Goal: Task Accomplishment & Management: Use online tool/utility

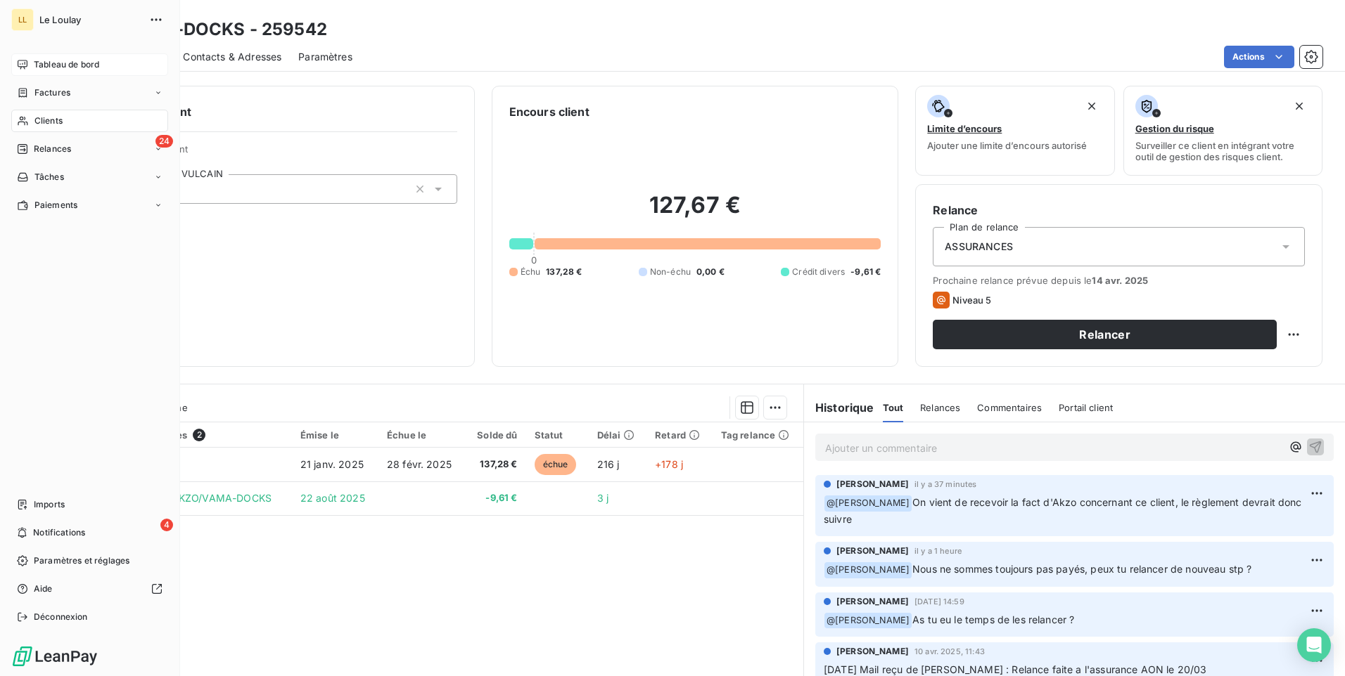
click at [50, 60] on span "Tableau de bord" at bounding box center [66, 64] width 65 height 13
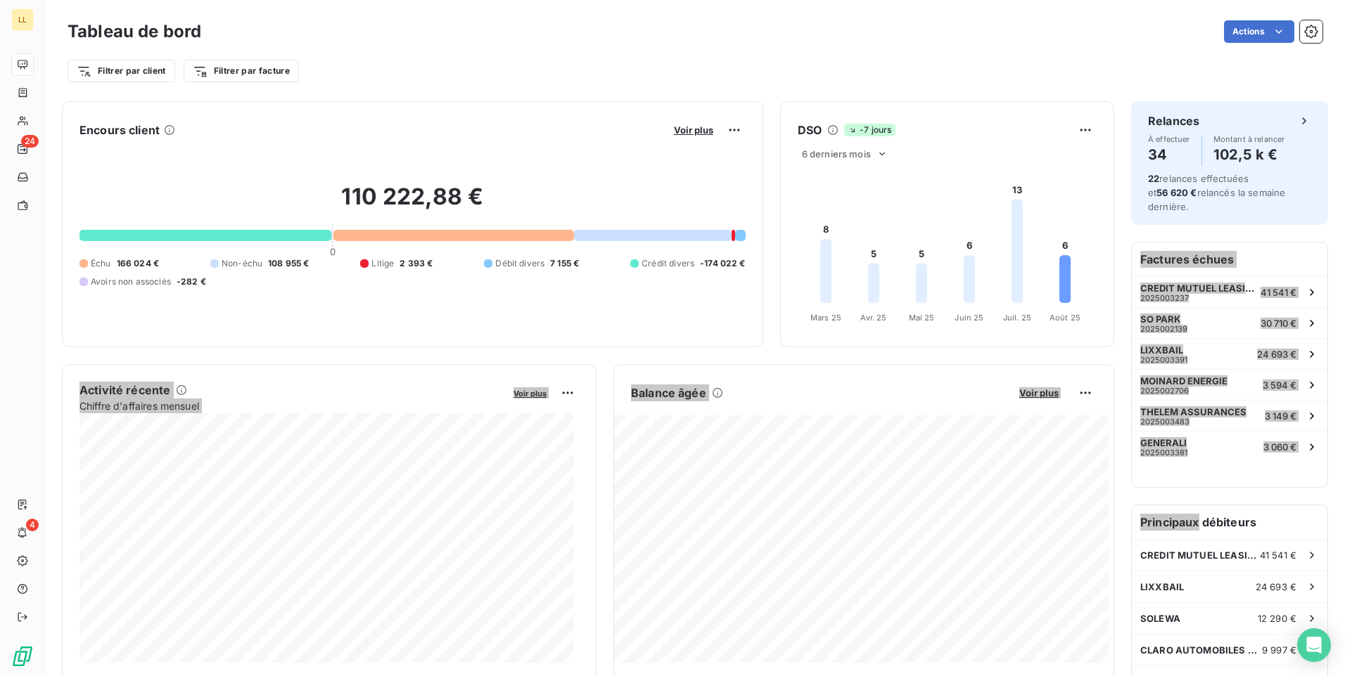
drag, startPoint x: 1184, startPoint y: 499, endPoint x: 1191, endPoint y: 508, distance: 11.5
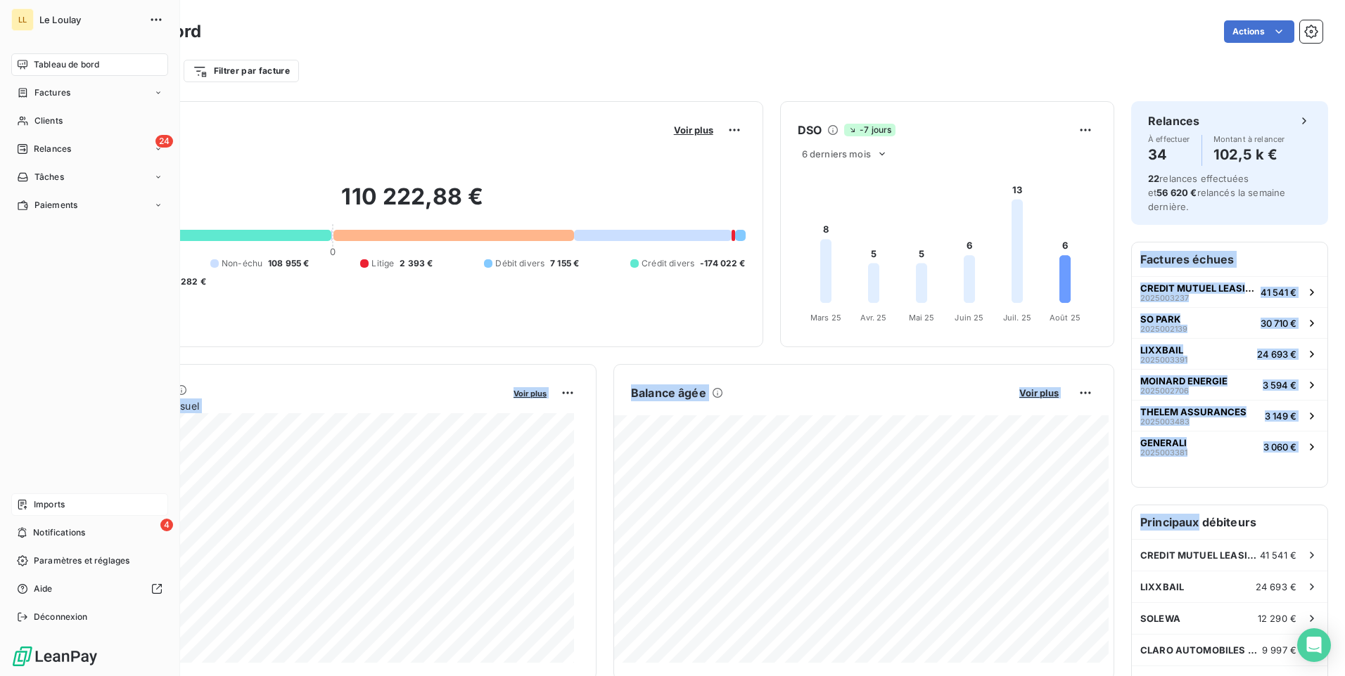
click at [53, 504] on span "Imports" at bounding box center [49, 505] width 31 height 13
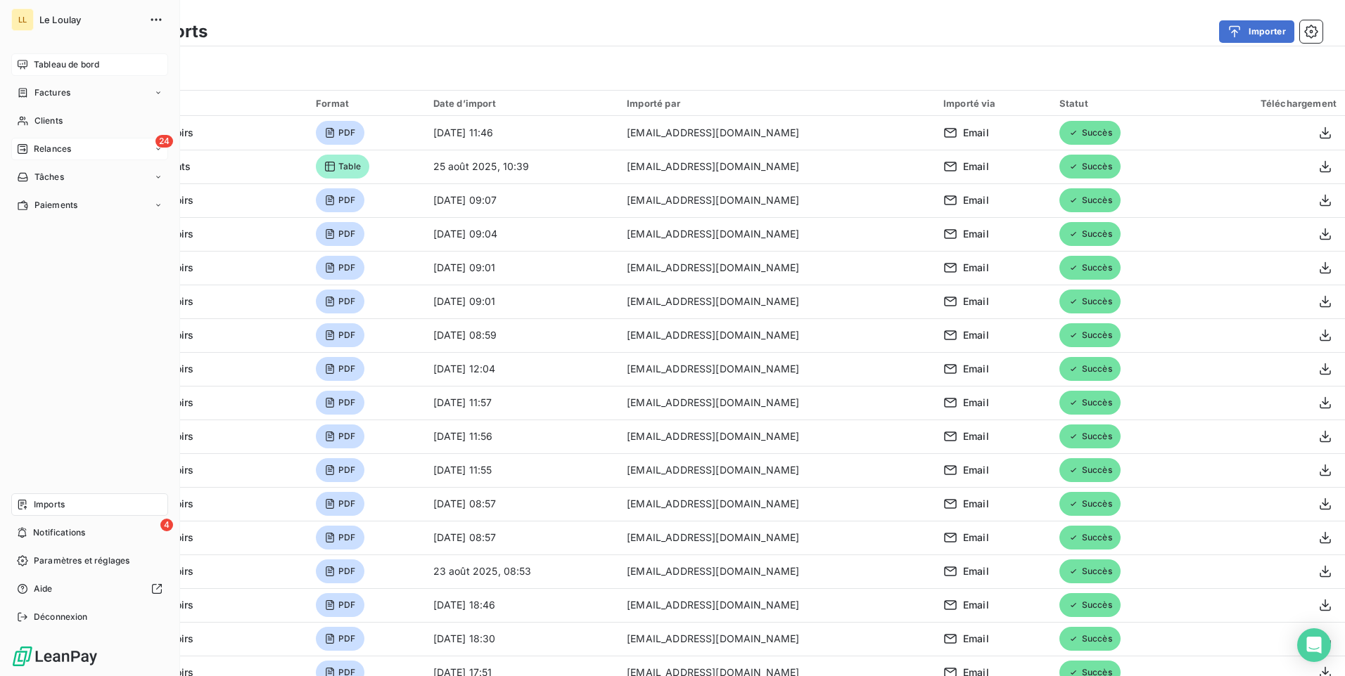
click at [53, 148] on span "Relances" at bounding box center [52, 149] width 37 height 13
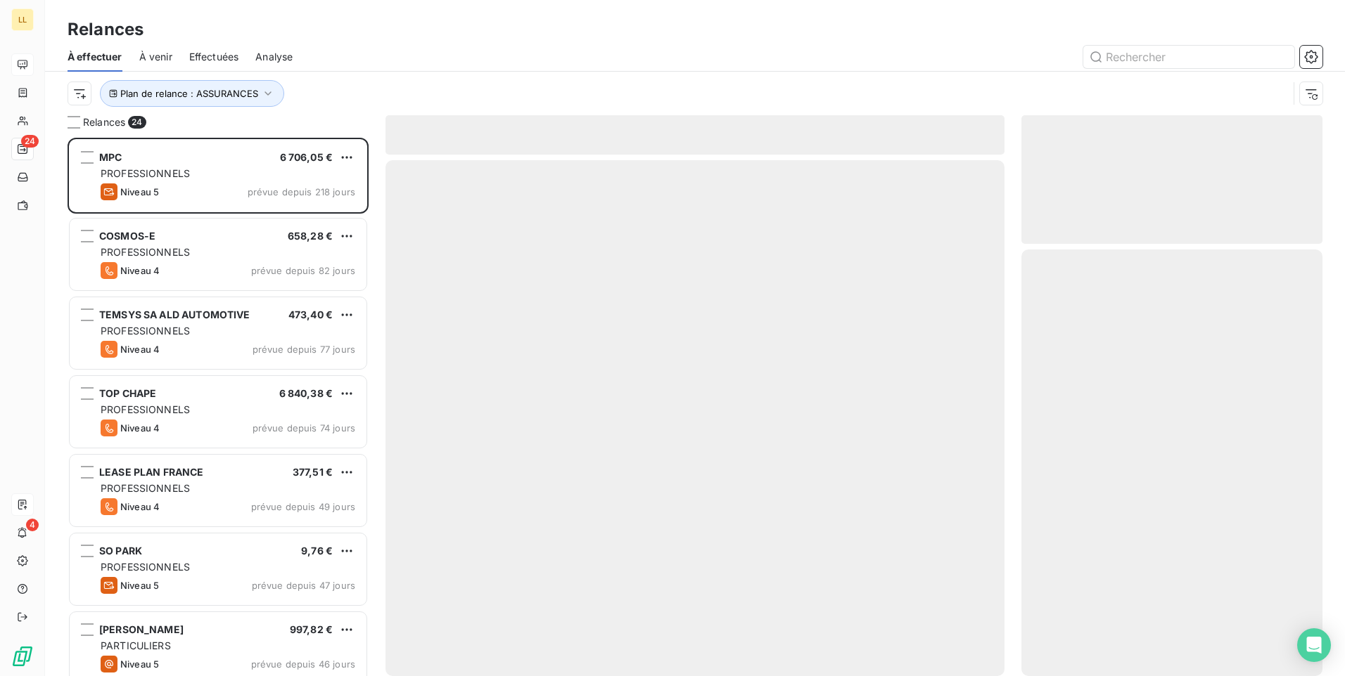
scroll to position [528, 290]
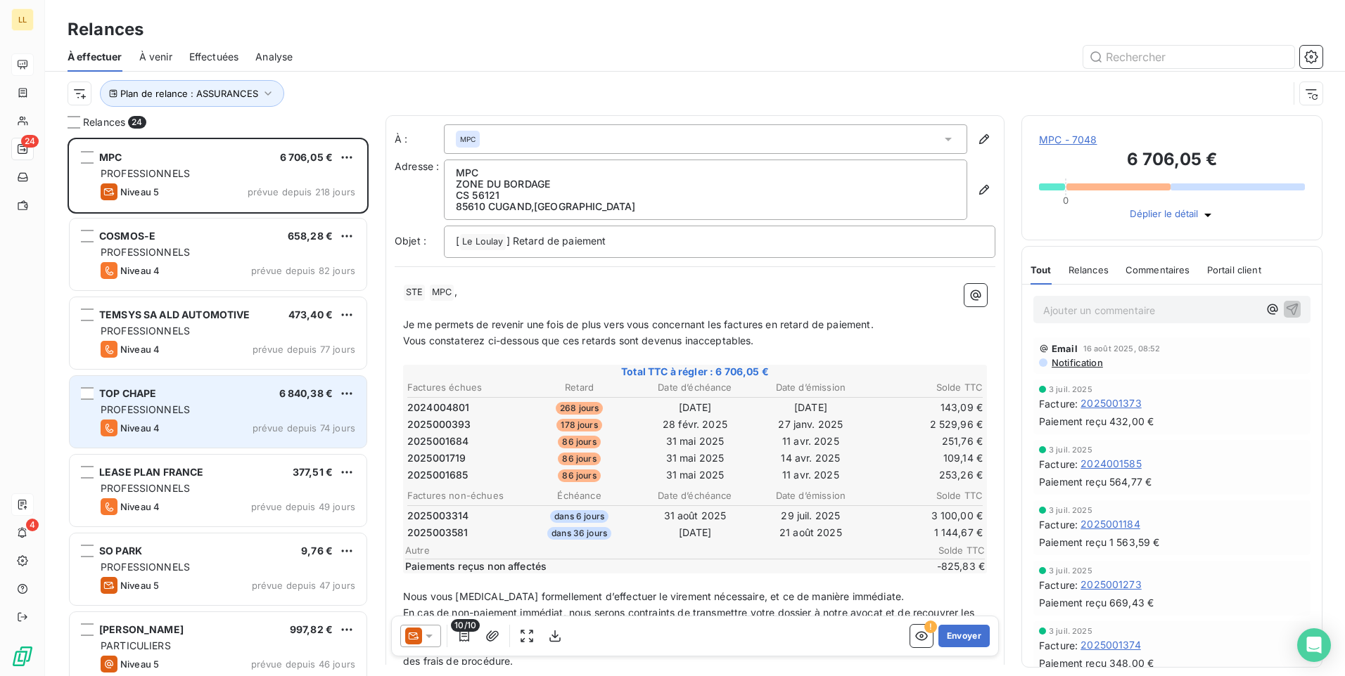
click at [236, 431] on div "Niveau 4 prévue depuis 74 jours" at bounding box center [228, 428] width 255 height 17
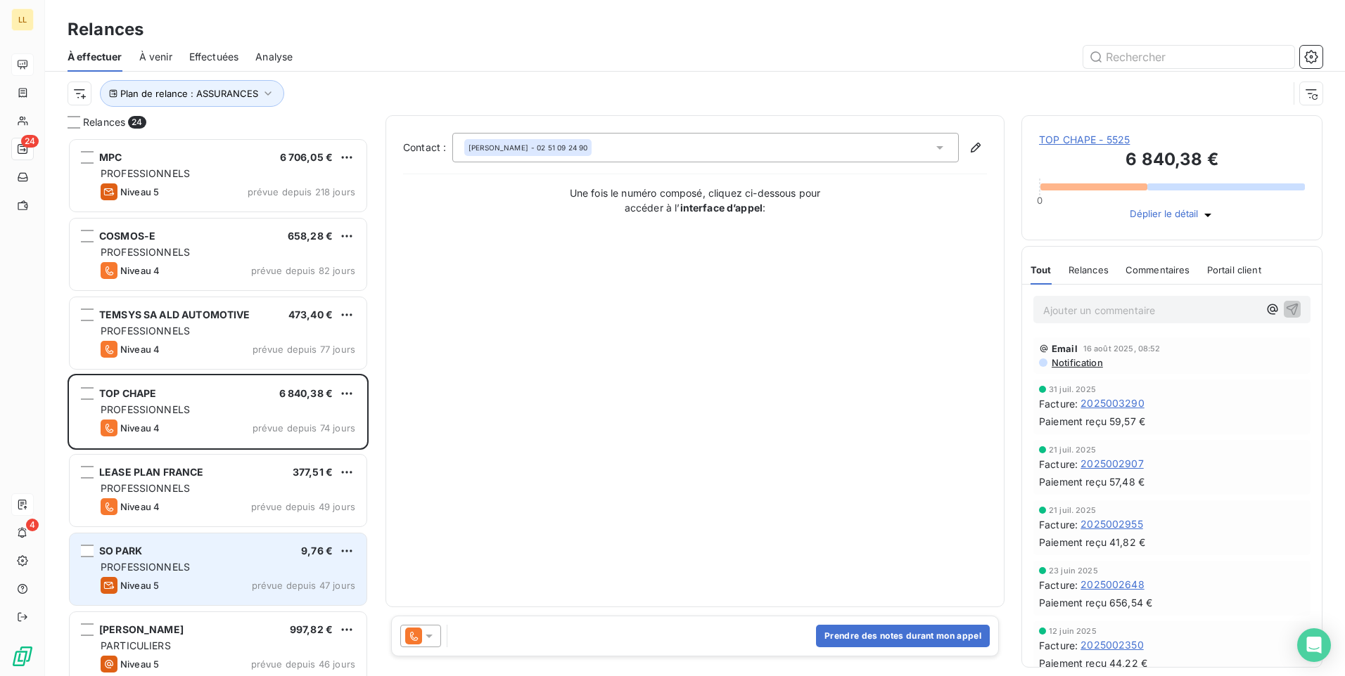
click at [208, 560] on div "SO PARK 9,76 € PROFESSIONNELS Niveau 5 prévue depuis 47 jours" at bounding box center [218, 570] width 297 height 72
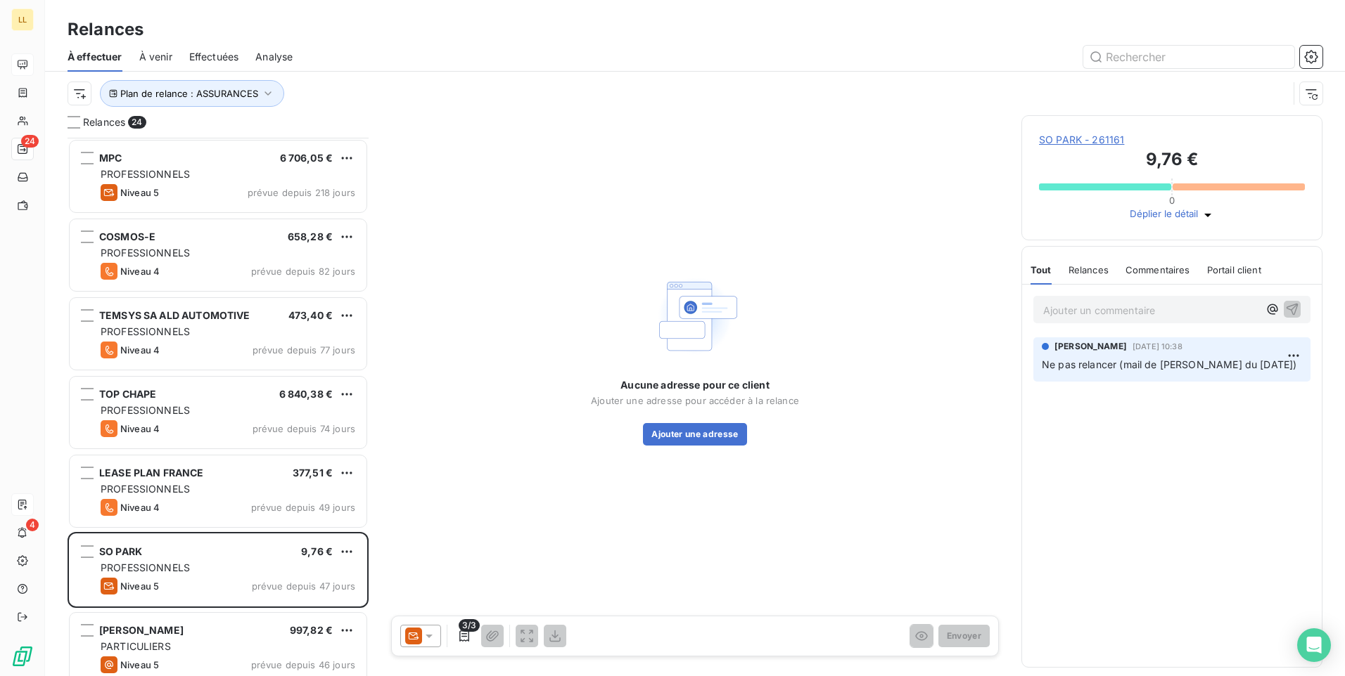
scroll to position [291, 0]
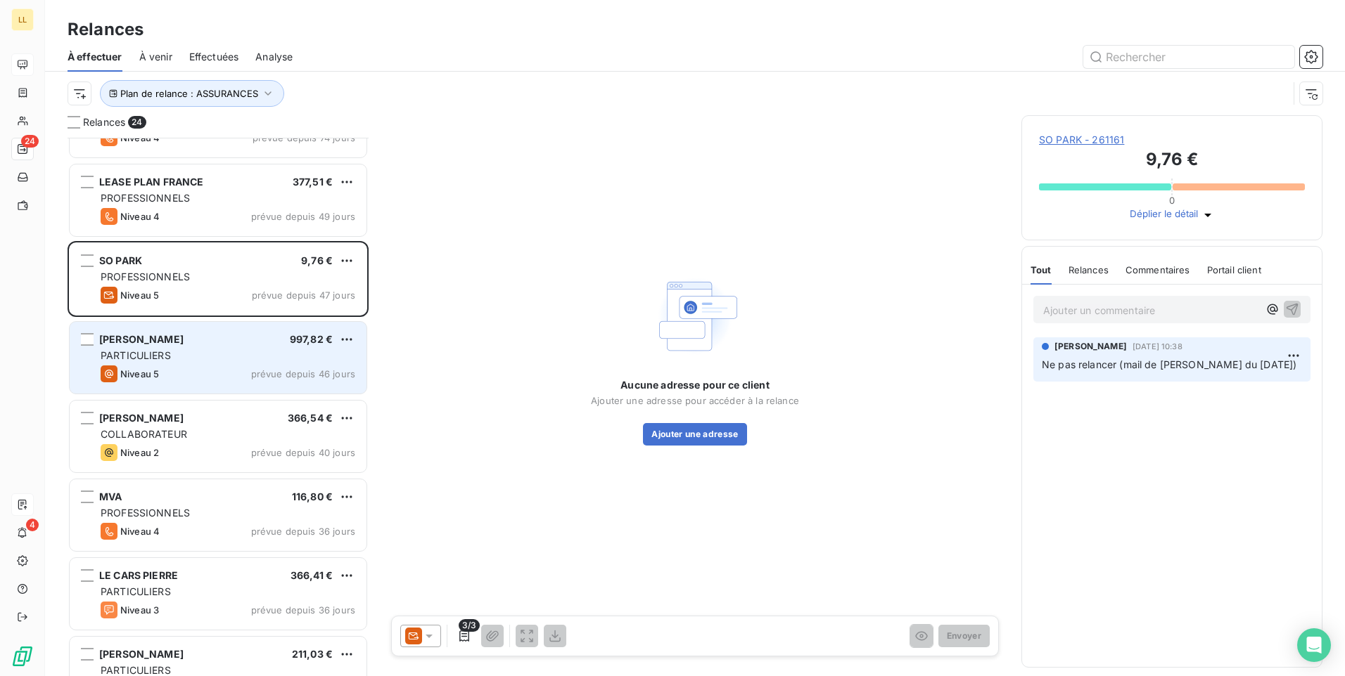
click at [217, 368] on div "Niveau 5 prévue depuis 46 jours" at bounding box center [228, 374] width 255 height 17
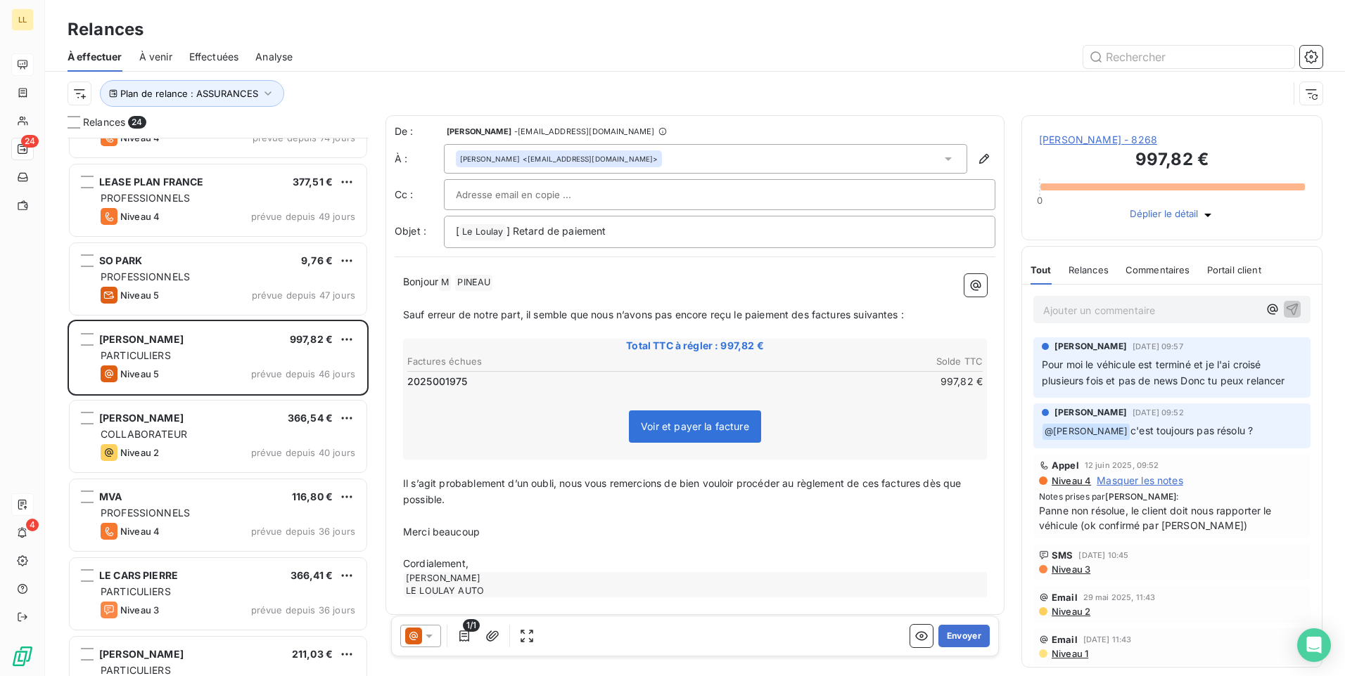
click at [431, 639] on icon at bounding box center [429, 636] width 14 height 14
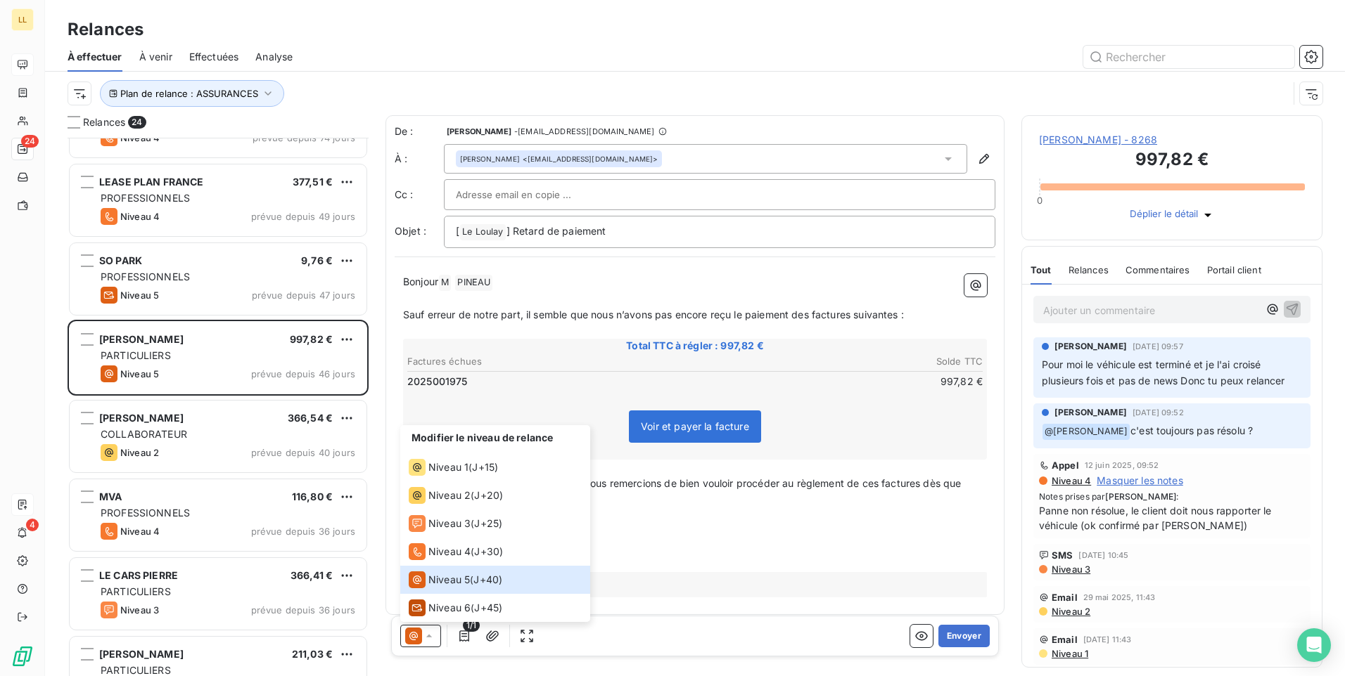
click at [757, 509] on p "﻿" at bounding box center [695, 516] width 584 height 16
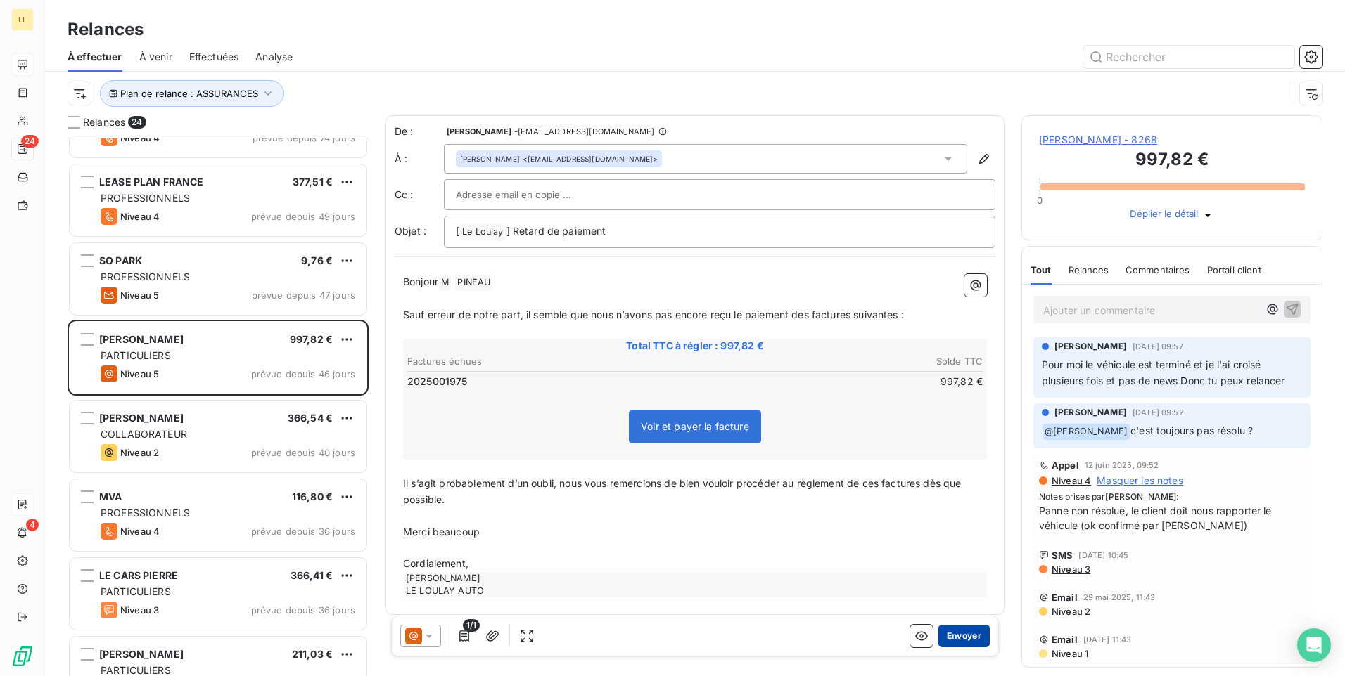
click at [947, 639] on button "Envoyer" at bounding box center [963, 636] width 51 height 23
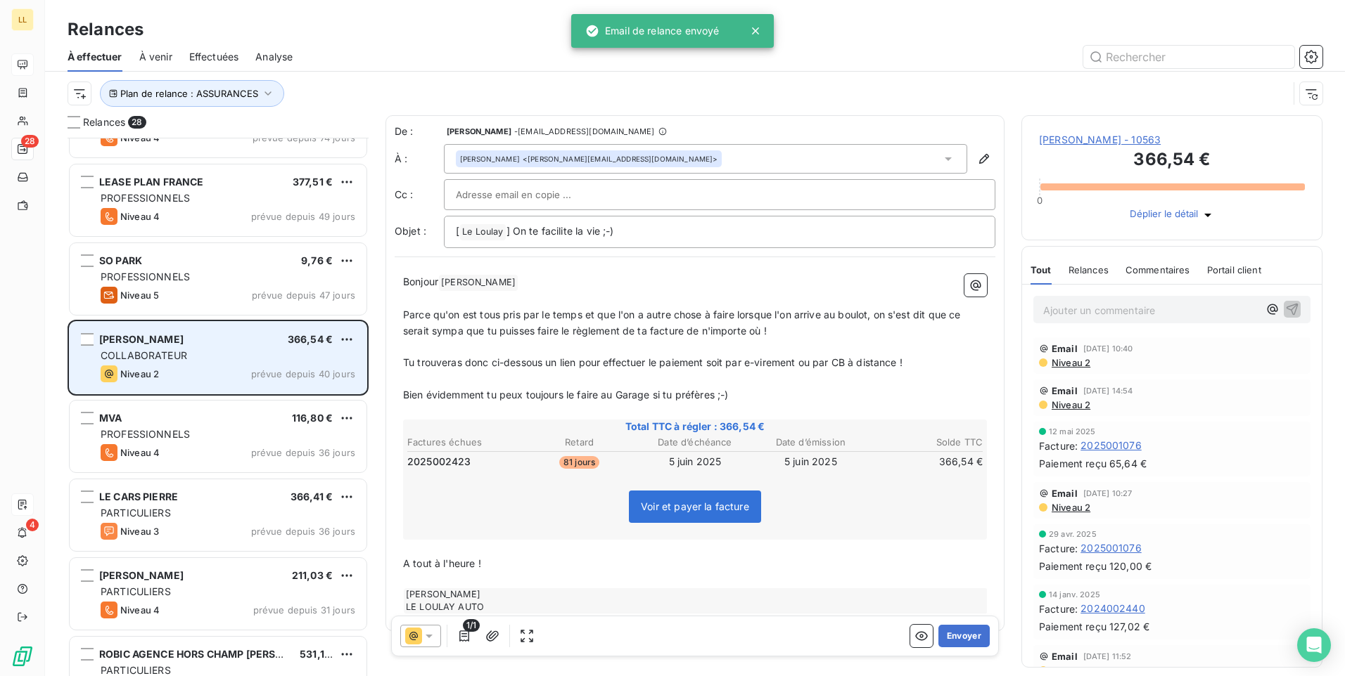
click at [251, 366] on div "Niveau 2 prévue depuis 40 jours" at bounding box center [228, 374] width 255 height 17
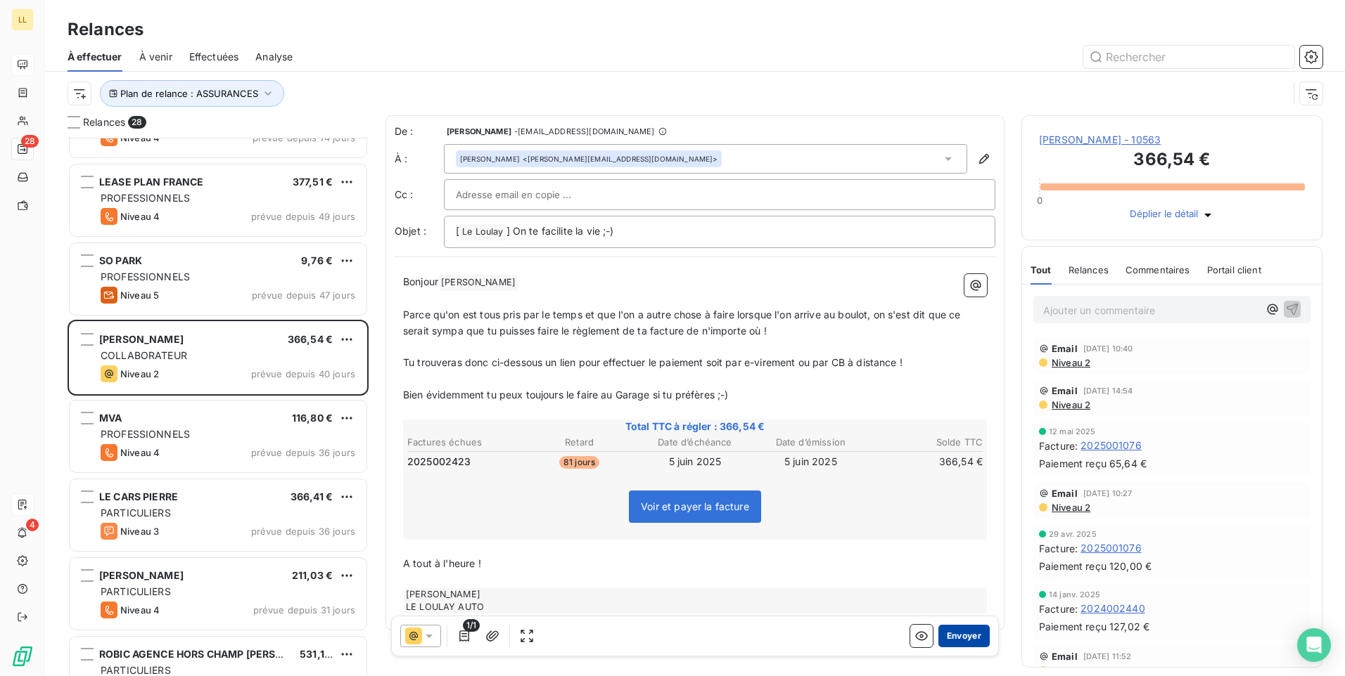
click at [949, 638] on button "Envoyer" at bounding box center [963, 636] width 51 height 23
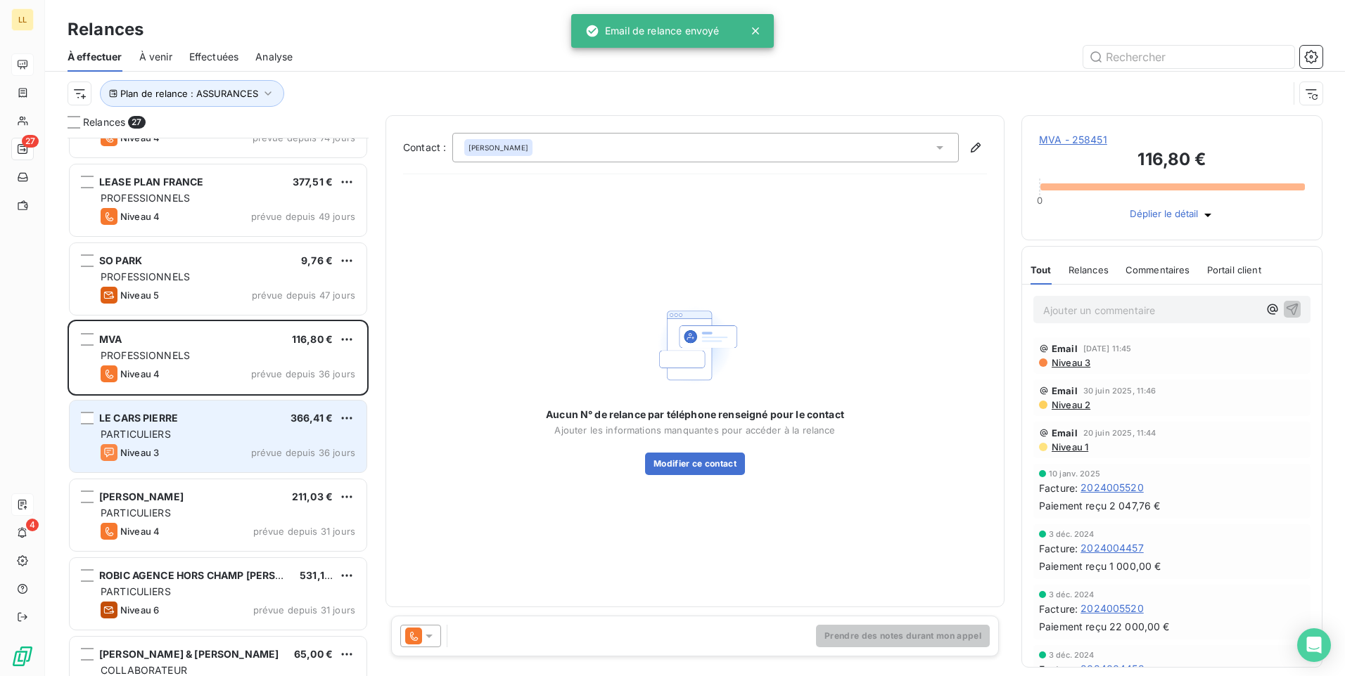
click at [169, 443] on div "LE CARS PIERRE 366,41 € PARTICULIERS Niveau 3 prévue depuis 36 jours" at bounding box center [218, 437] width 297 height 72
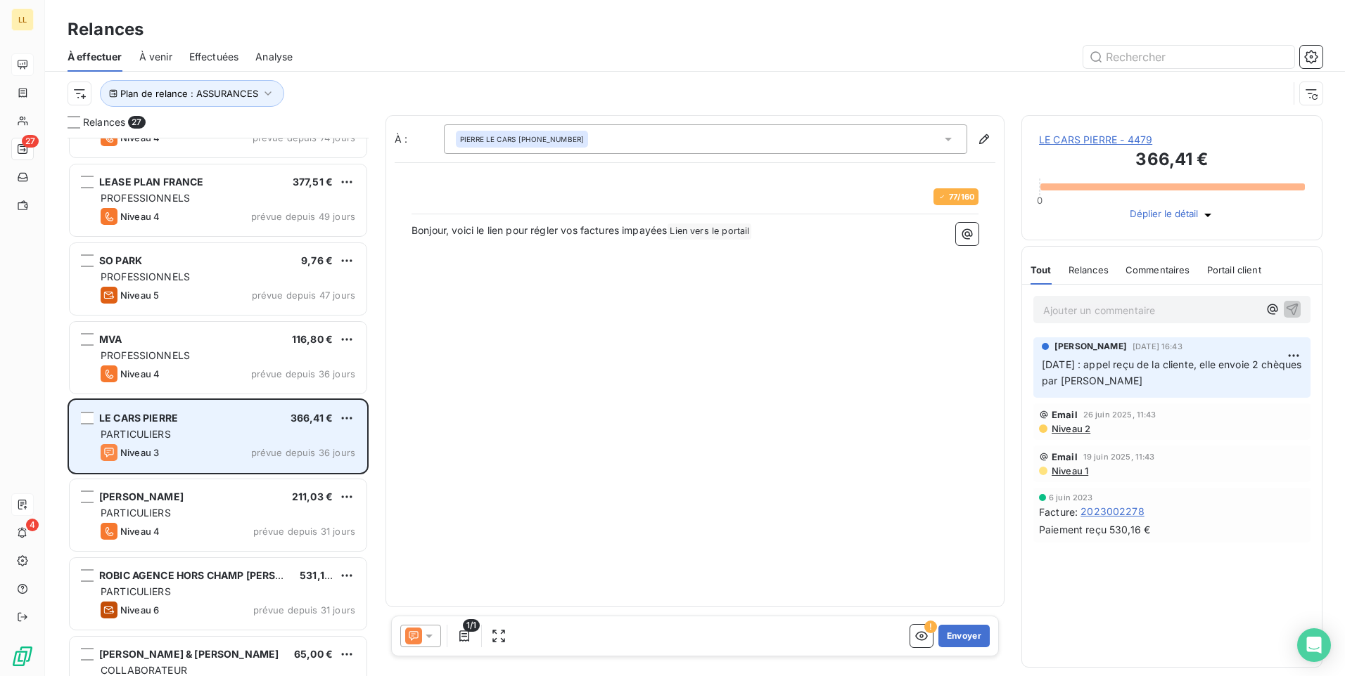
scroll to position [528, 290]
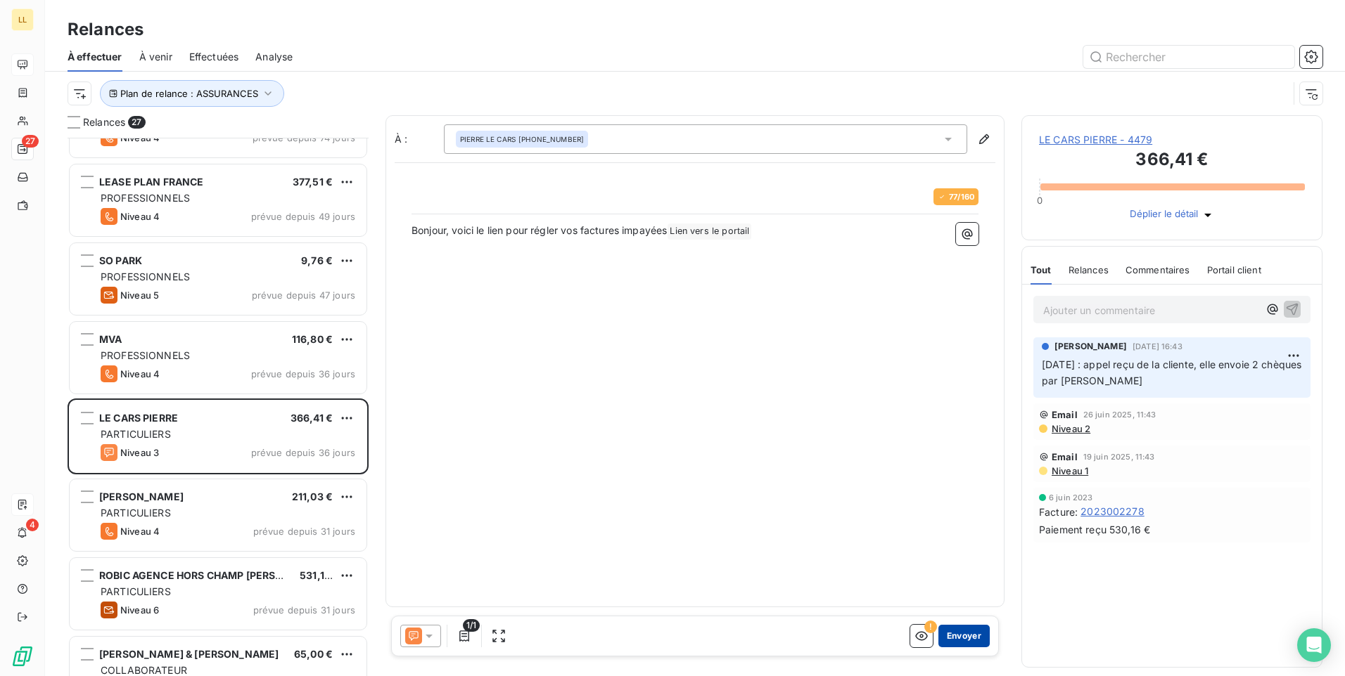
click at [962, 636] on button "Envoyer" at bounding box center [963, 636] width 51 height 23
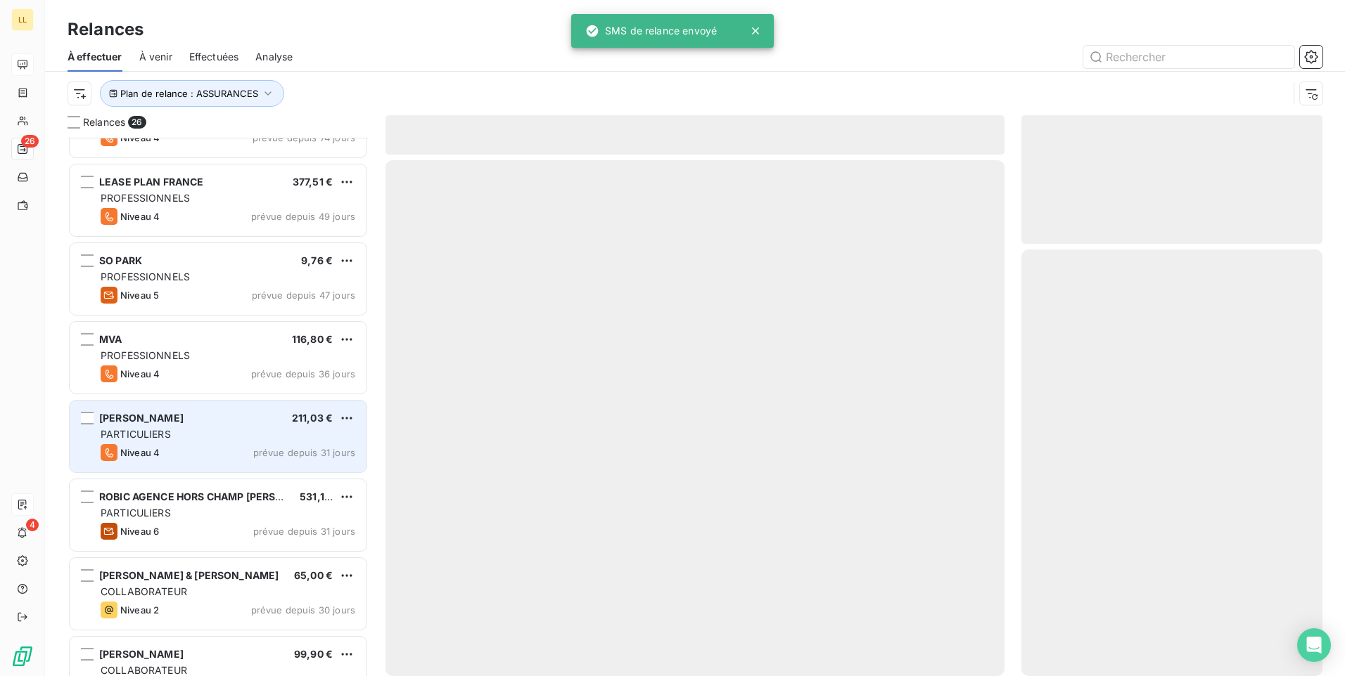
click at [240, 445] on div "Niveau 4 prévue depuis 31 jours" at bounding box center [228, 452] width 255 height 17
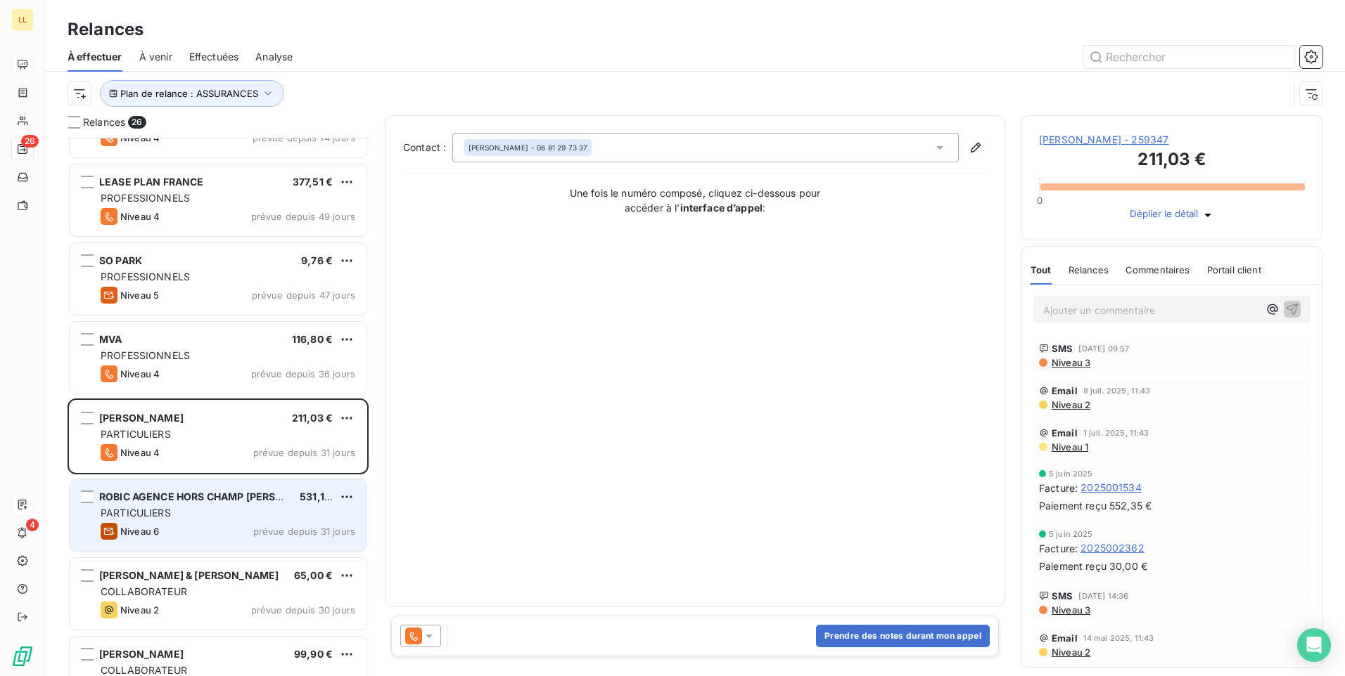
click at [151, 505] on div "ROBIC AGENCE HORS CHAMP KEVIN 531,19 € PARTICULIERS Niveau 6 prévue depuis 31 j…" at bounding box center [218, 516] width 297 height 72
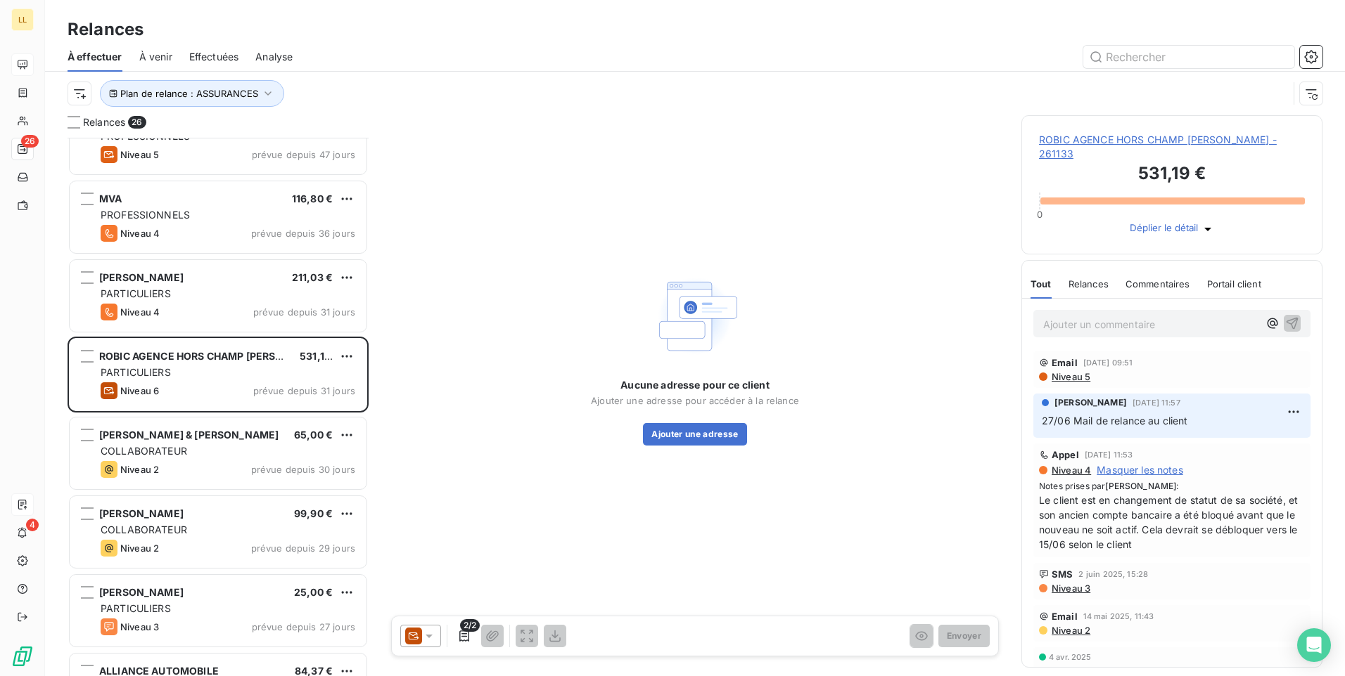
scroll to position [502, 0]
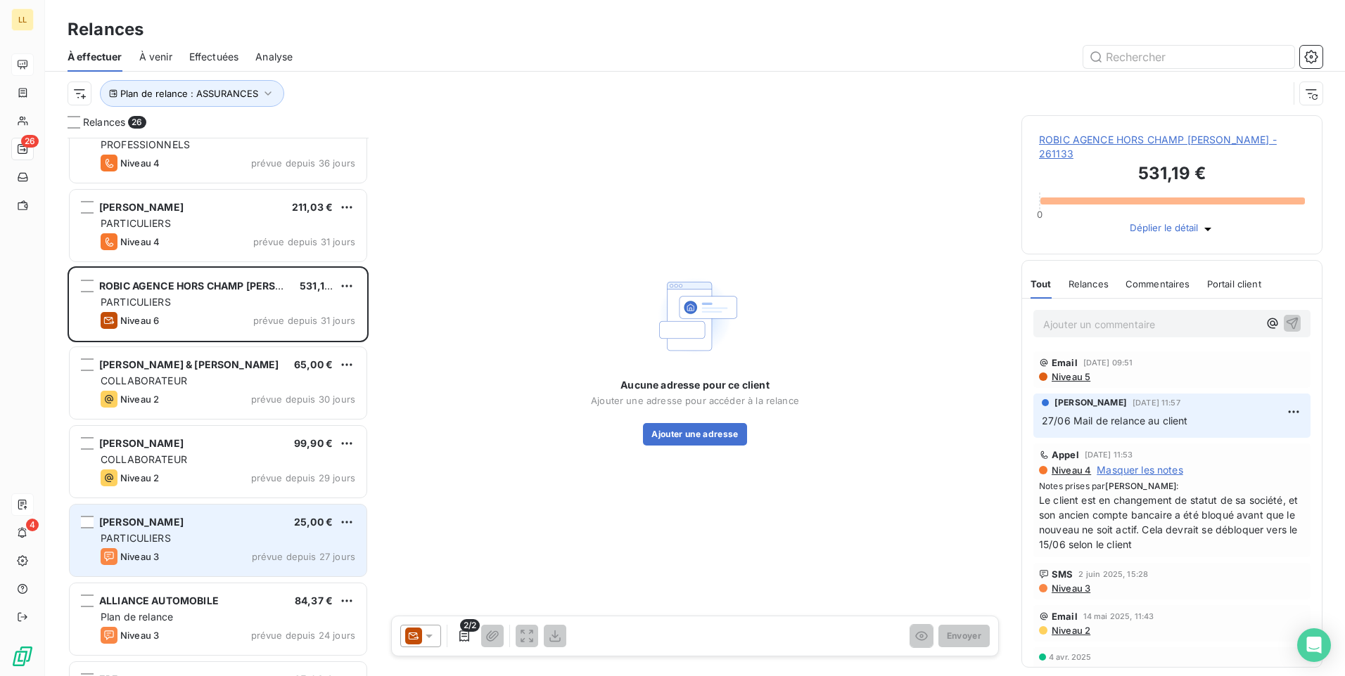
click at [222, 553] on div "Niveau 3 prévue depuis 27 jours" at bounding box center [228, 557] width 255 height 17
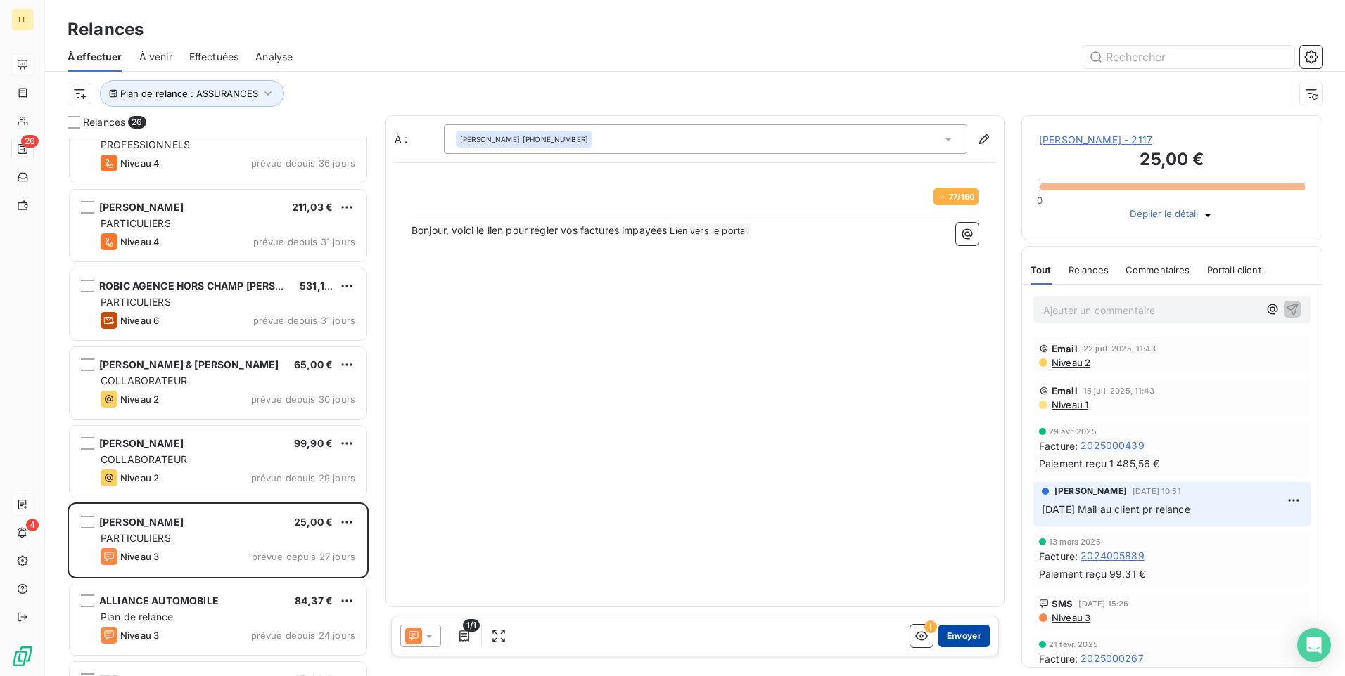
click at [979, 635] on button "Envoyer" at bounding box center [963, 636] width 51 height 23
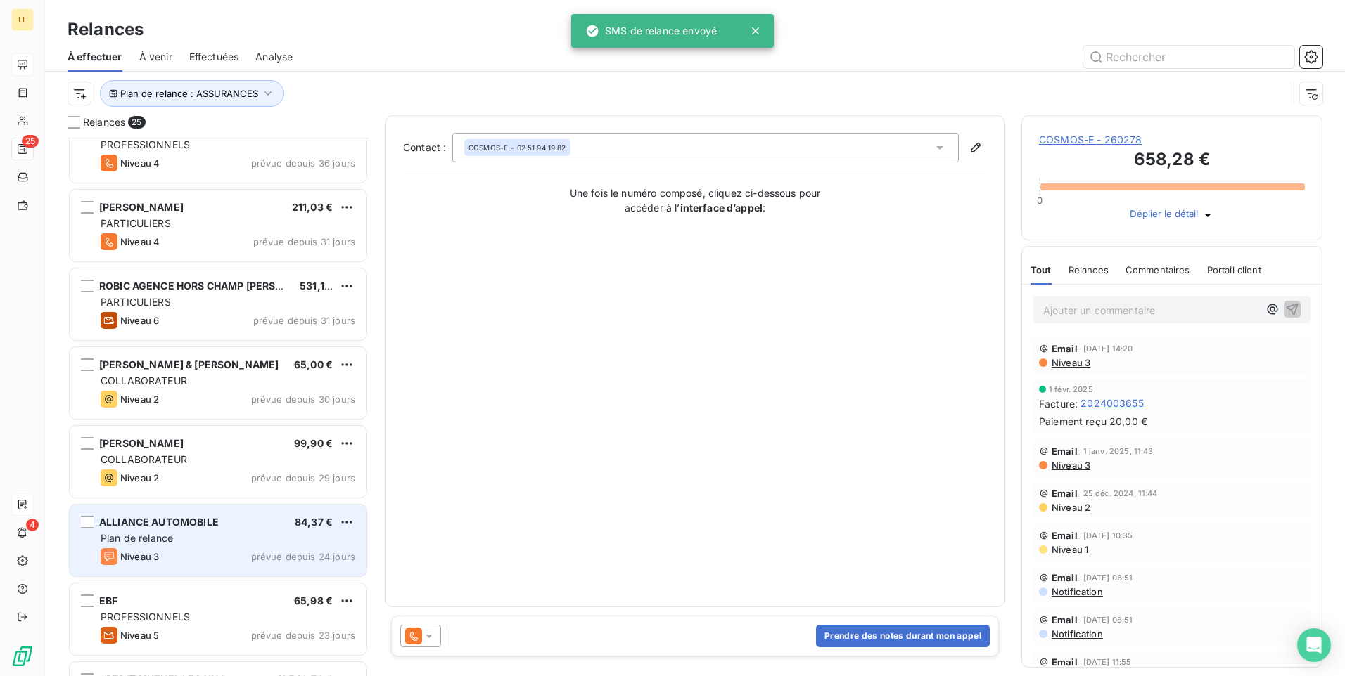
click at [167, 564] on div "Niveau 3 prévue depuis 24 jours" at bounding box center [228, 557] width 255 height 17
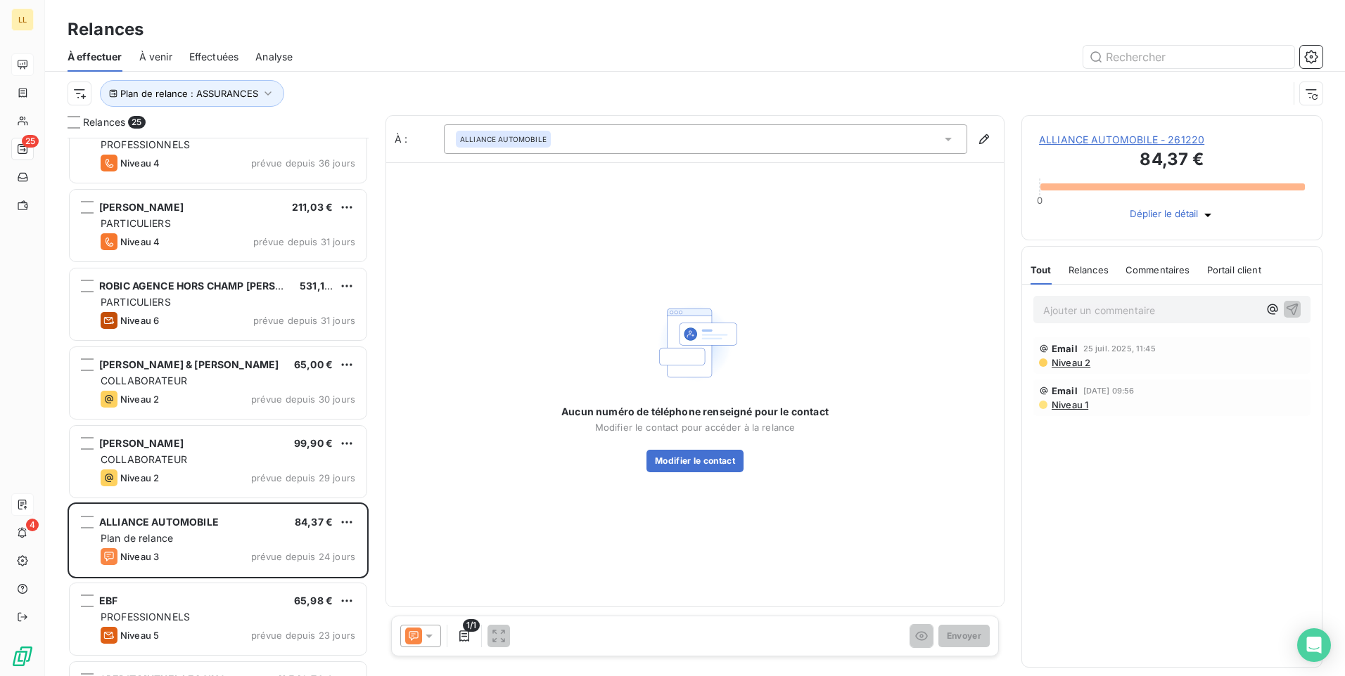
click at [1046, 140] on span "ALLIANCE AUTOMOBILE - 261220" at bounding box center [1172, 140] width 266 height 14
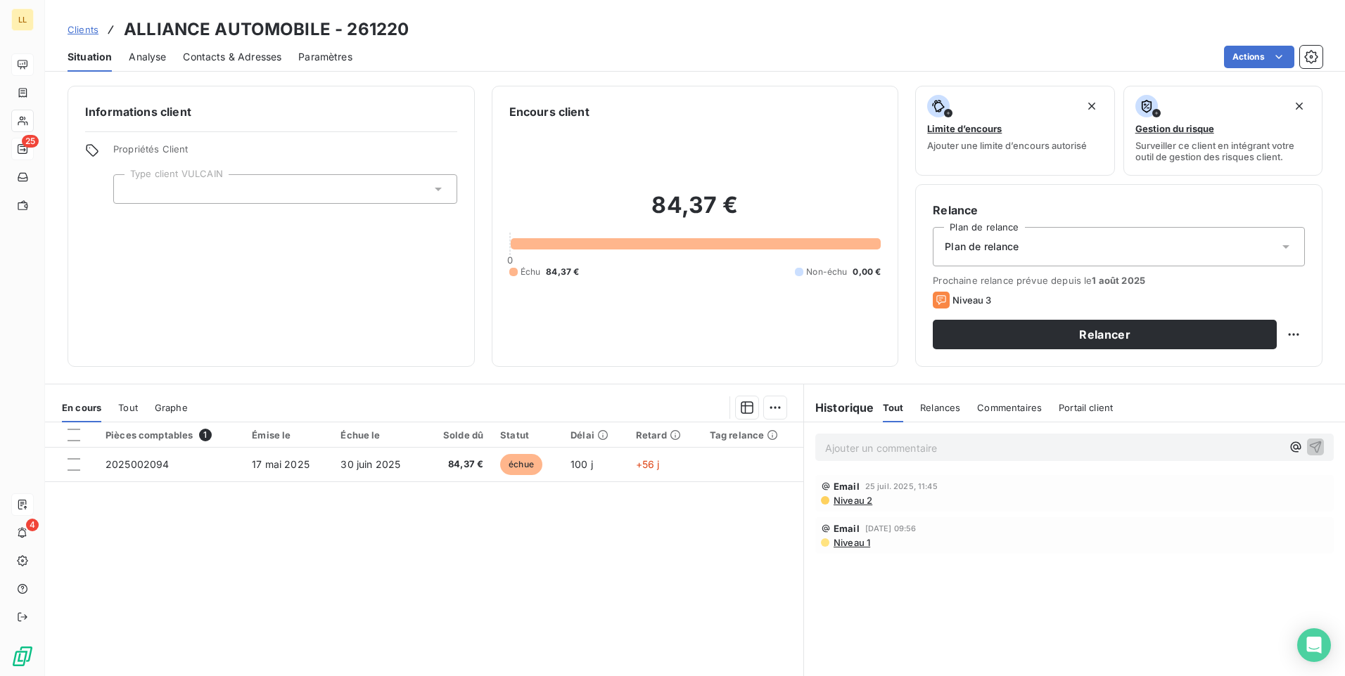
click at [1282, 249] on div "Plan de relance" at bounding box center [1118, 246] width 372 height 39
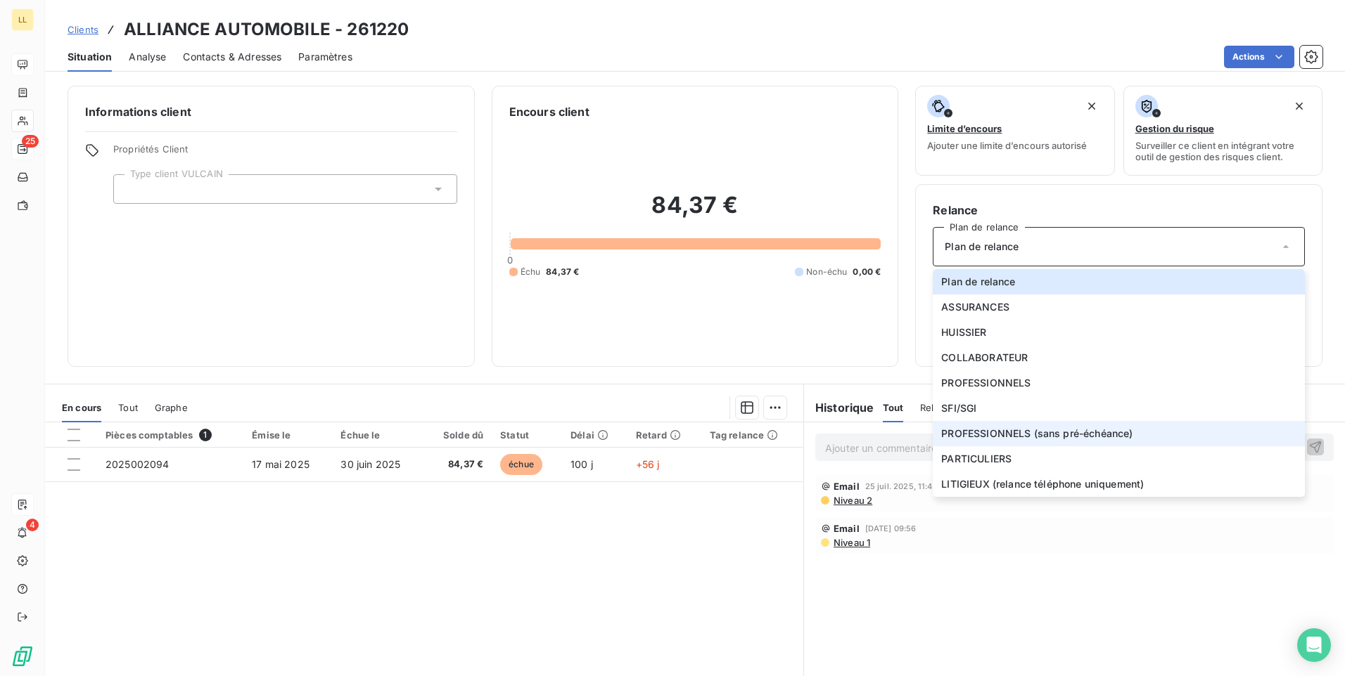
click at [976, 437] on span "PROFESSIONNELS (sans pré-échéance)" at bounding box center [1036, 434] width 191 height 14
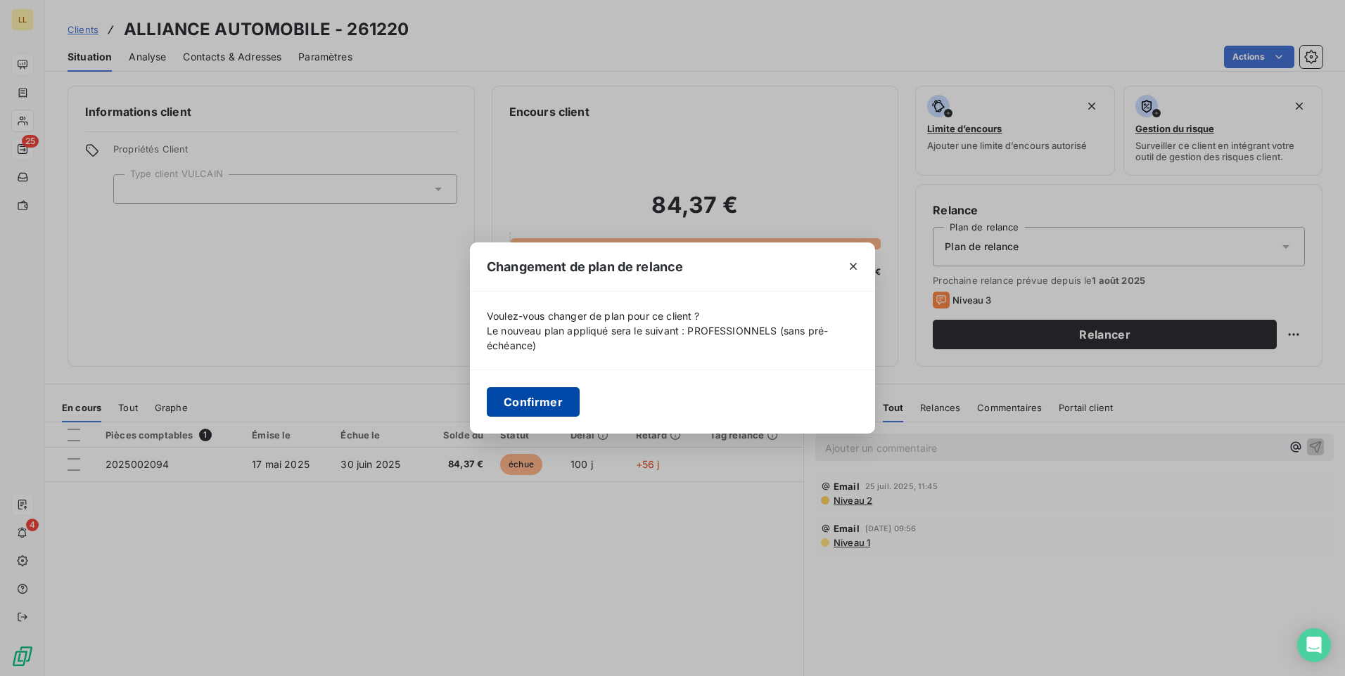
click at [527, 404] on button "Confirmer" at bounding box center [533, 402] width 93 height 30
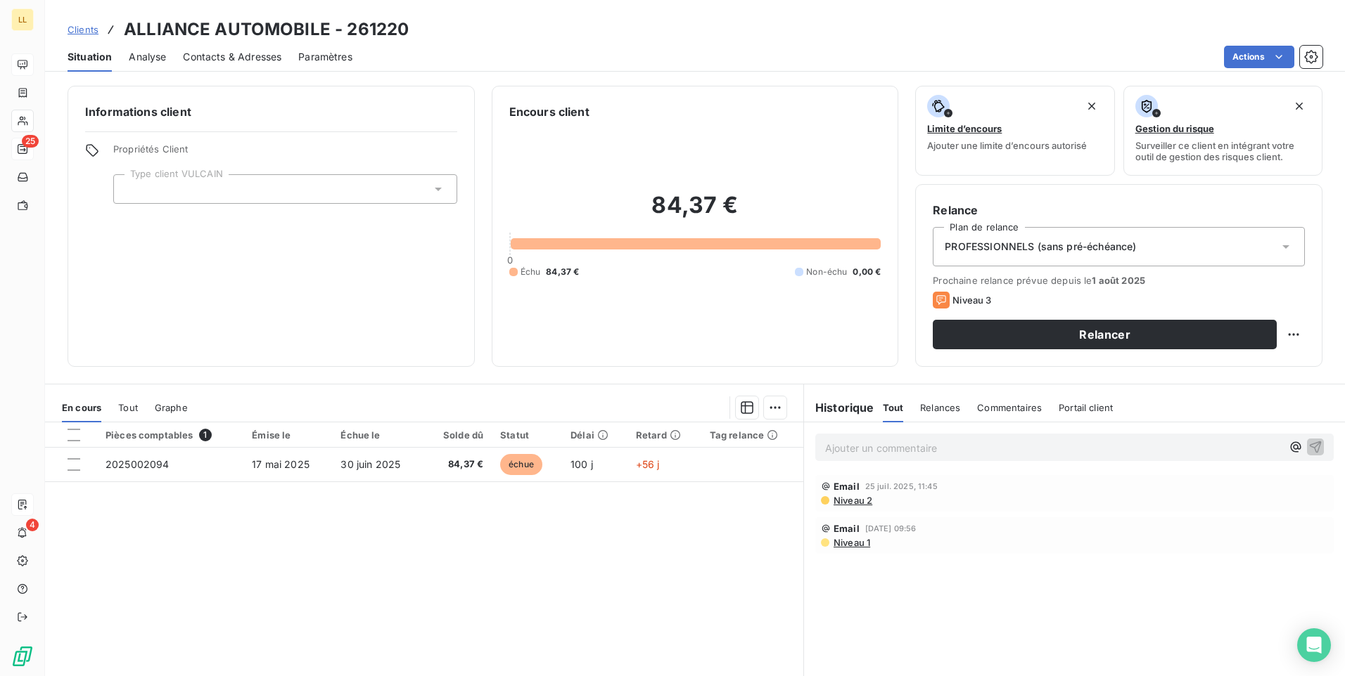
click at [446, 192] on div at bounding box center [285, 189] width 344 height 30
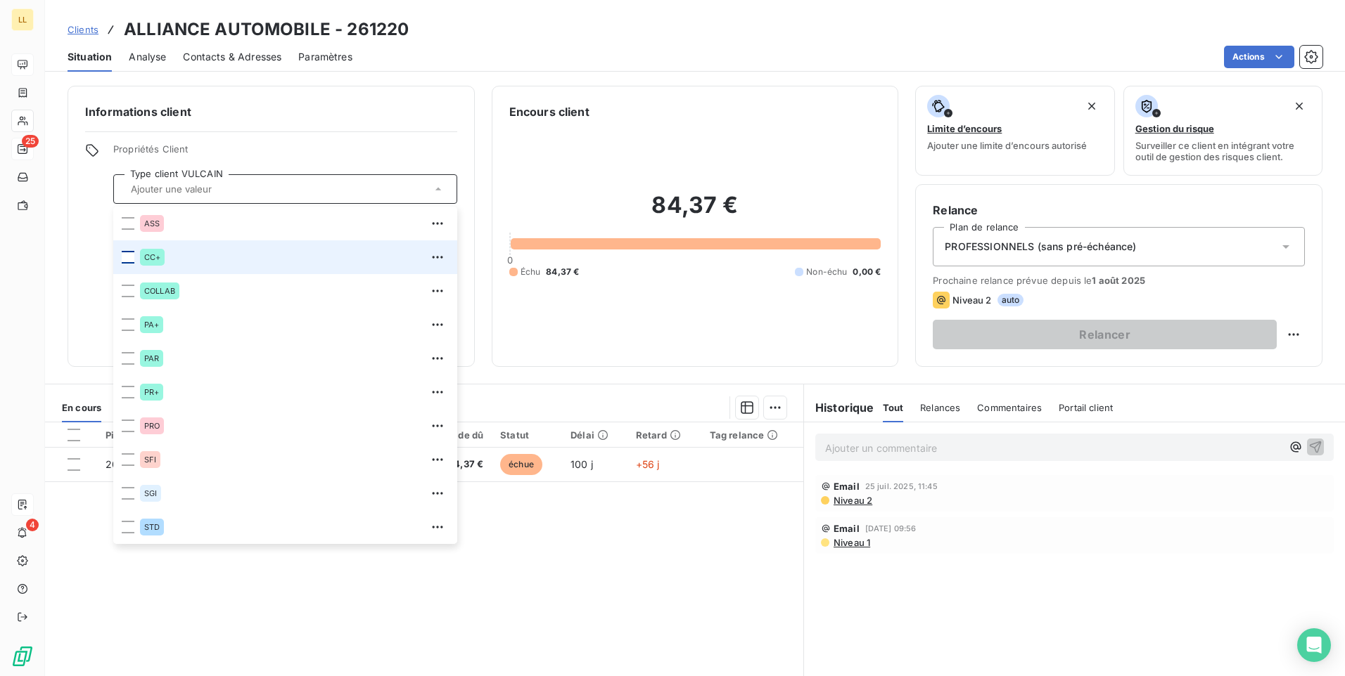
click at [125, 261] on div at bounding box center [128, 257] width 13 height 13
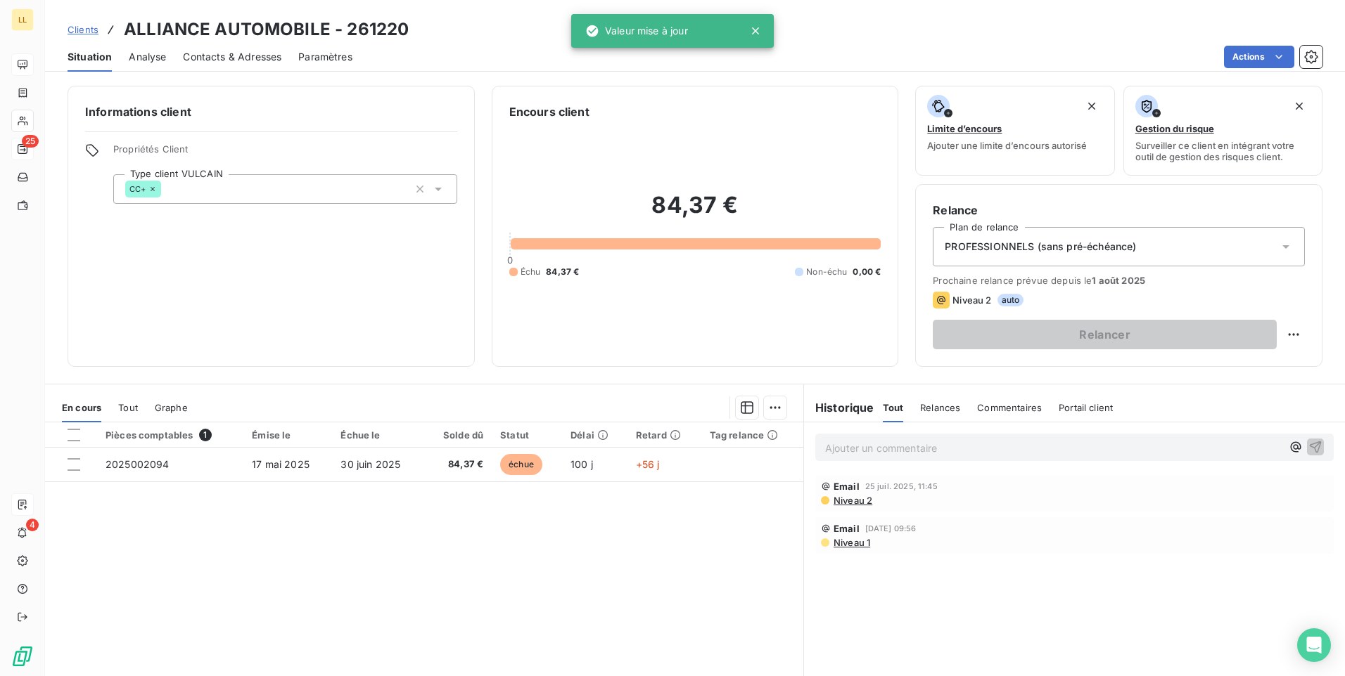
click at [664, 577] on div "Pièces comptables 1 Émise le Échue le Solde dû Statut Délai Retard Tag relance …" at bounding box center [424, 558] width 758 height 271
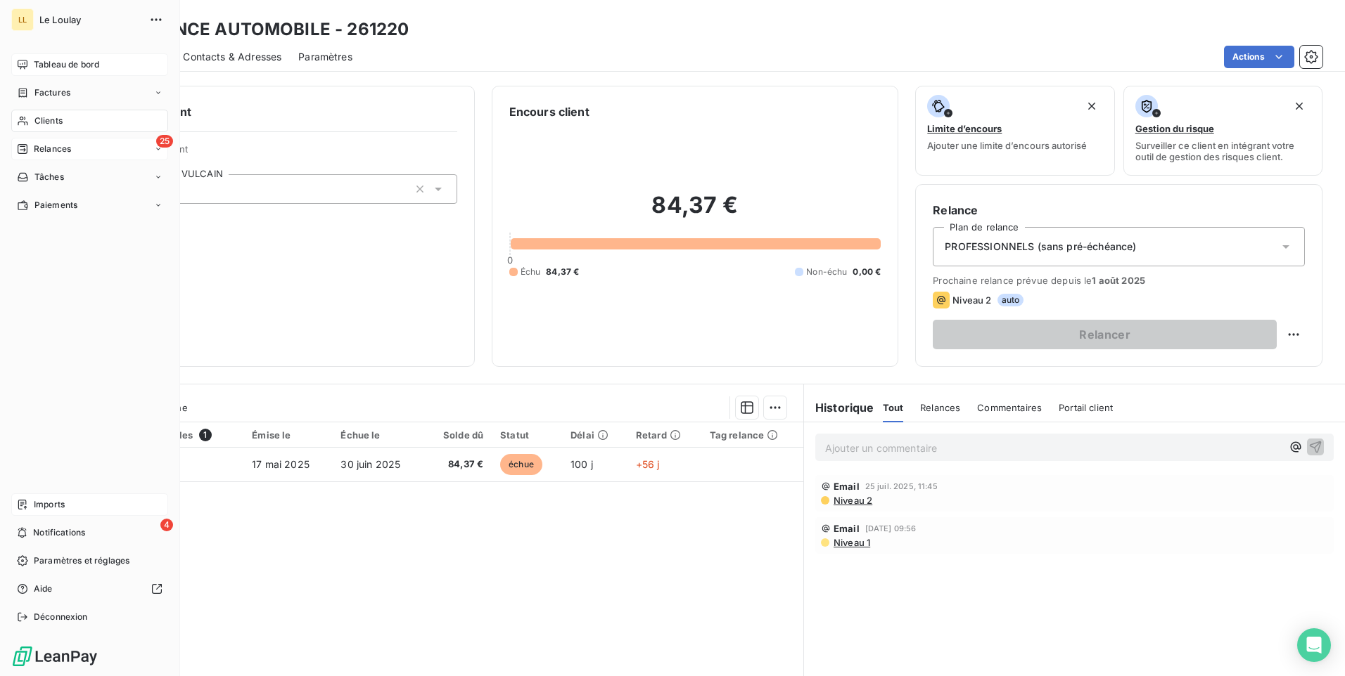
click at [51, 153] on span "Relances" at bounding box center [52, 149] width 37 height 13
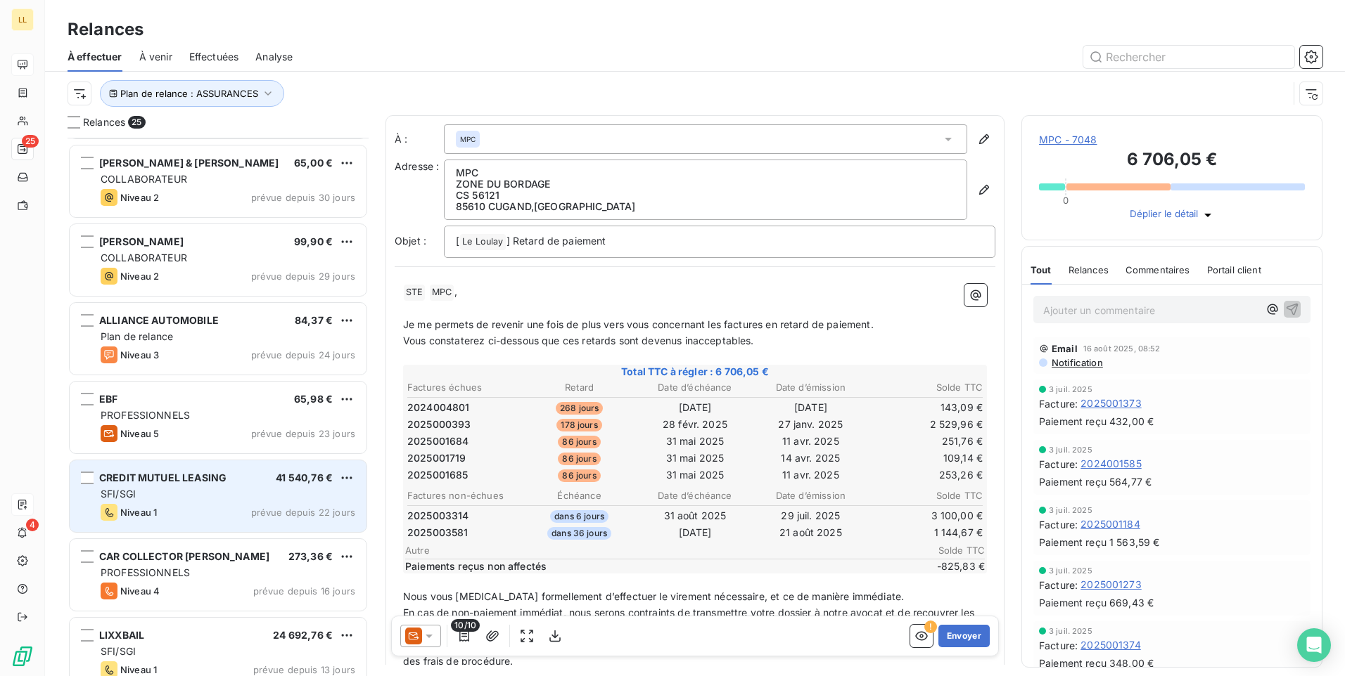
scroll to position [774, 0]
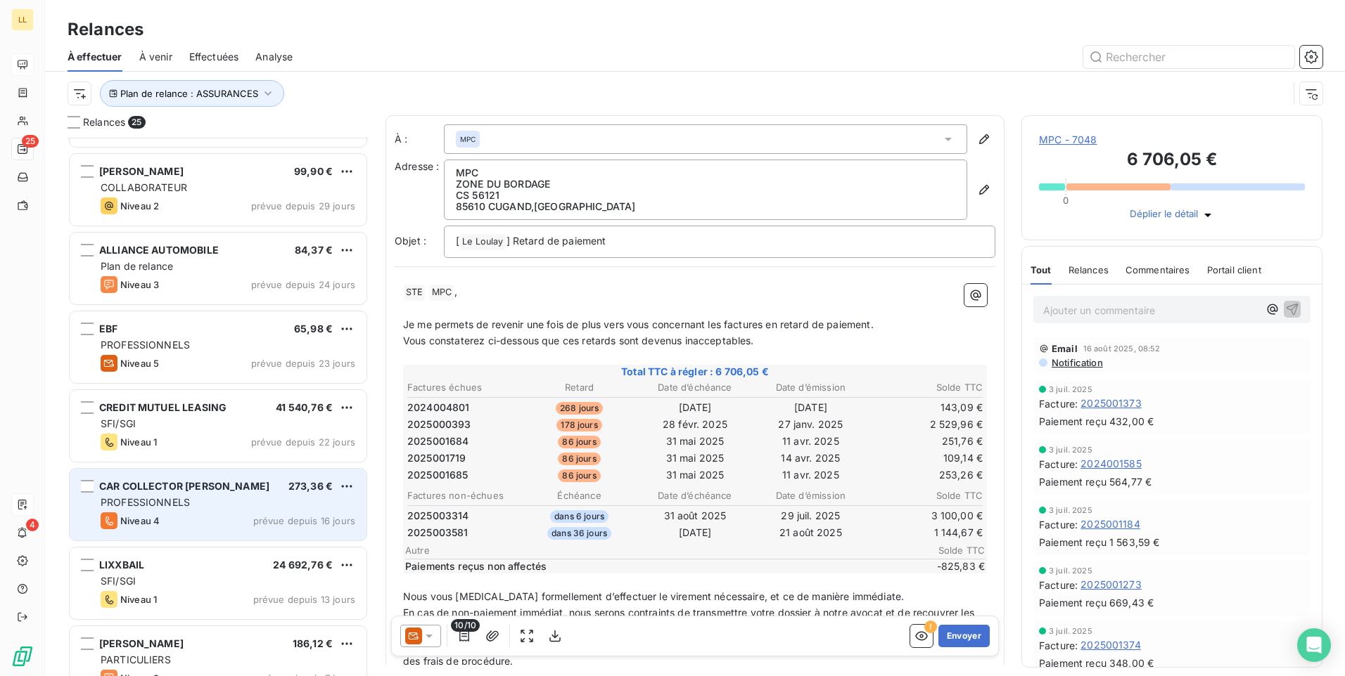
click at [194, 506] on div "PROFESSIONNELS" at bounding box center [228, 503] width 255 height 14
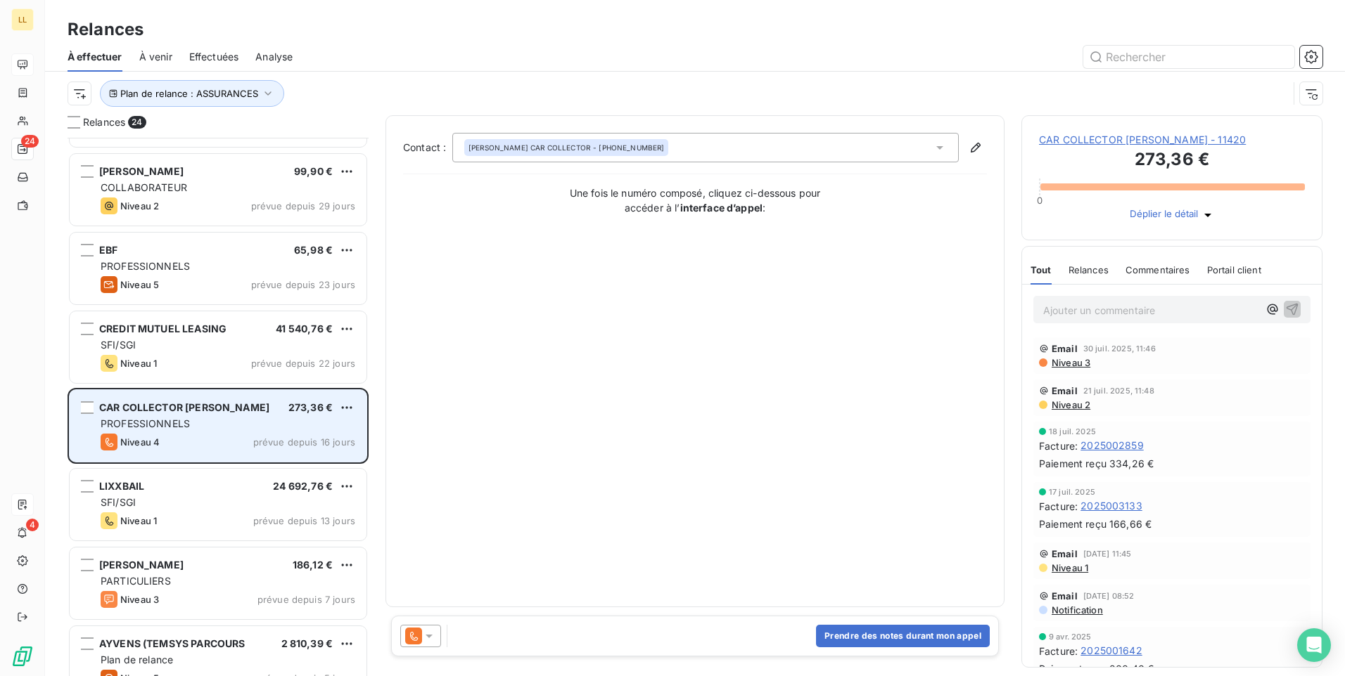
scroll to position [845, 0]
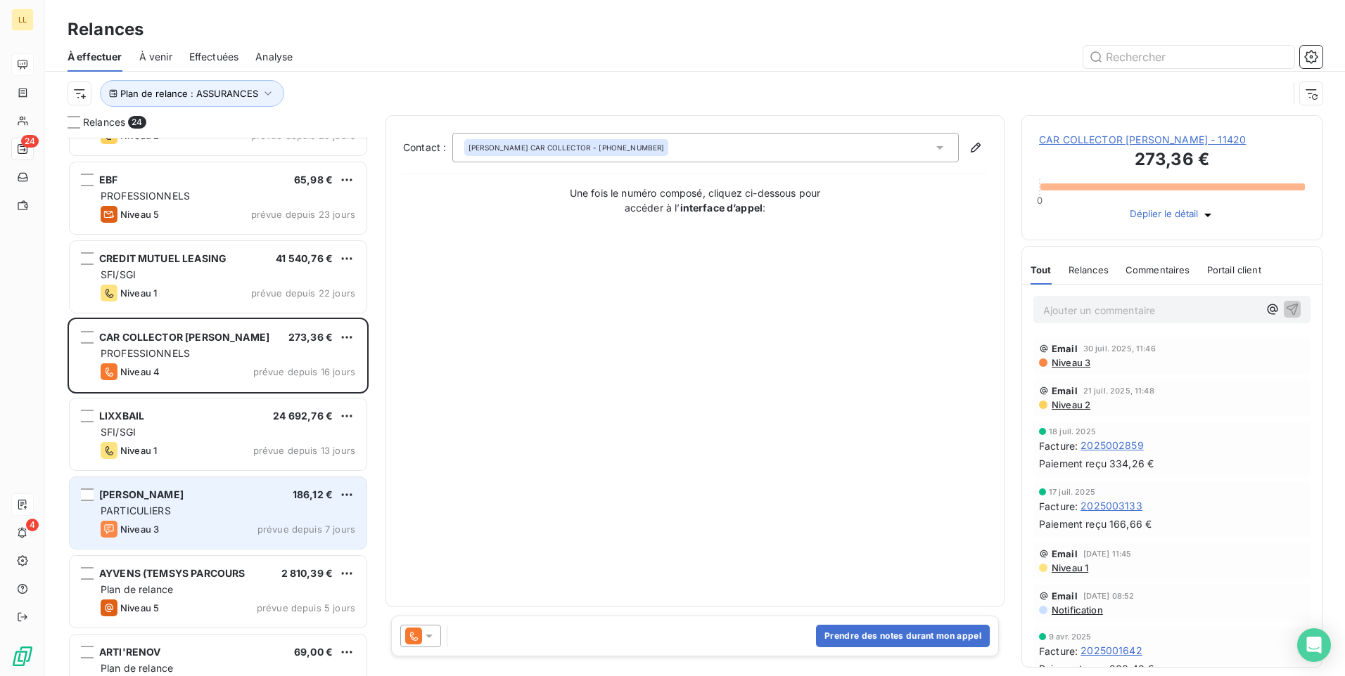
click at [216, 510] on div "PARTICULIERS" at bounding box center [228, 511] width 255 height 14
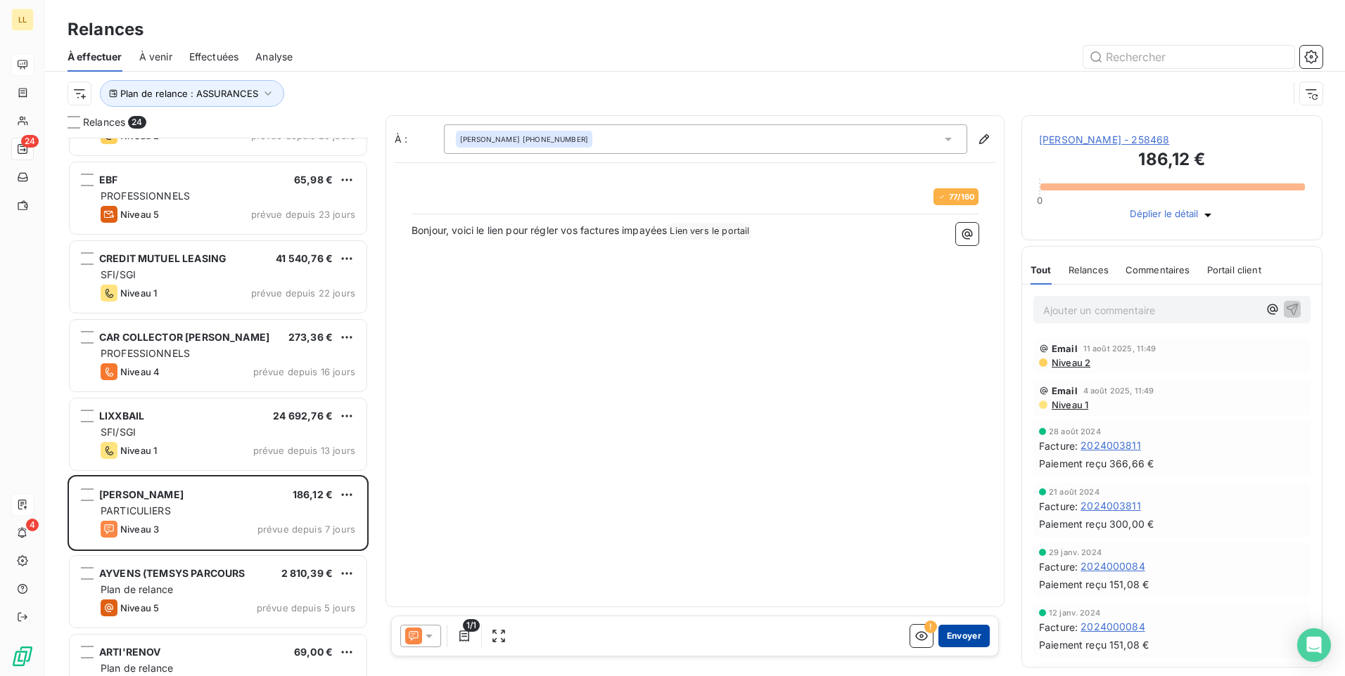
click at [966, 640] on button "Envoyer" at bounding box center [963, 636] width 51 height 23
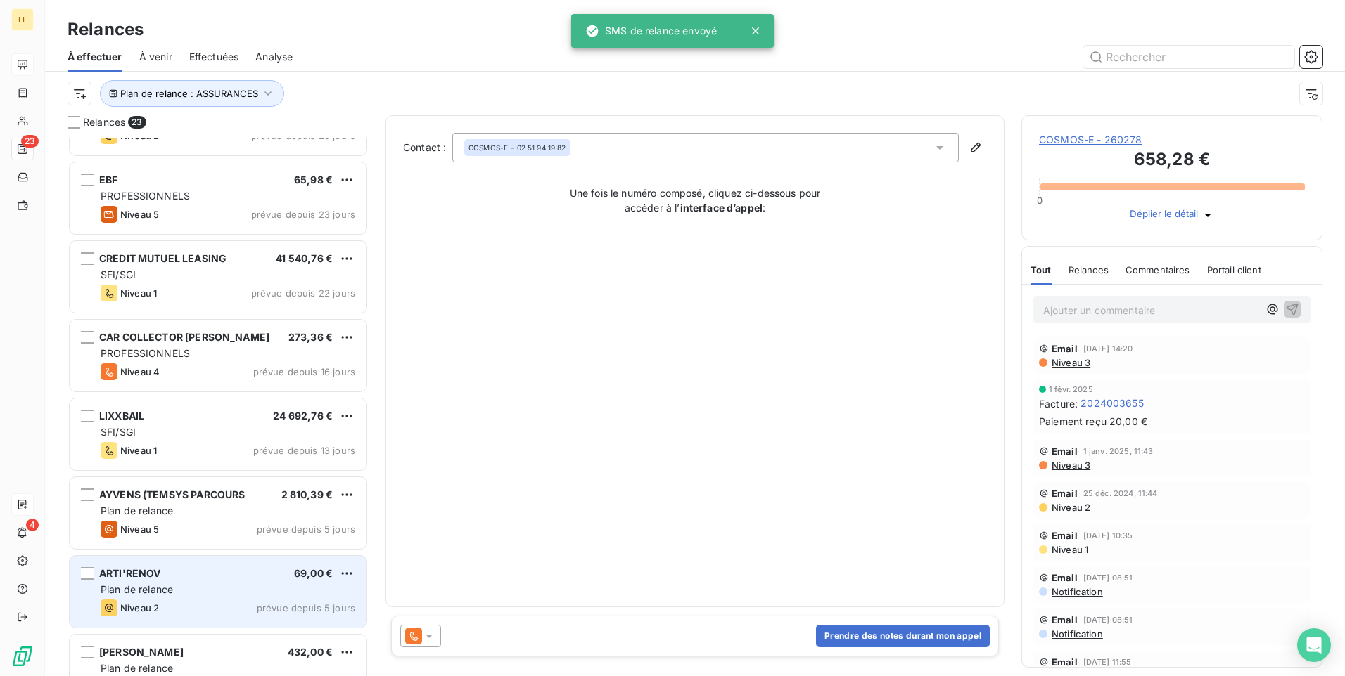
click at [245, 579] on div "ARTI'RENOV 69,00 €" at bounding box center [228, 573] width 255 height 13
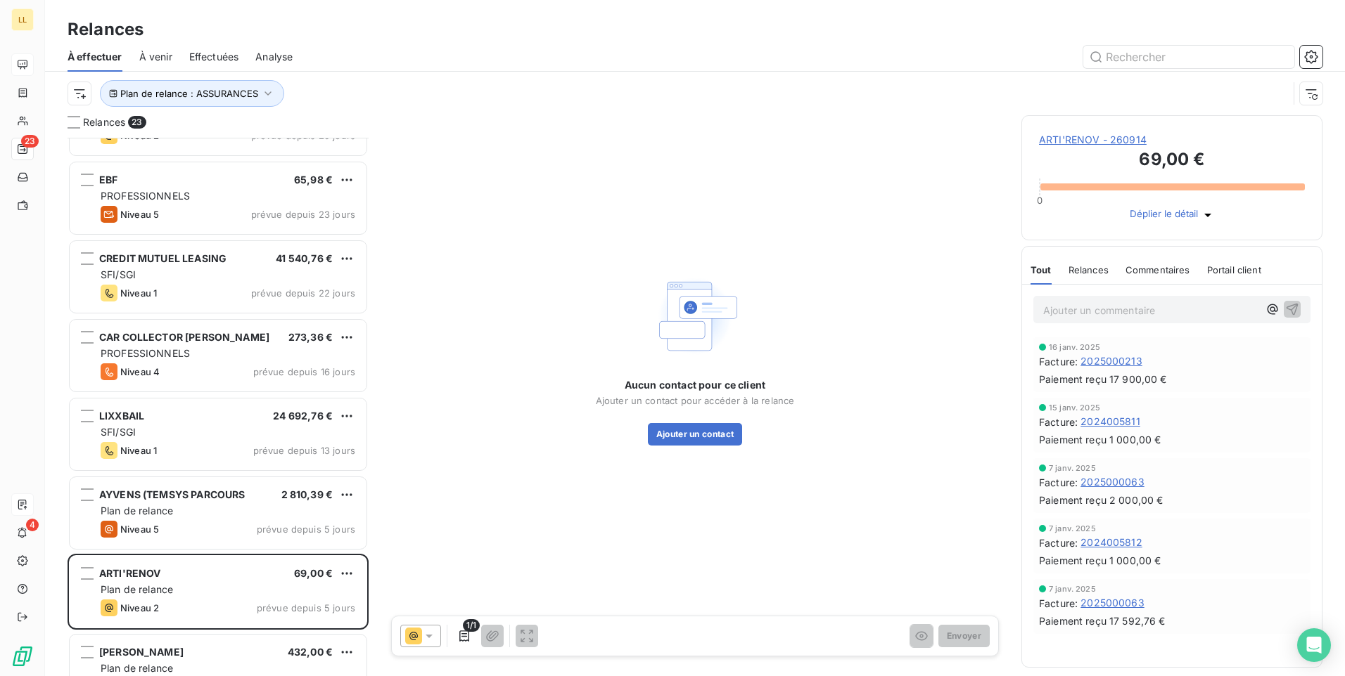
click at [1056, 141] on span "ARTI'RENOV - 260914" at bounding box center [1172, 140] width 266 height 14
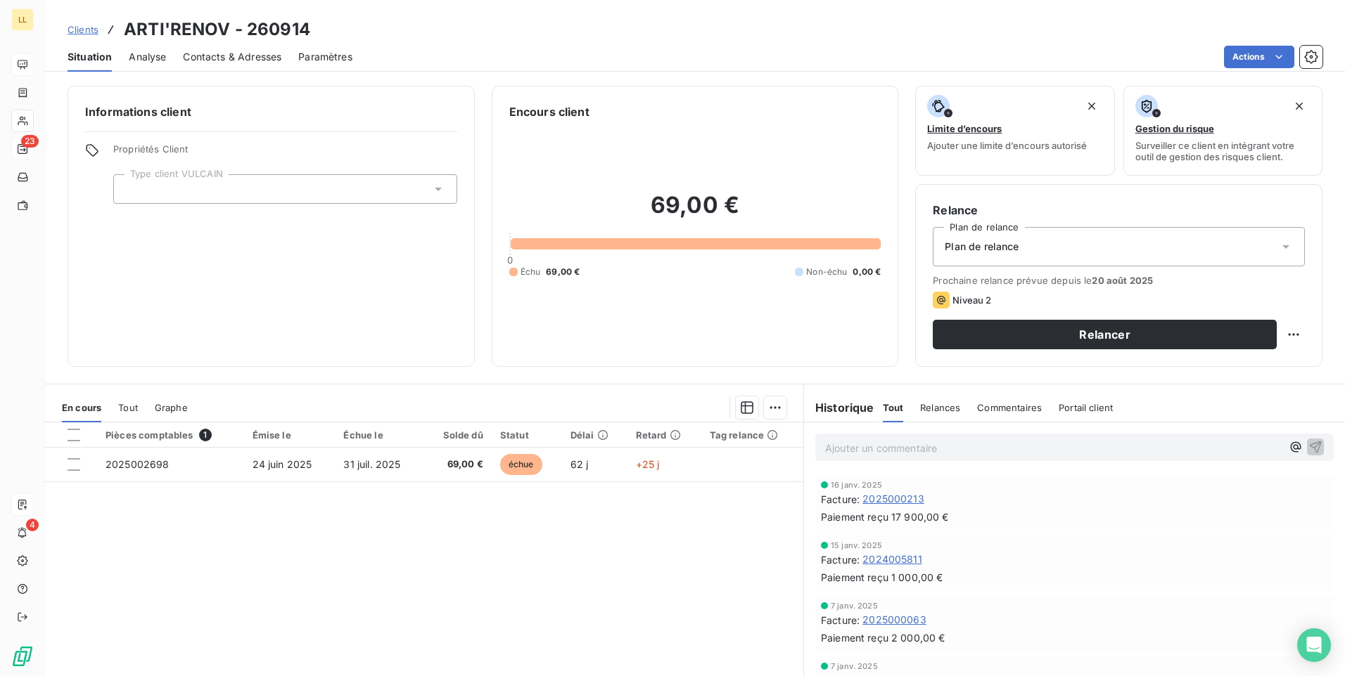
click at [1278, 247] on icon at bounding box center [1285, 247] width 14 height 14
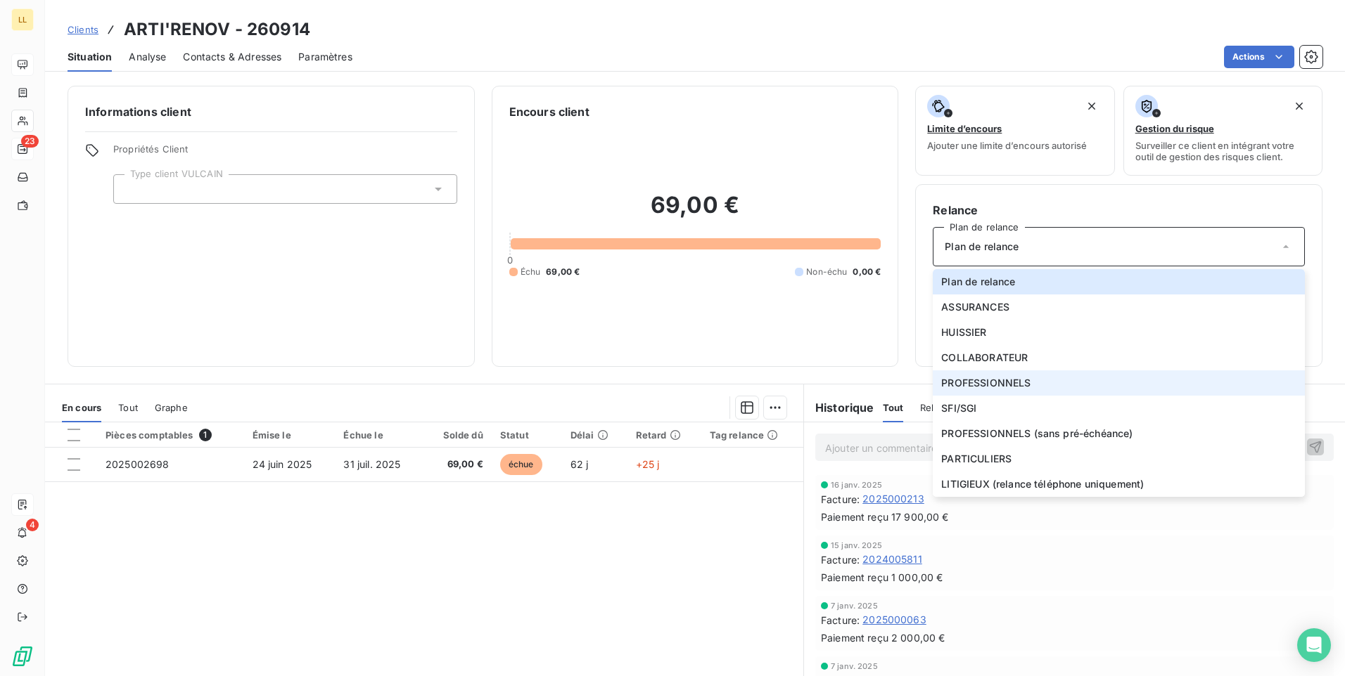
click at [999, 374] on li "PROFESSIONNELS" at bounding box center [1118, 383] width 372 height 25
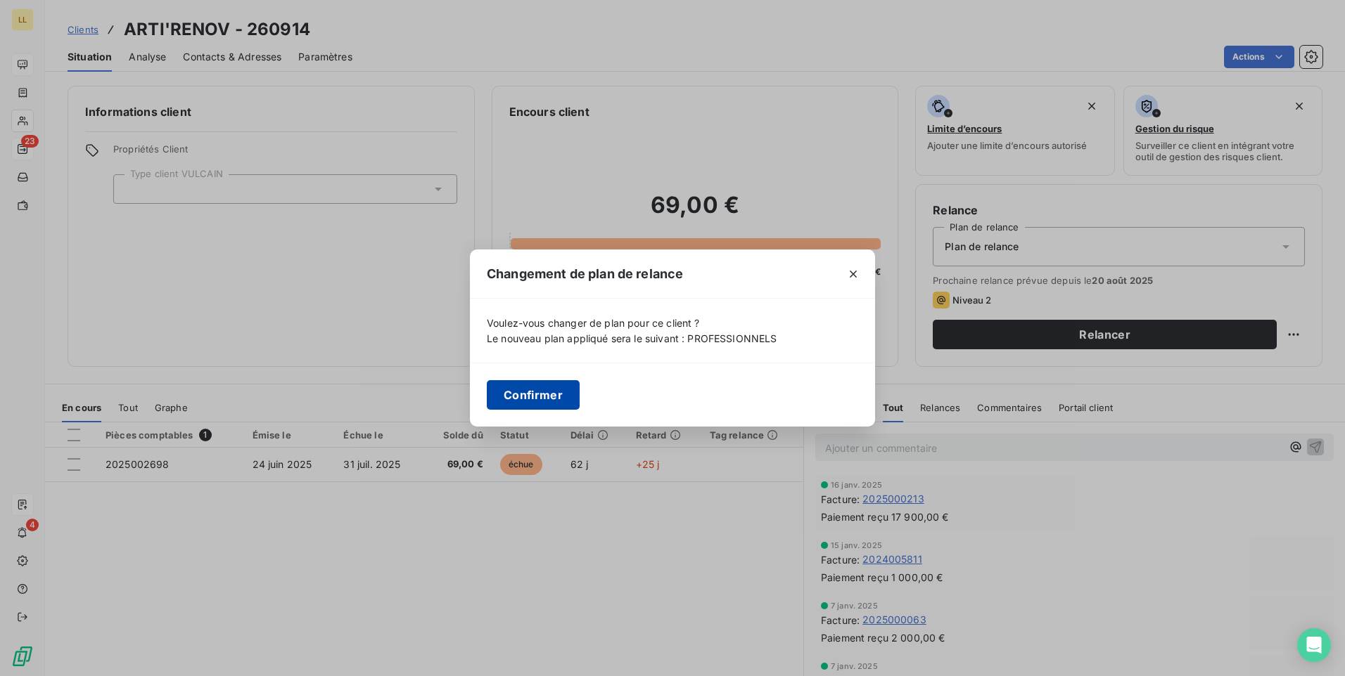
click at [552, 397] on button "Confirmer" at bounding box center [533, 395] width 93 height 30
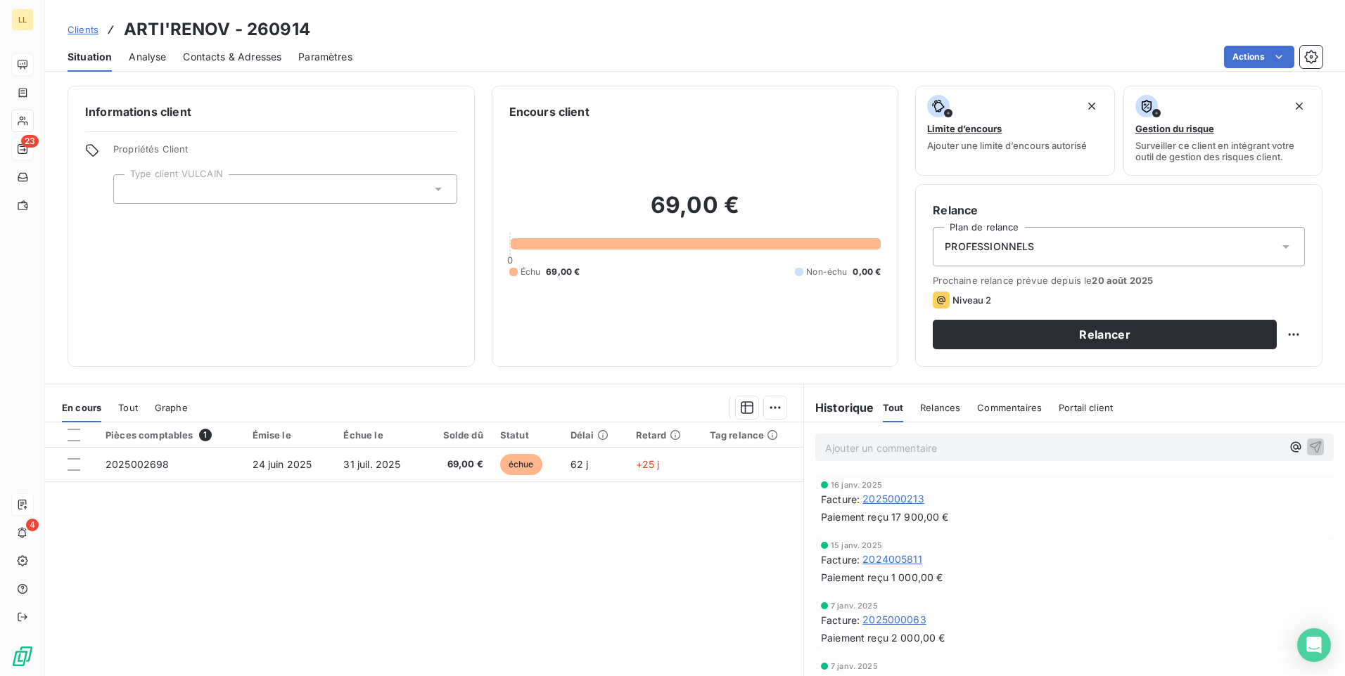
click at [436, 191] on icon at bounding box center [438, 189] width 14 height 14
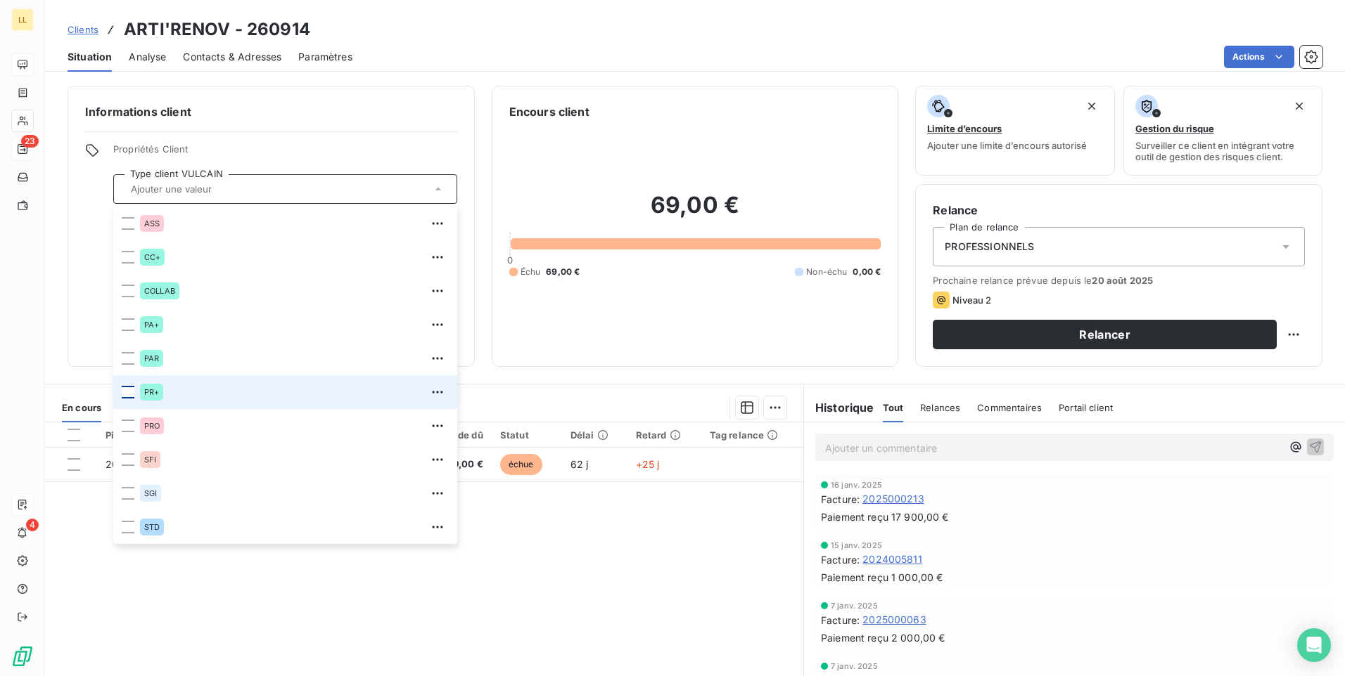
click at [129, 393] on div at bounding box center [128, 392] width 13 height 13
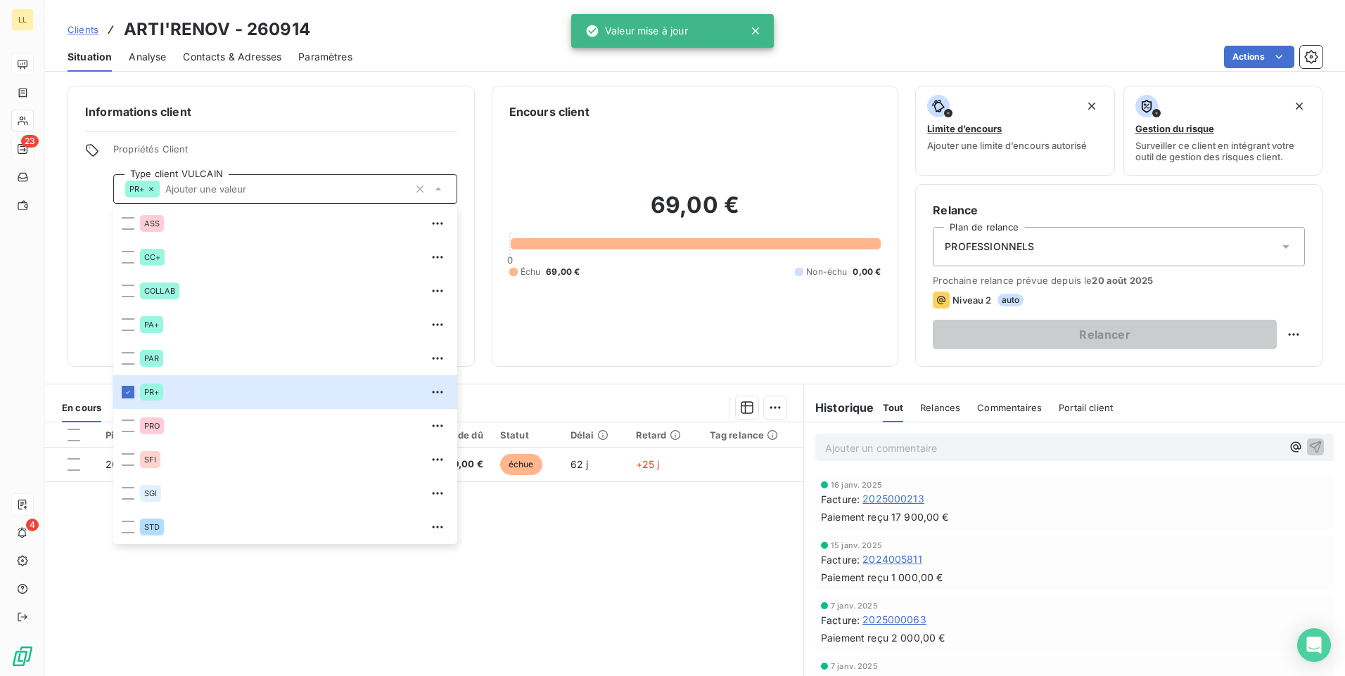
click at [610, 589] on div "Pièces comptables 1 Émise le Échue le Solde dû Statut Délai Retard Tag relance …" at bounding box center [424, 558] width 758 height 271
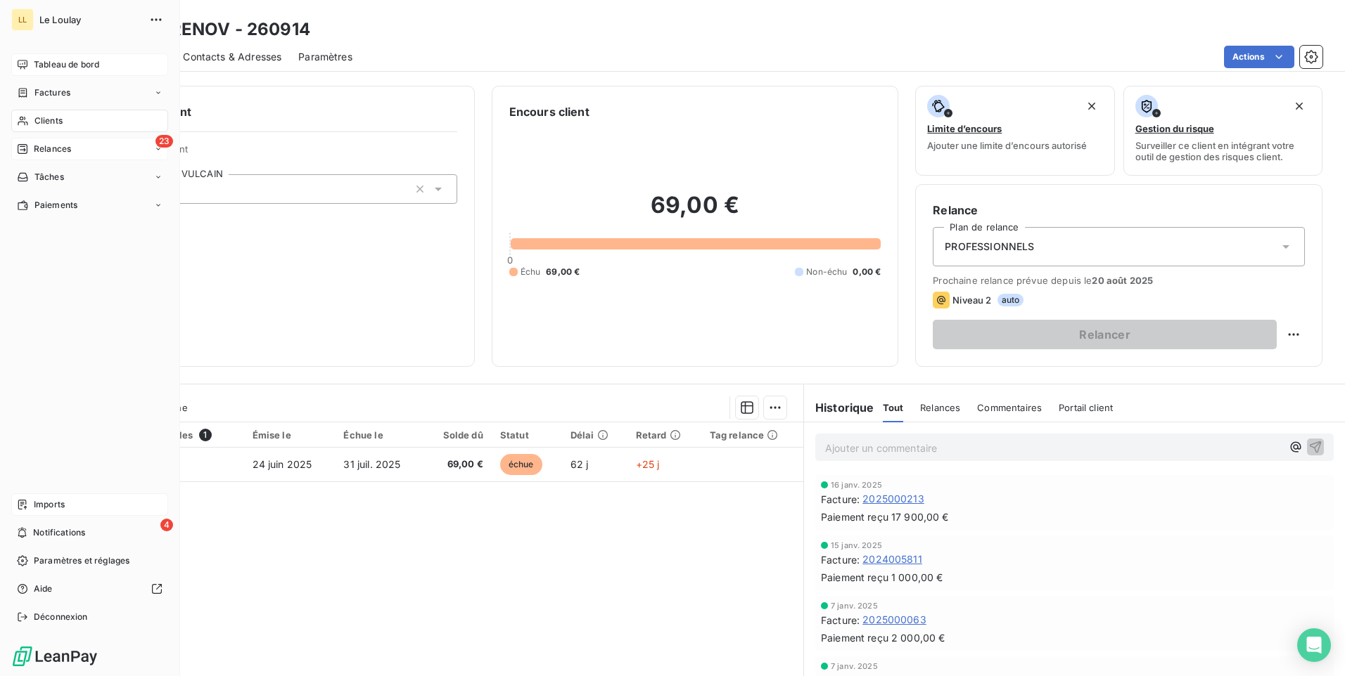
click at [52, 149] on span "Relances" at bounding box center [52, 149] width 37 height 13
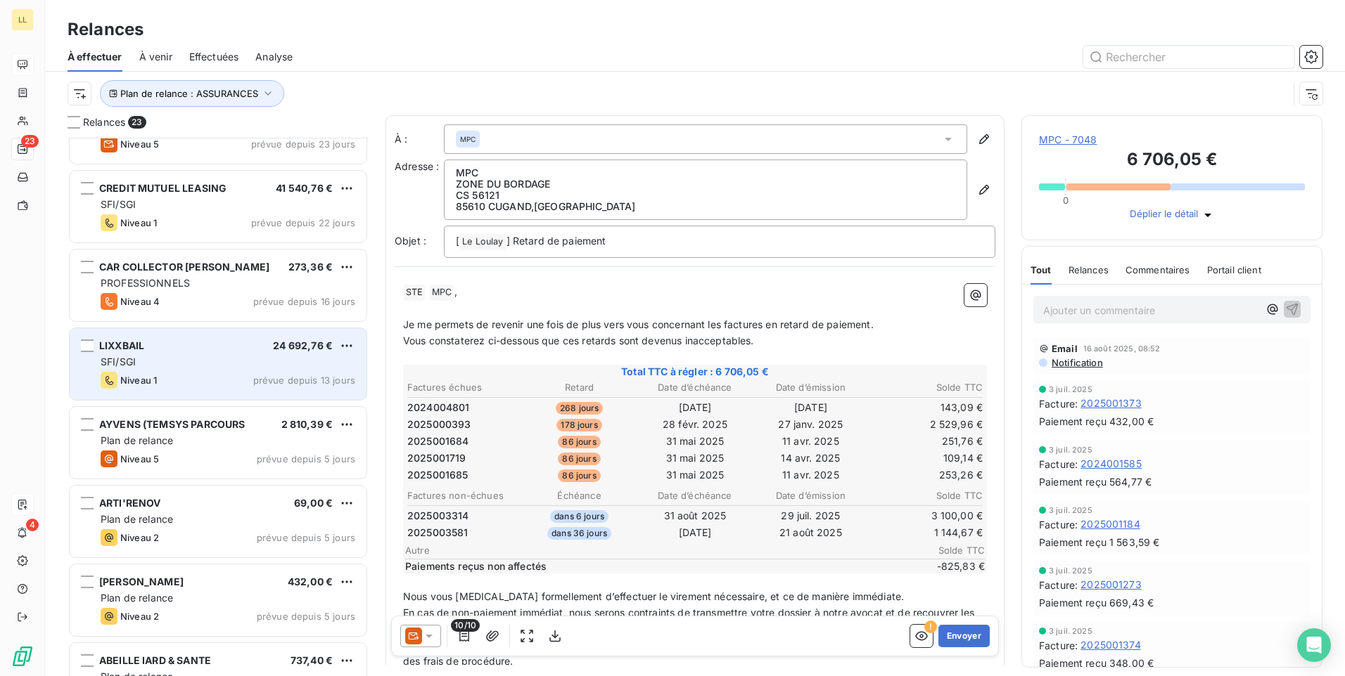
scroll to position [985, 0]
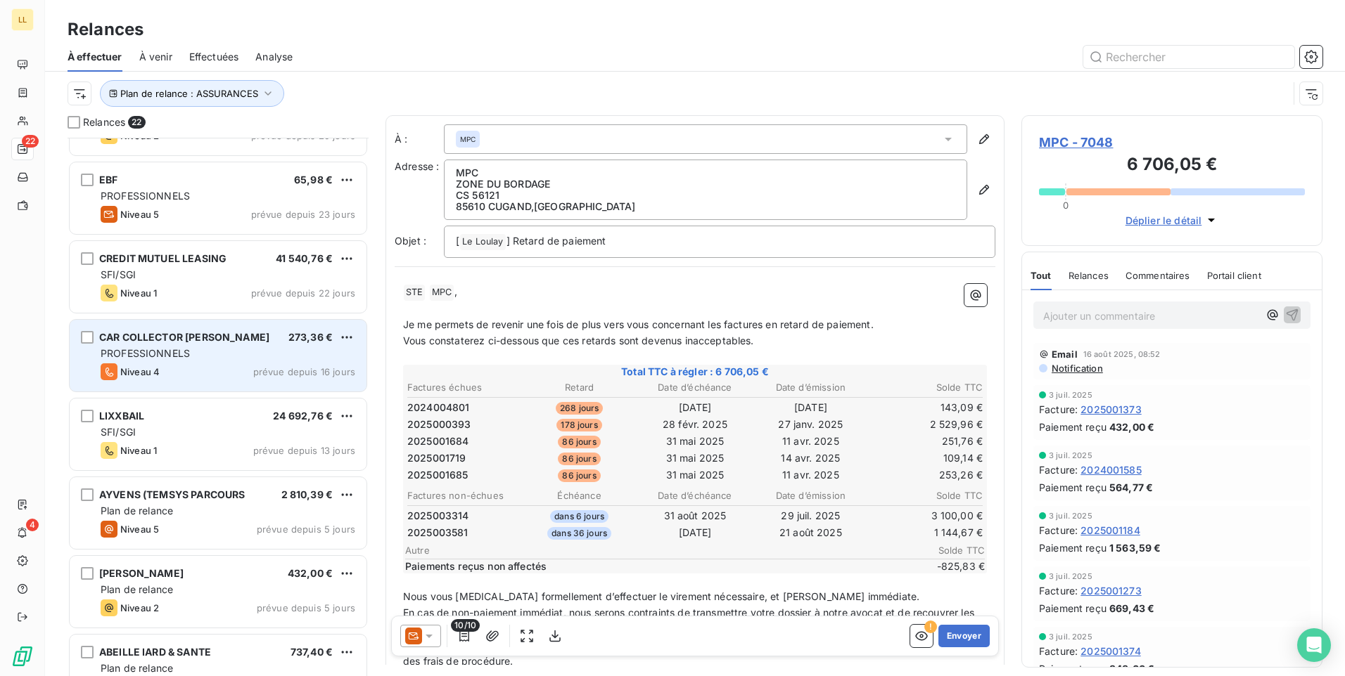
scroll to position [915, 0]
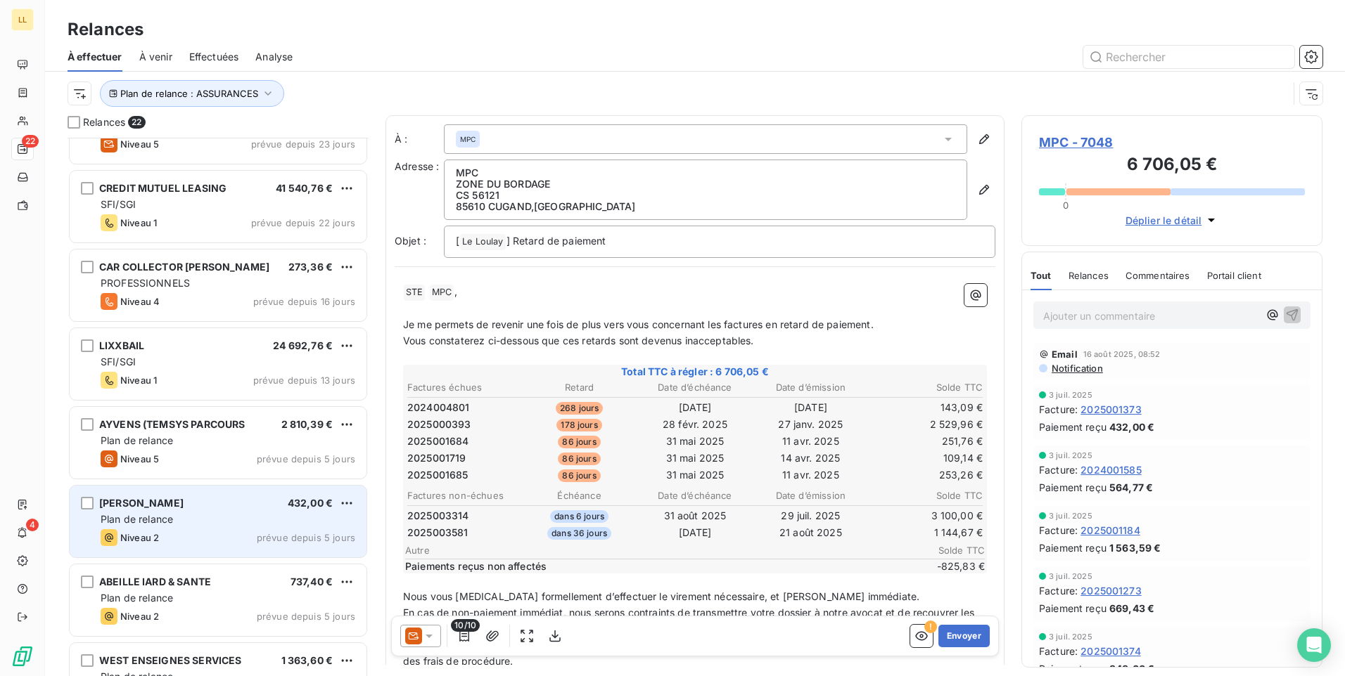
click at [243, 533] on div "Niveau 2 prévue depuis 5 jours" at bounding box center [228, 538] width 255 height 17
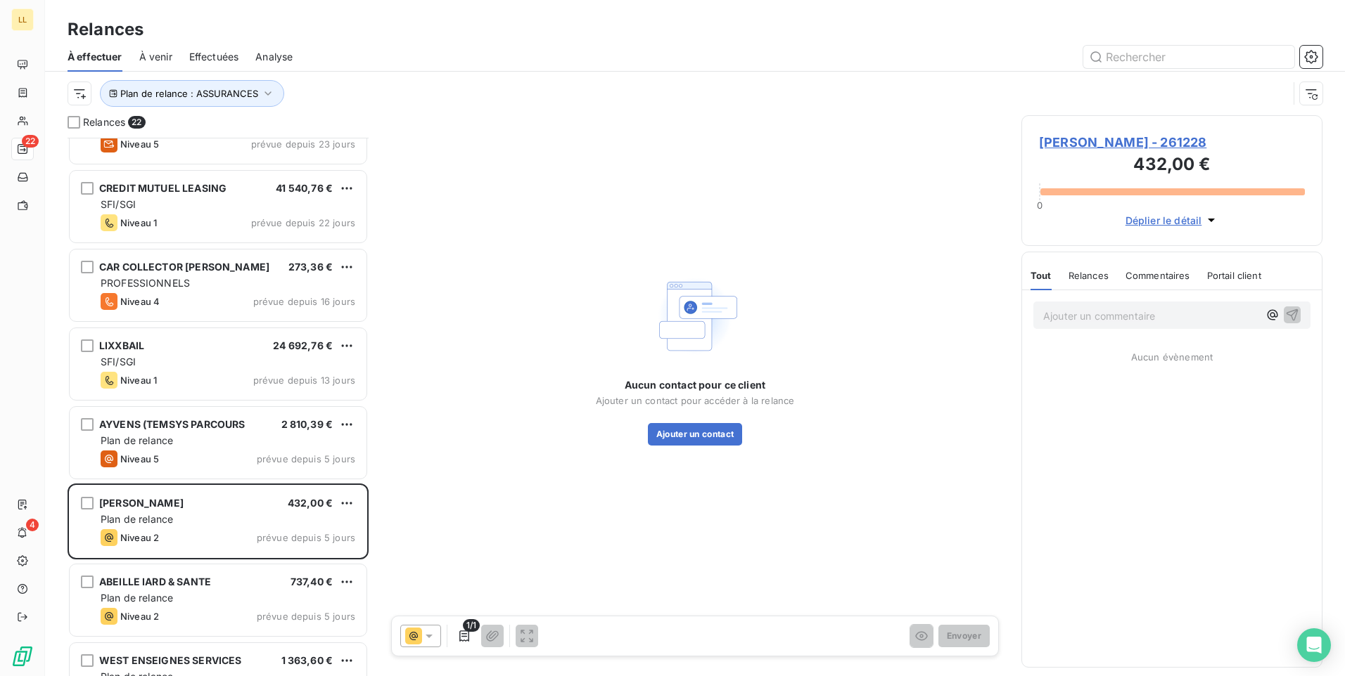
click at [1048, 139] on span "[PERSON_NAME] - 261228" at bounding box center [1172, 142] width 266 height 19
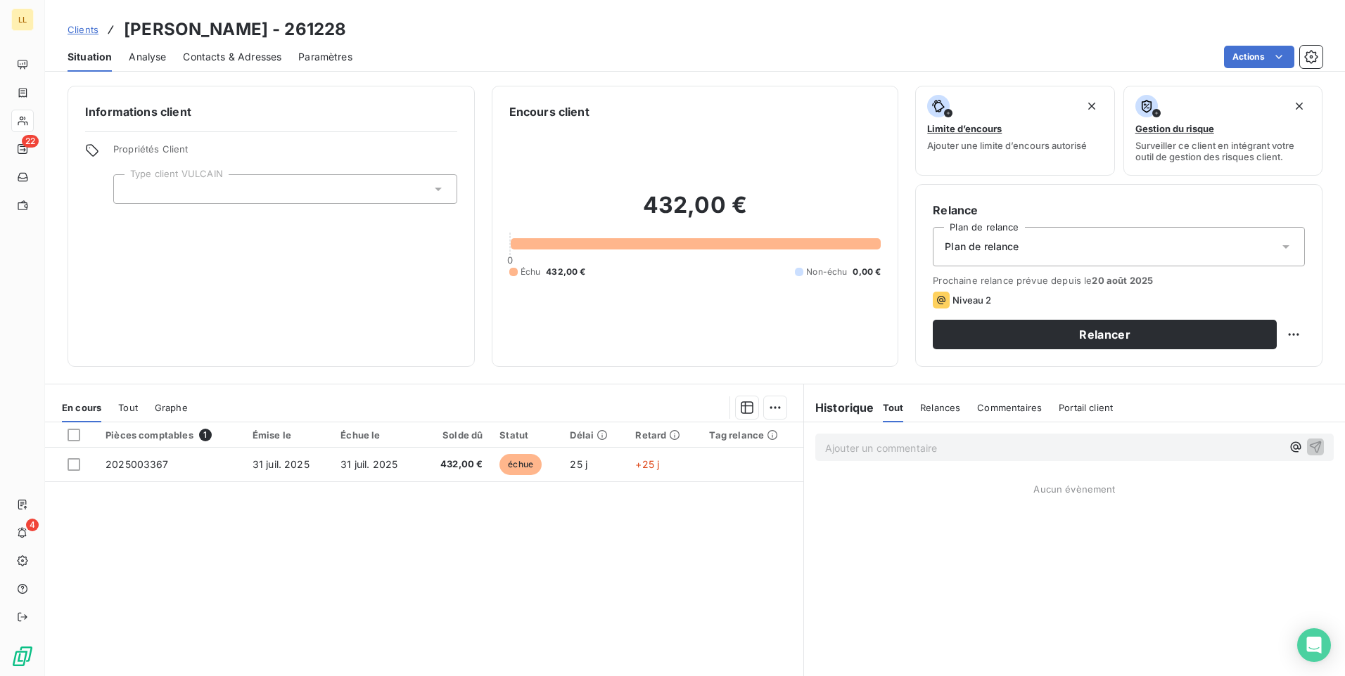
click at [437, 188] on icon at bounding box center [438, 189] width 14 height 14
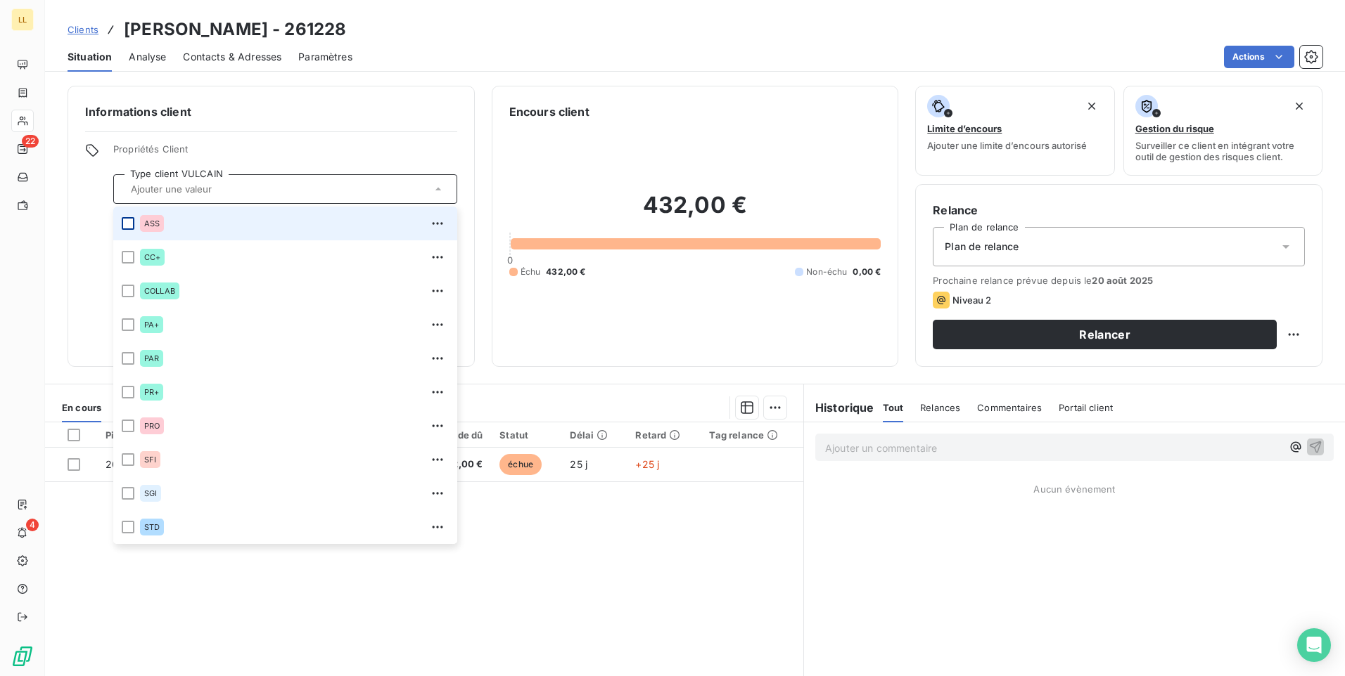
click at [127, 225] on div at bounding box center [128, 223] width 13 height 13
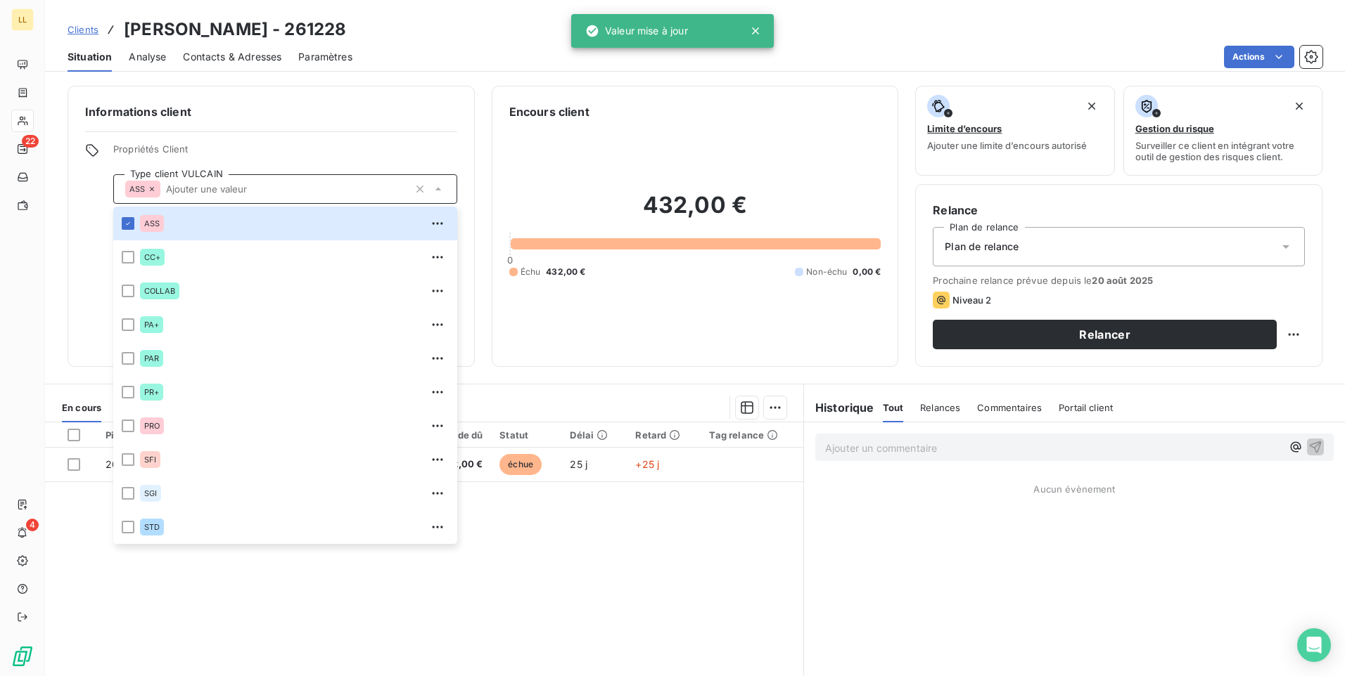
click at [1280, 243] on icon at bounding box center [1285, 247] width 14 height 14
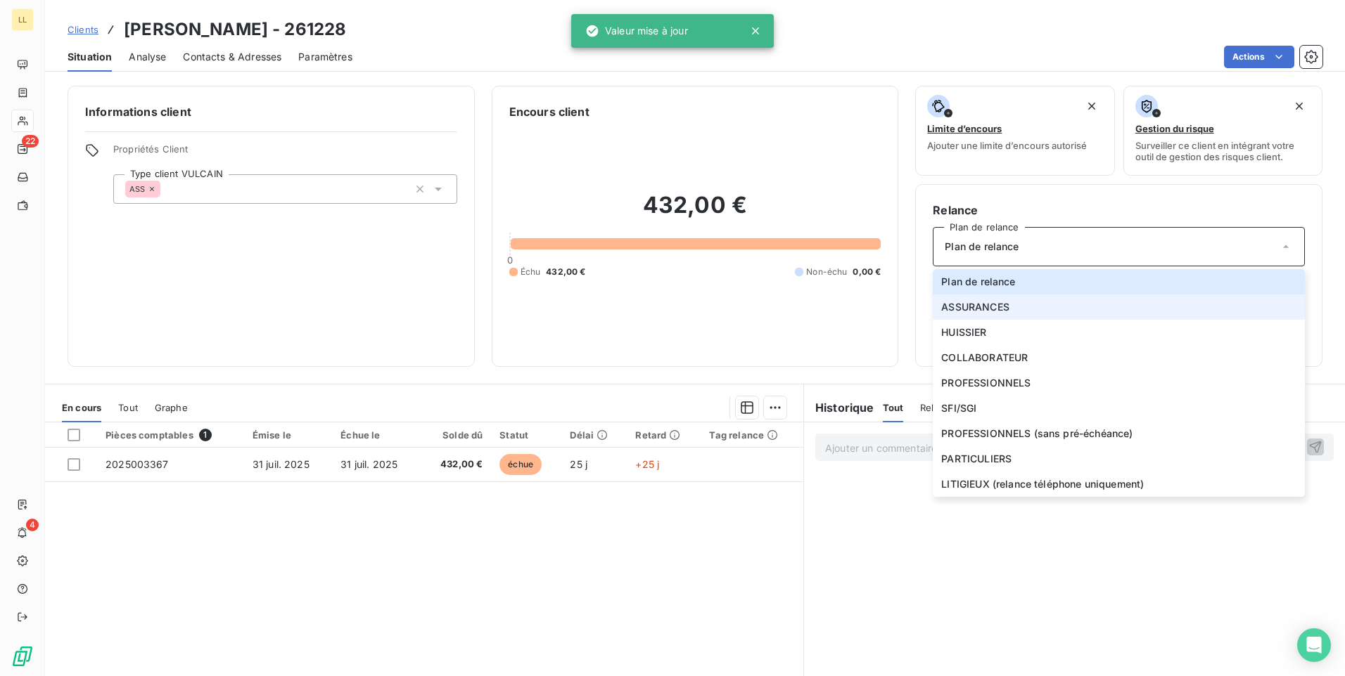
click at [955, 310] on span "ASSURANCES" at bounding box center [975, 307] width 68 height 14
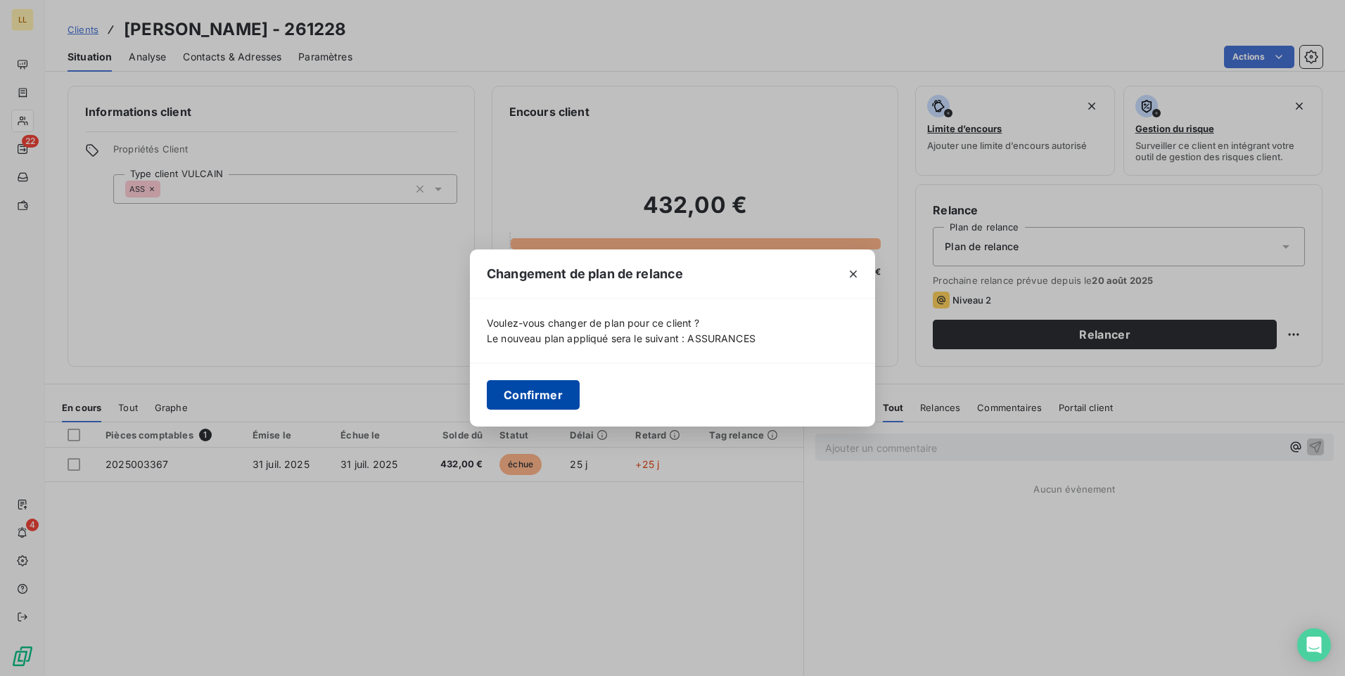
click at [544, 402] on button "Confirmer" at bounding box center [533, 395] width 93 height 30
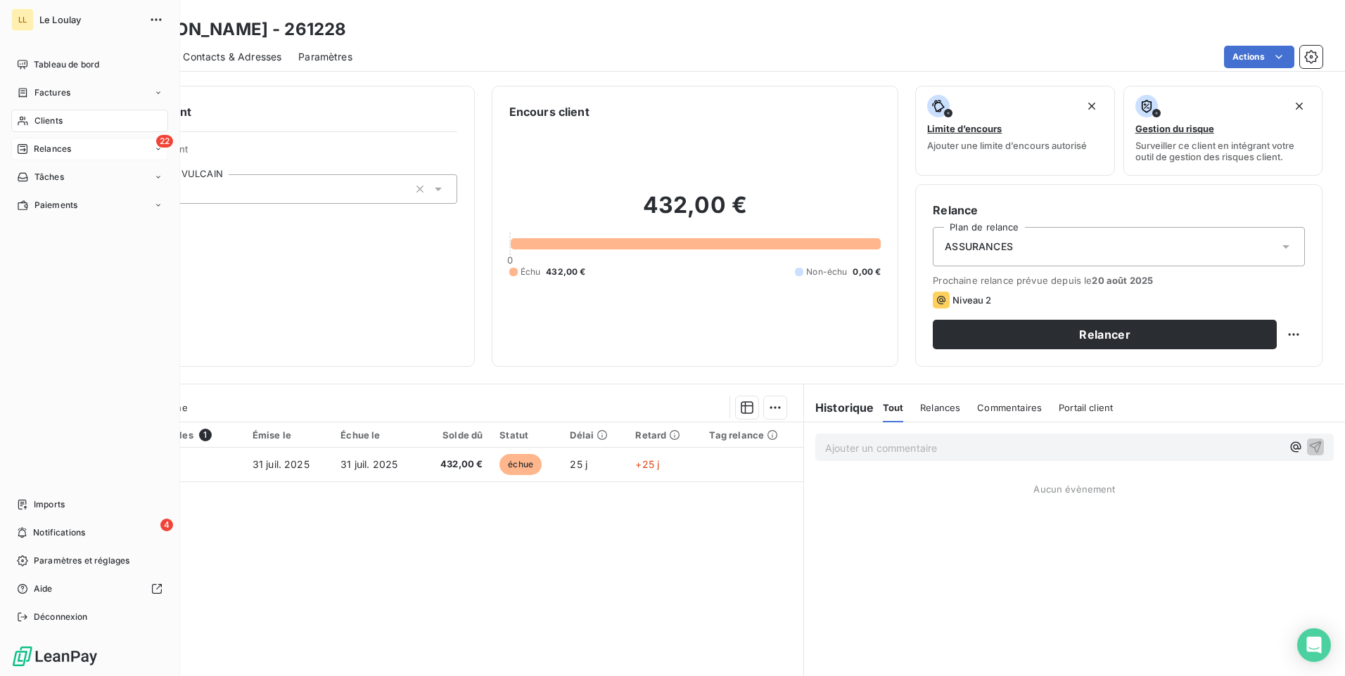
click at [49, 147] on span "Relances" at bounding box center [52, 149] width 37 height 13
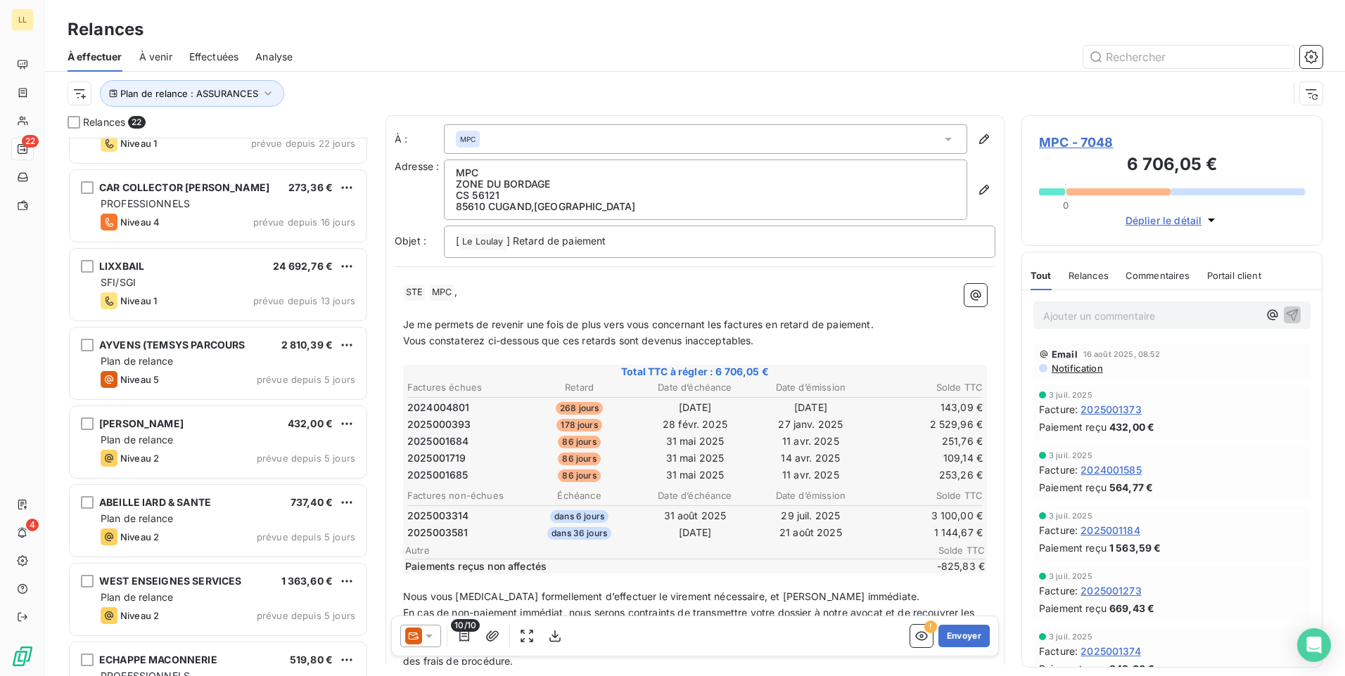
scroll to position [1065, 0]
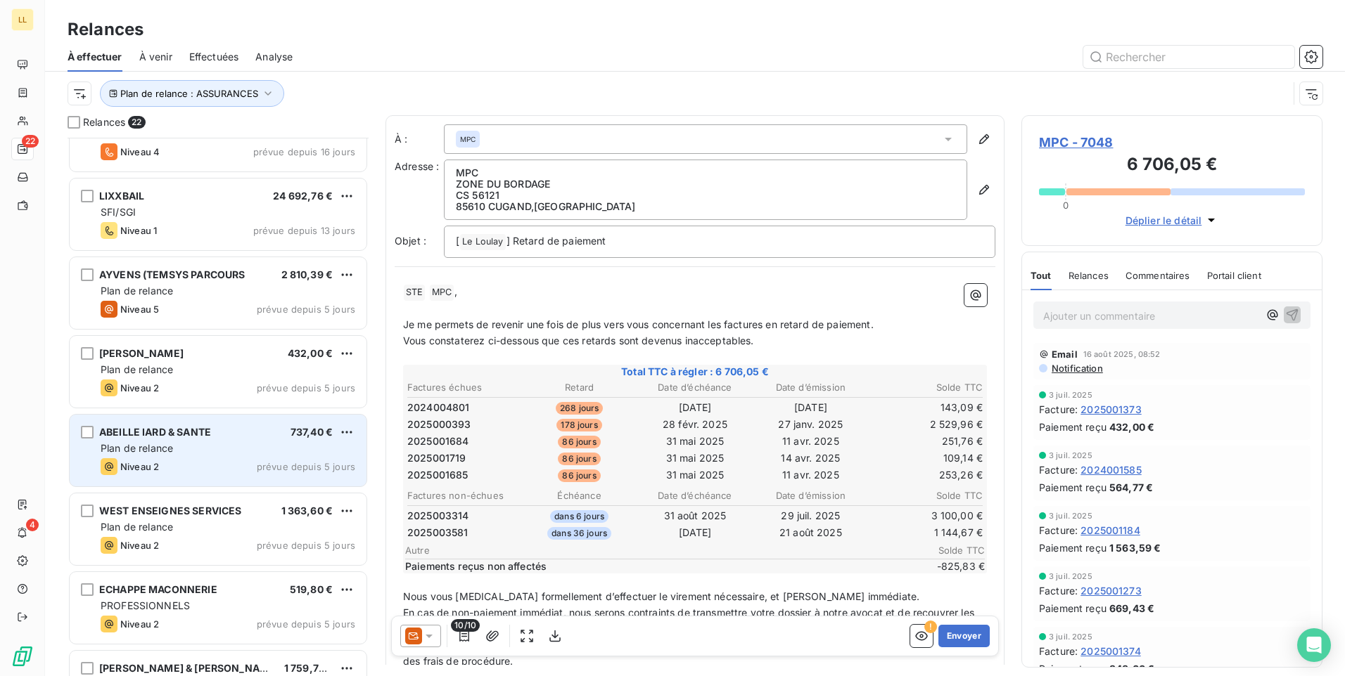
drag, startPoint x: 105, startPoint y: 420, endPoint x: 114, endPoint y: 425, distance: 10.1
click at [105, 420] on div "ABEILLE IARD & SANTE 737,40 € Plan de relance Niveau 2 prévue depuis 5 jours" at bounding box center [218, 451] width 297 height 72
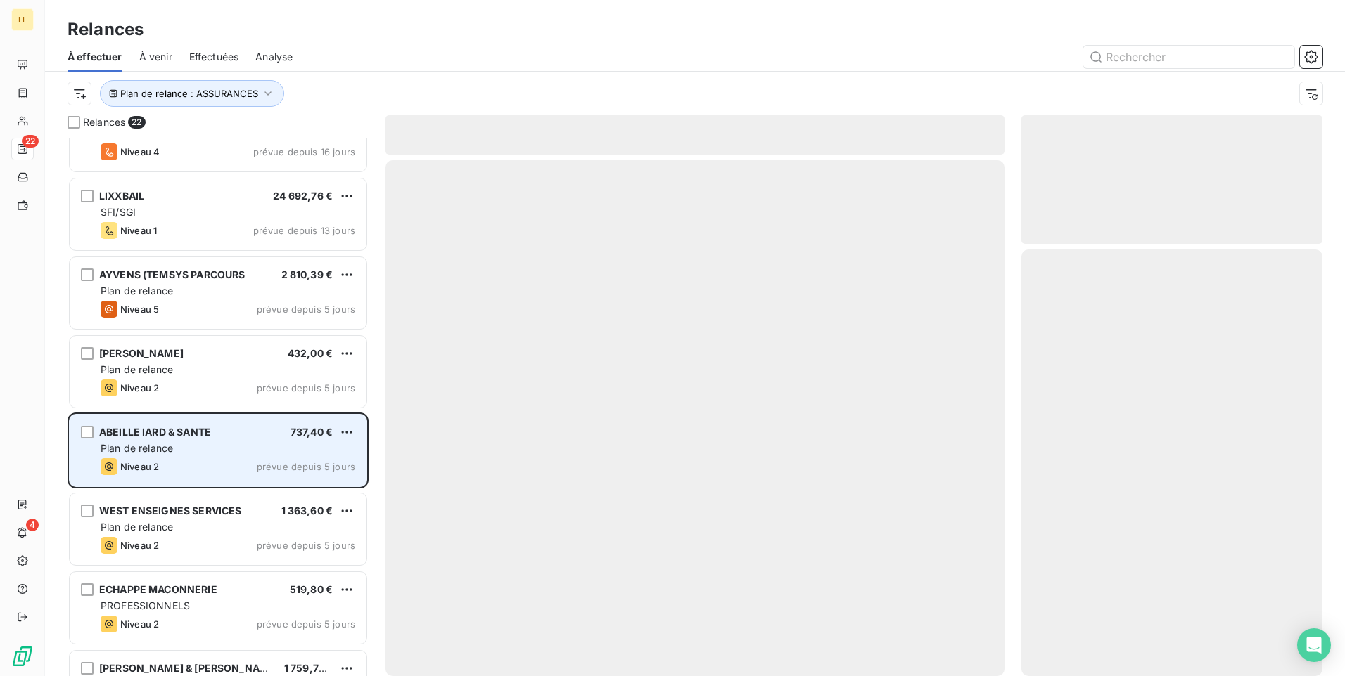
click at [114, 427] on span "ABEILLE IARD & SANTE" at bounding box center [155, 432] width 112 height 12
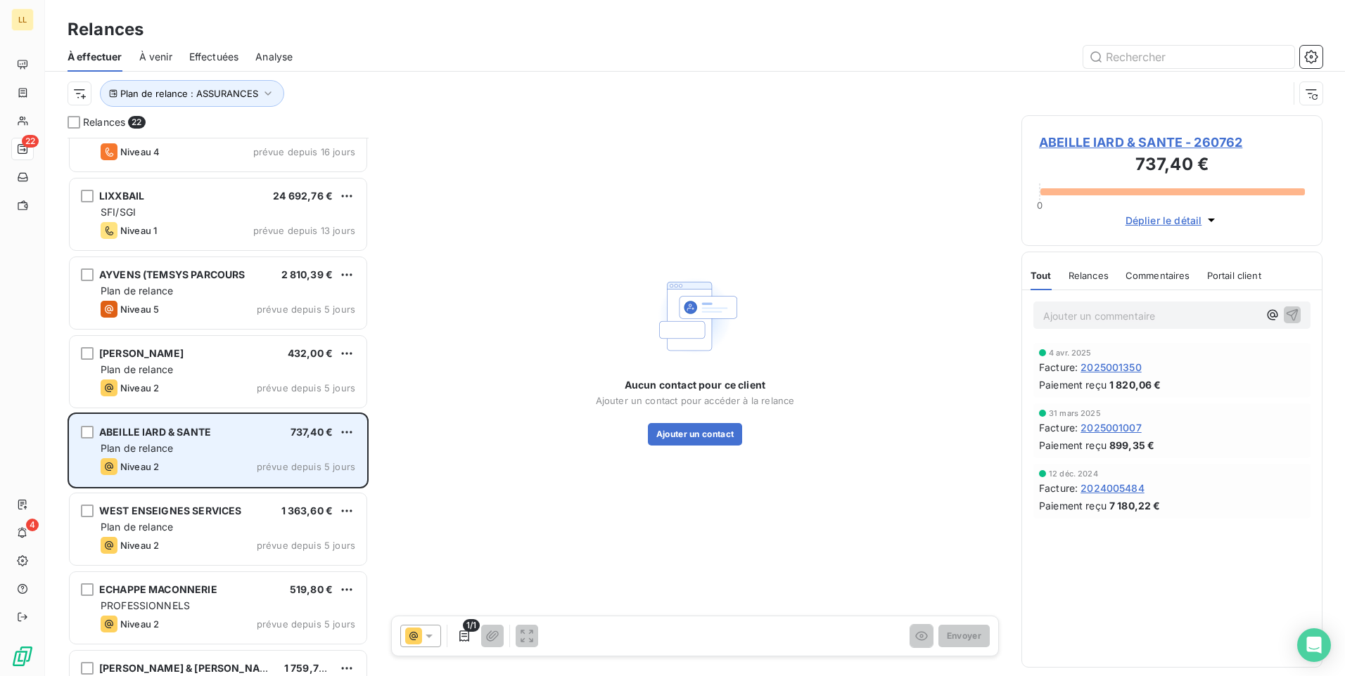
click at [115, 432] on span "ABEILLE IARD & SANTE" at bounding box center [155, 432] width 112 height 12
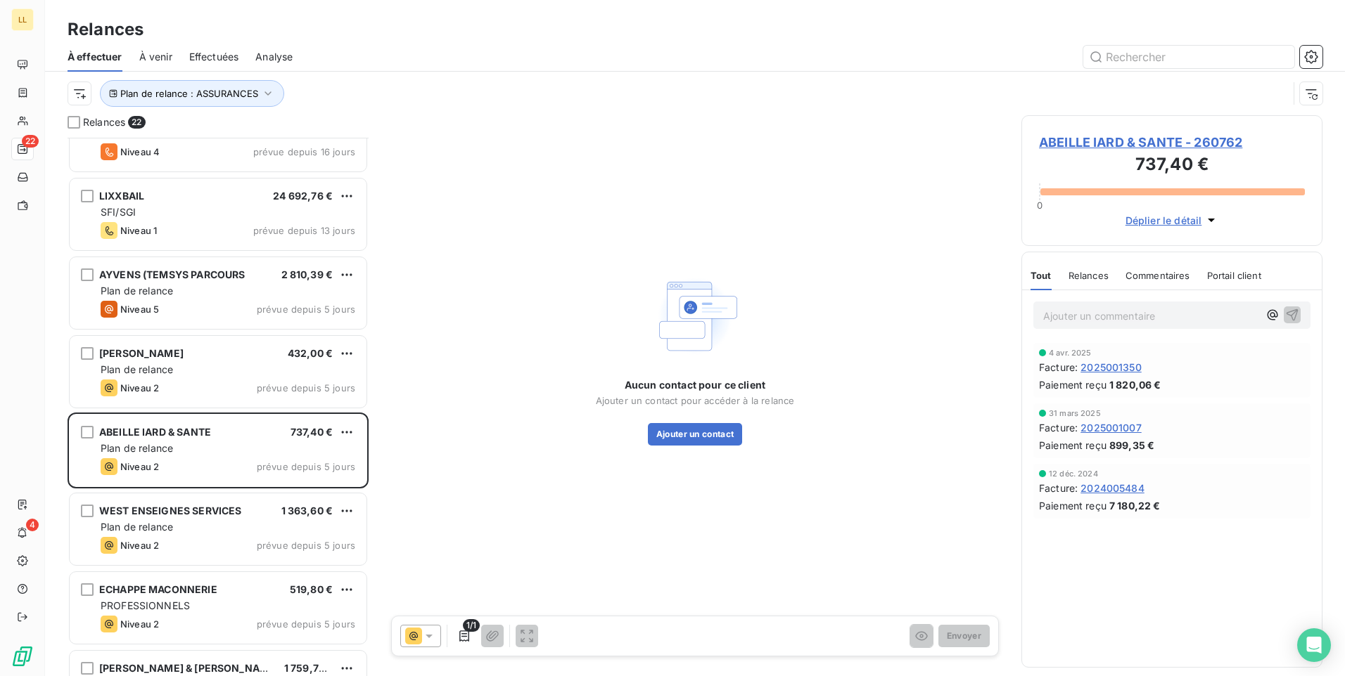
click at [1063, 143] on span "ABEILLE IARD & SANTE - 260762" at bounding box center [1172, 142] width 266 height 19
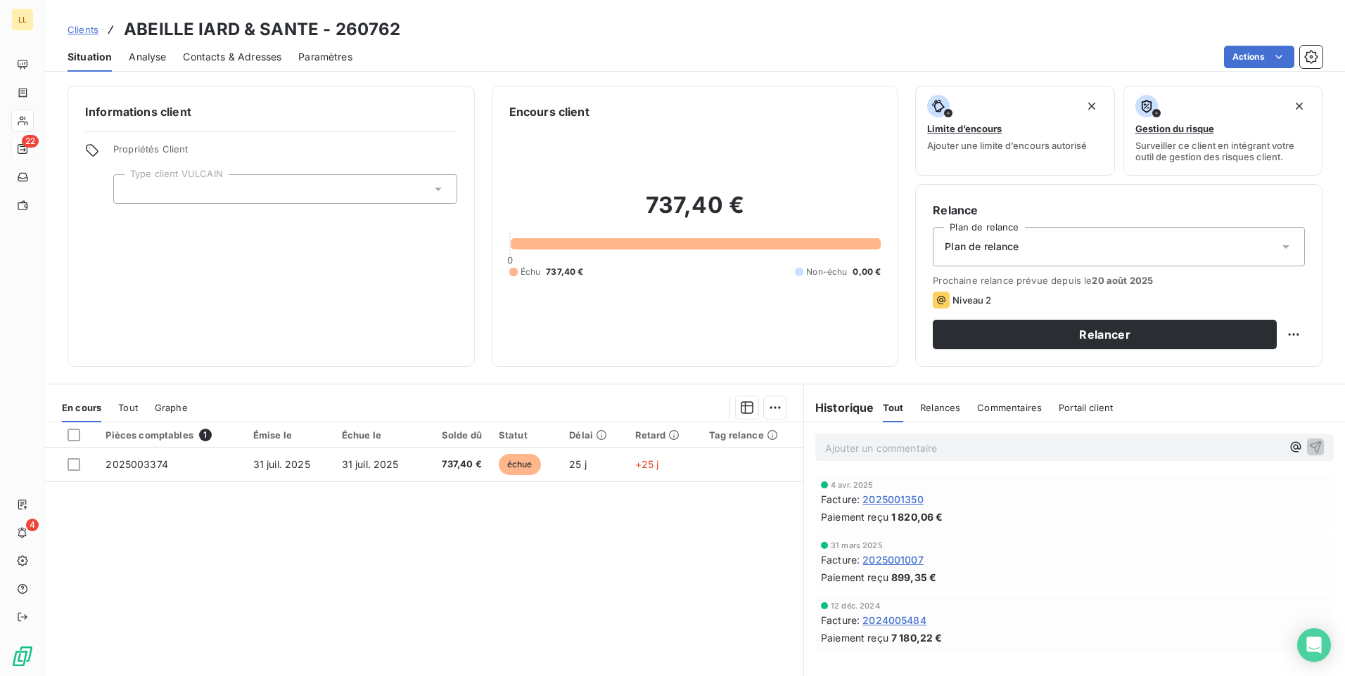
click at [1278, 241] on icon at bounding box center [1285, 247] width 14 height 14
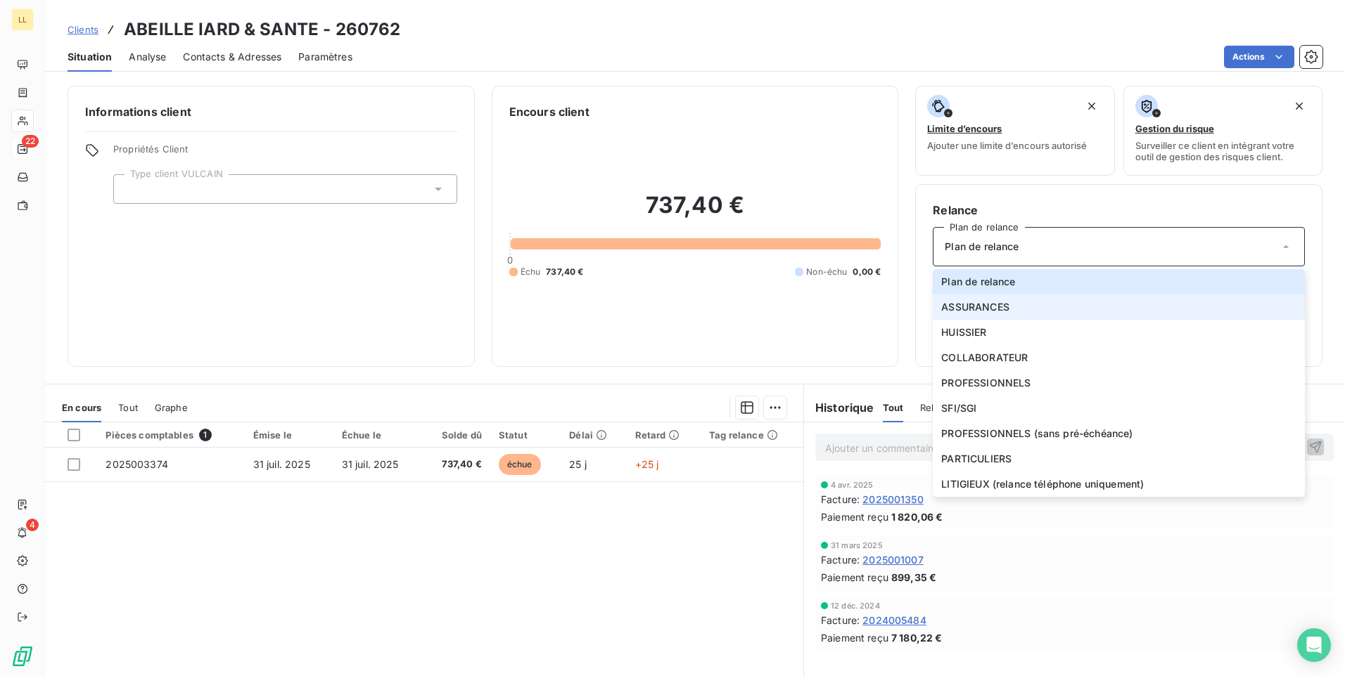
click at [956, 305] on span "ASSURANCES" at bounding box center [975, 307] width 68 height 14
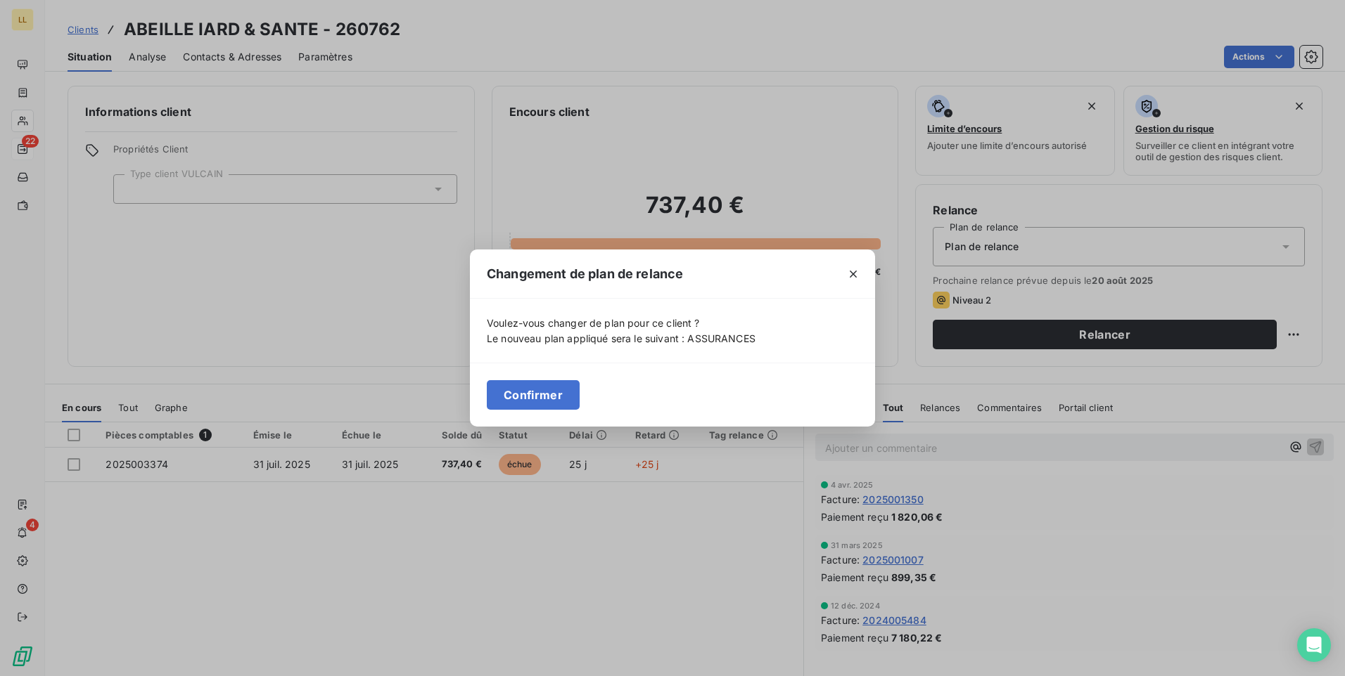
click at [519, 399] on button "Confirmer" at bounding box center [533, 395] width 93 height 30
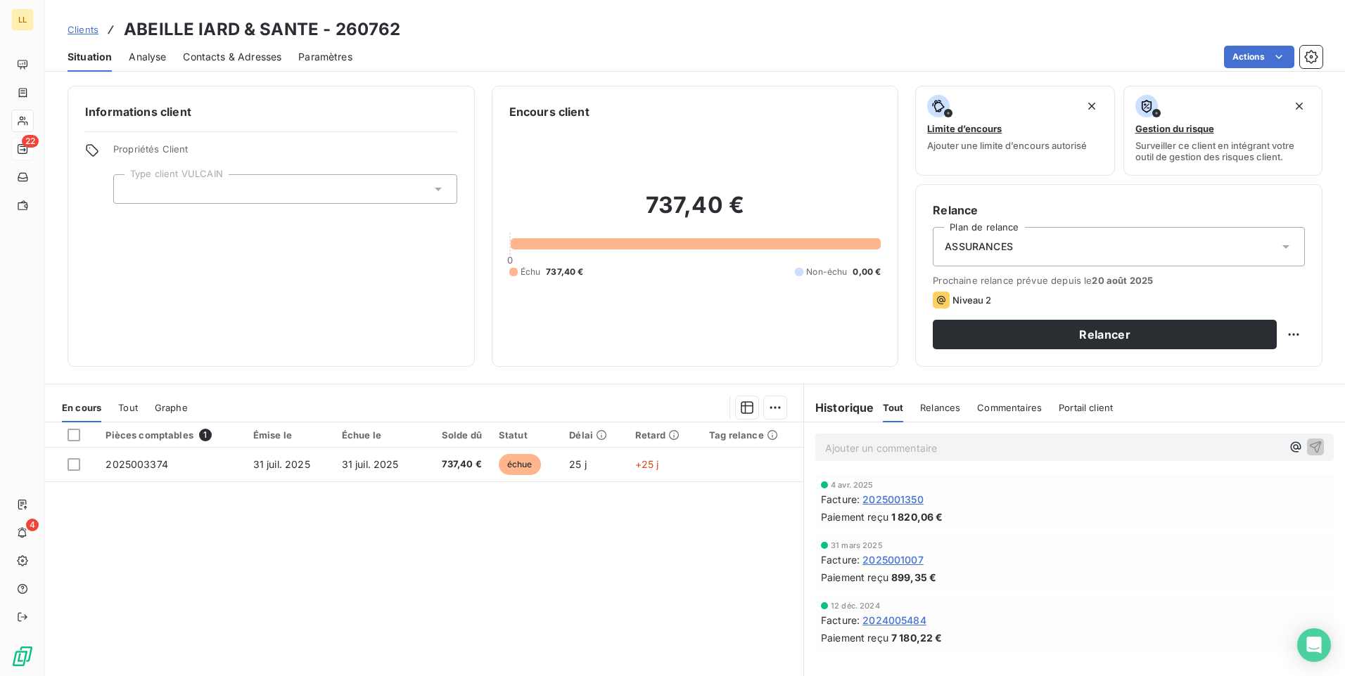
click at [433, 184] on icon at bounding box center [438, 189] width 14 height 14
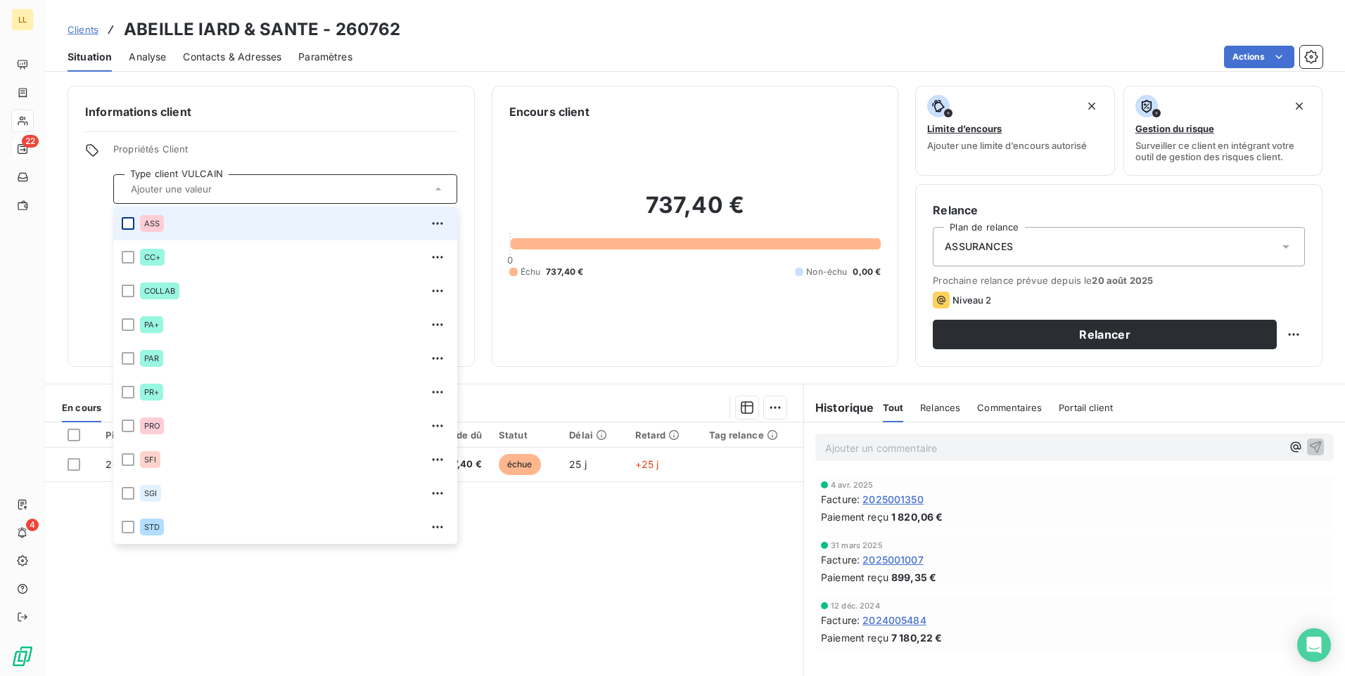
click at [126, 225] on div at bounding box center [128, 223] width 13 height 13
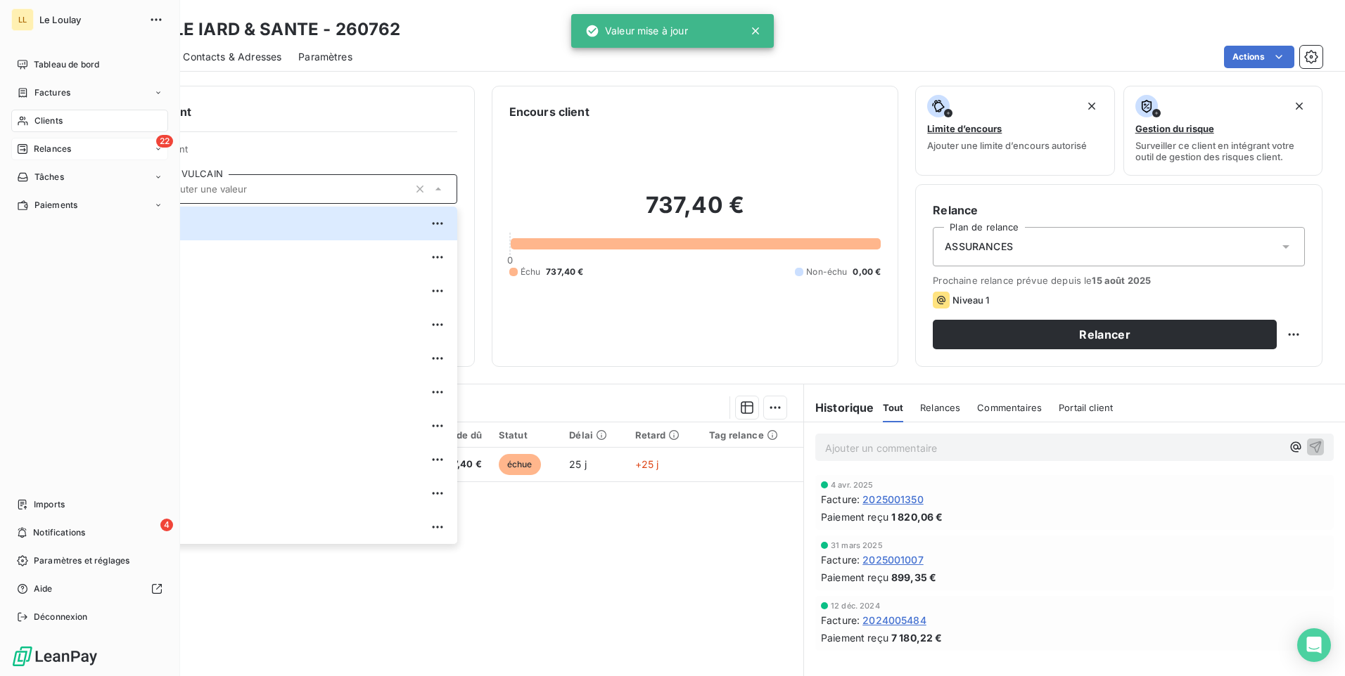
click at [50, 151] on span "Relances" at bounding box center [52, 149] width 37 height 13
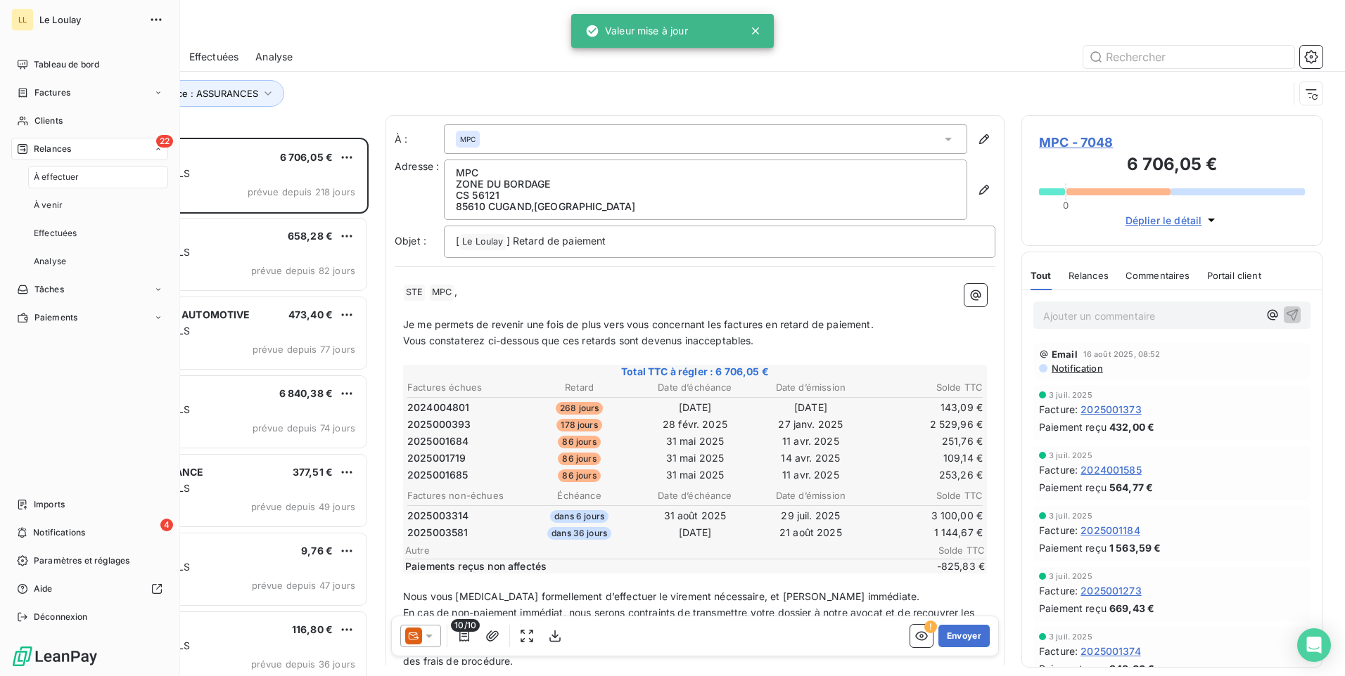
scroll to position [528, 290]
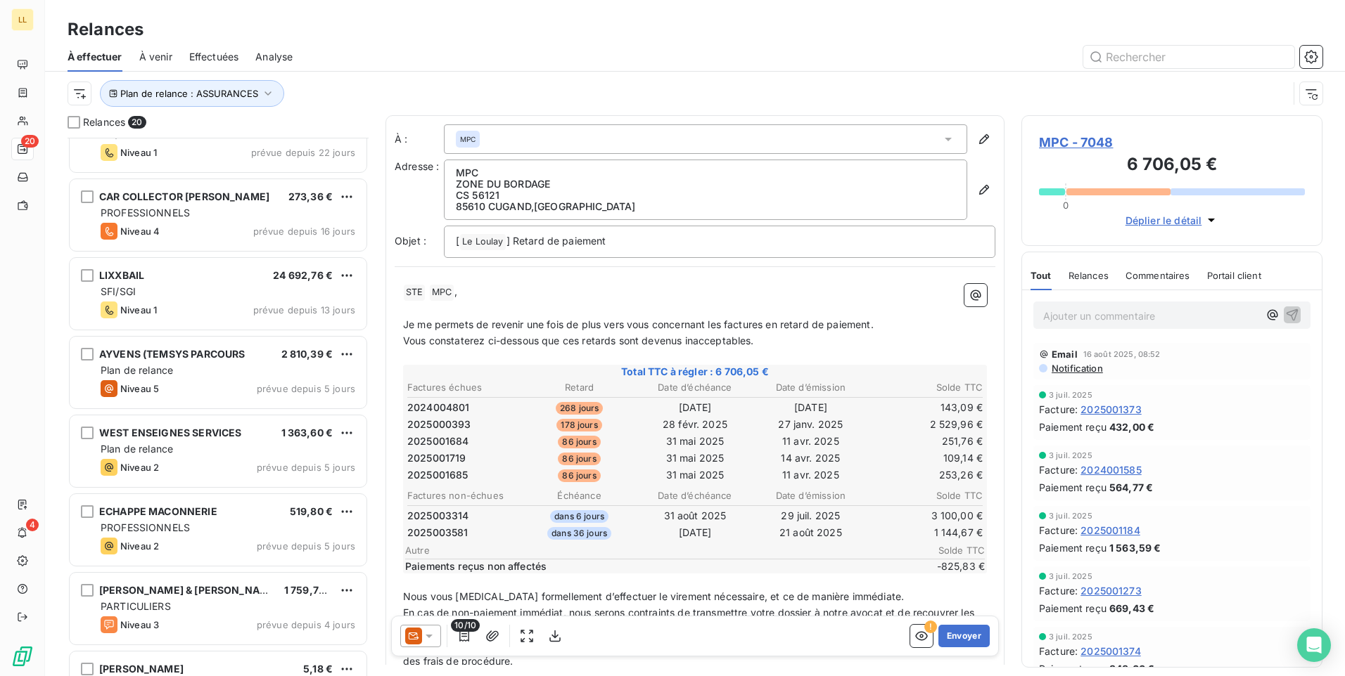
scroll to position [1037, 0]
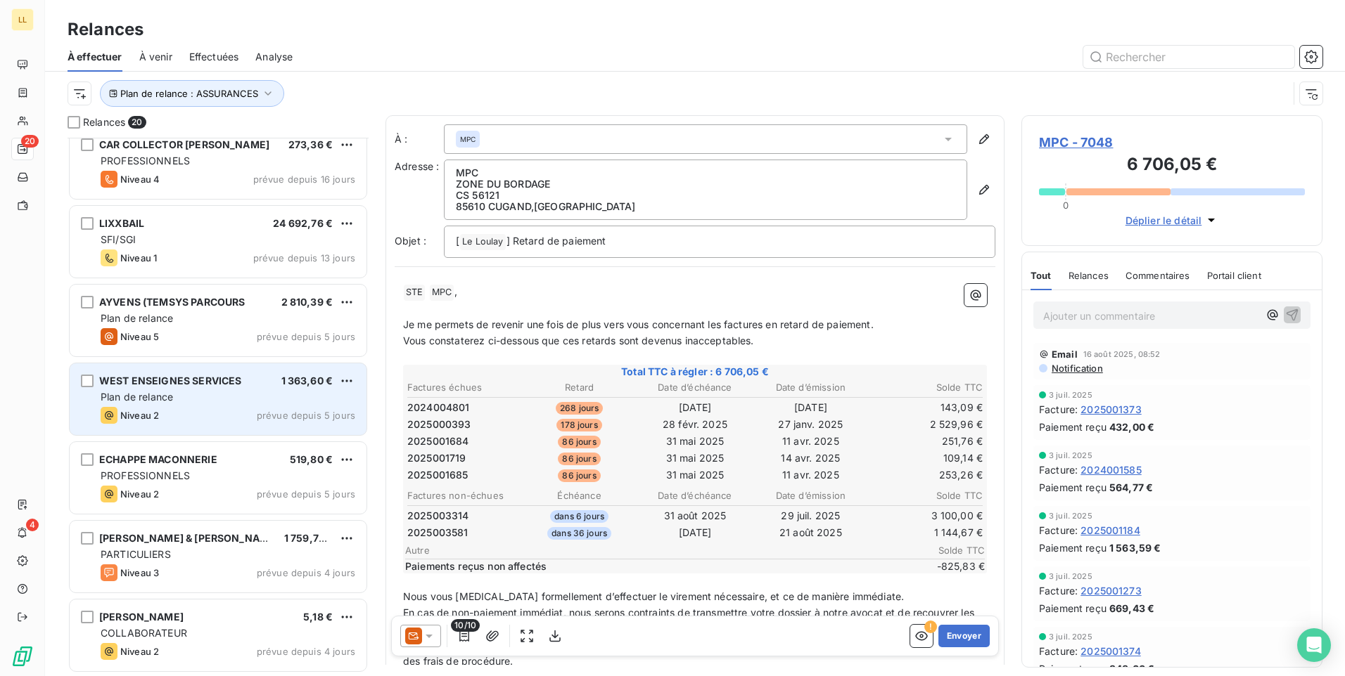
click at [246, 402] on div "Plan de relance" at bounding box center [228, 397] width 255 height 14
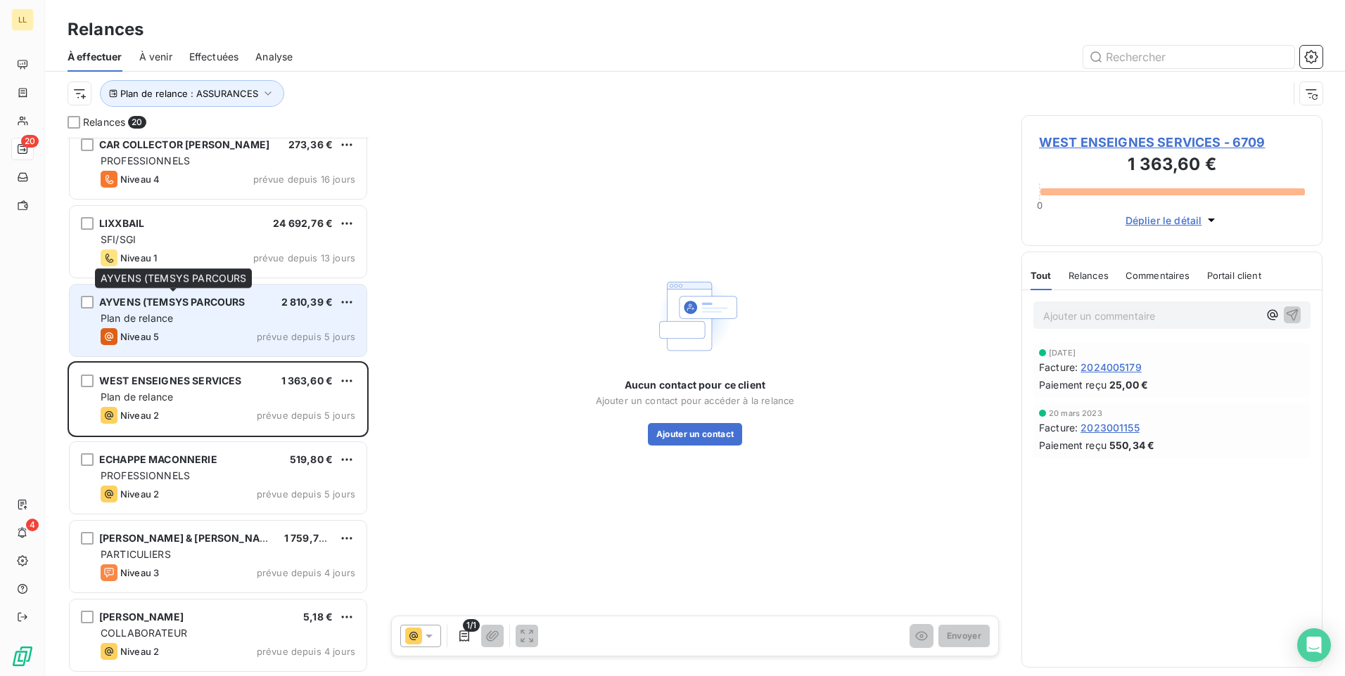
click at [185, 307] on span "AYVENS (TEMSYS PARCOURS" at bounding box center [172, 302] width 146 height 12
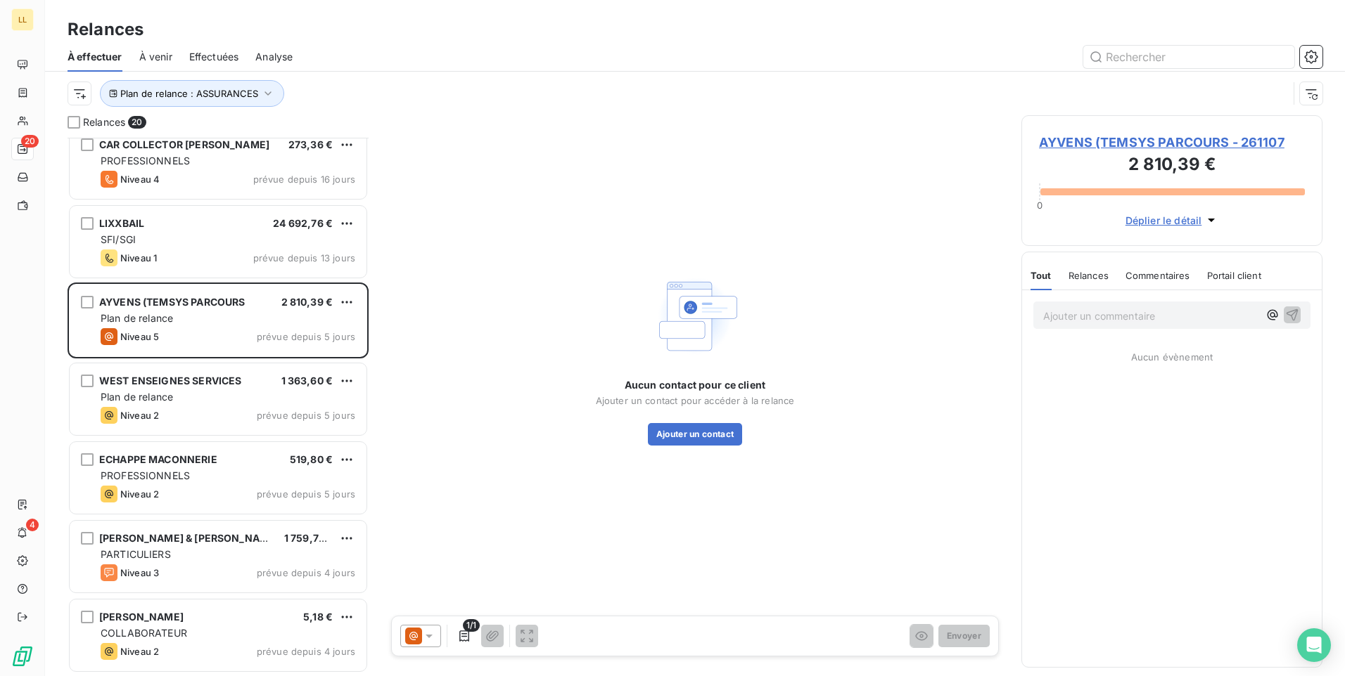
click at [1136, 140] on span "AYVENS (TEMSYS PARCOURS - 261107" at bounding box center [1172, 142] width 266 height 19
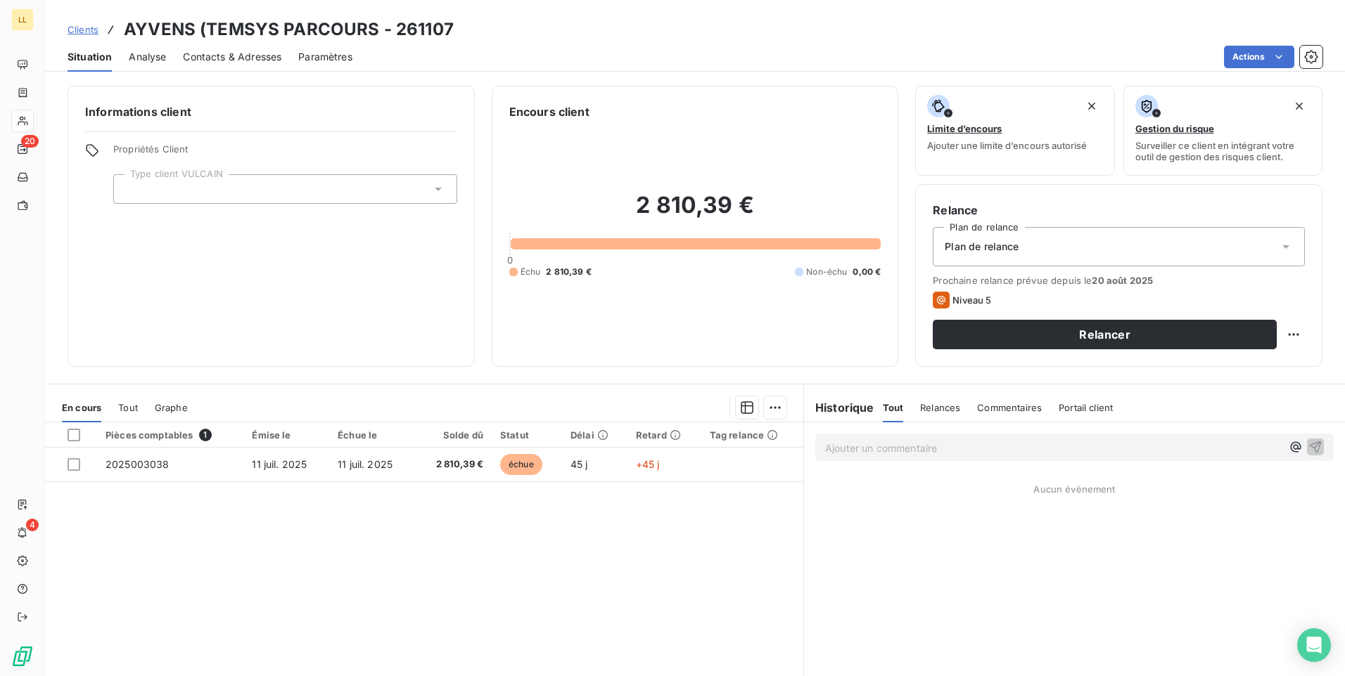
click at [1278, 250] on icon at bounding box center [1285, 247] width 14 height 14
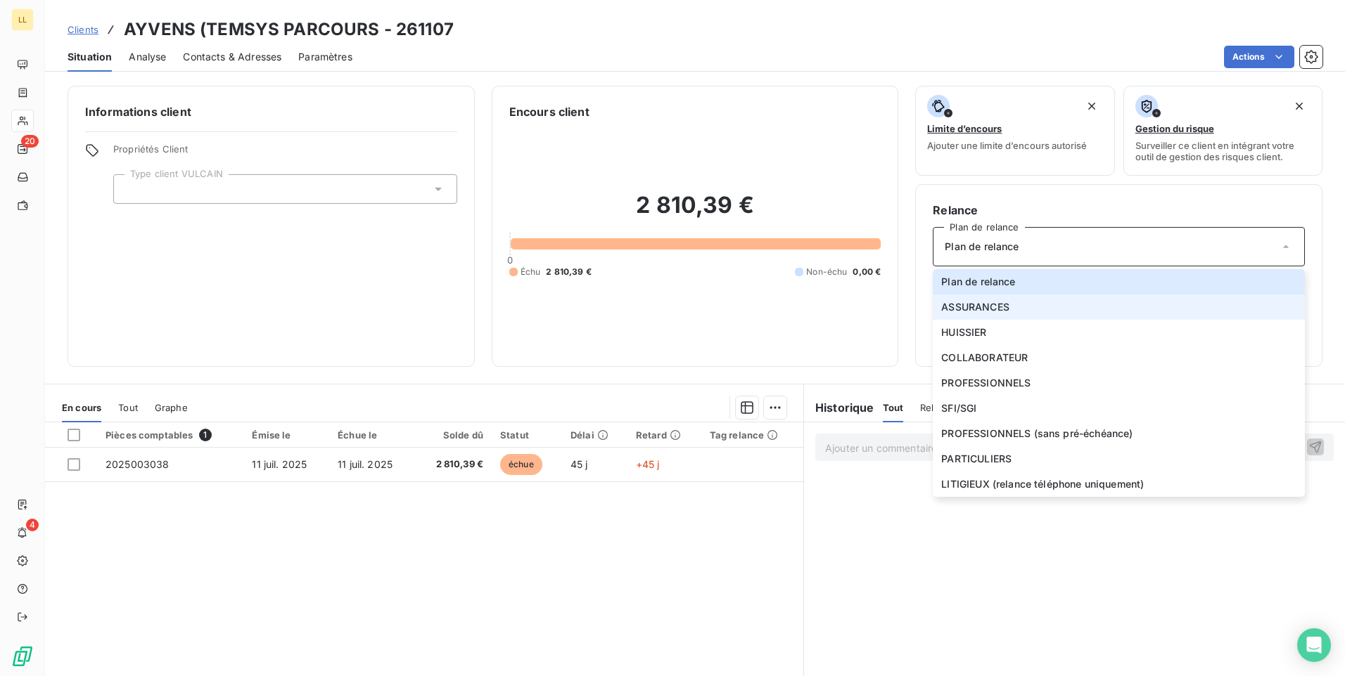
click at [953, 312] on span "ASSURANCES" at bounding box center [975, 307] width 68 height 14
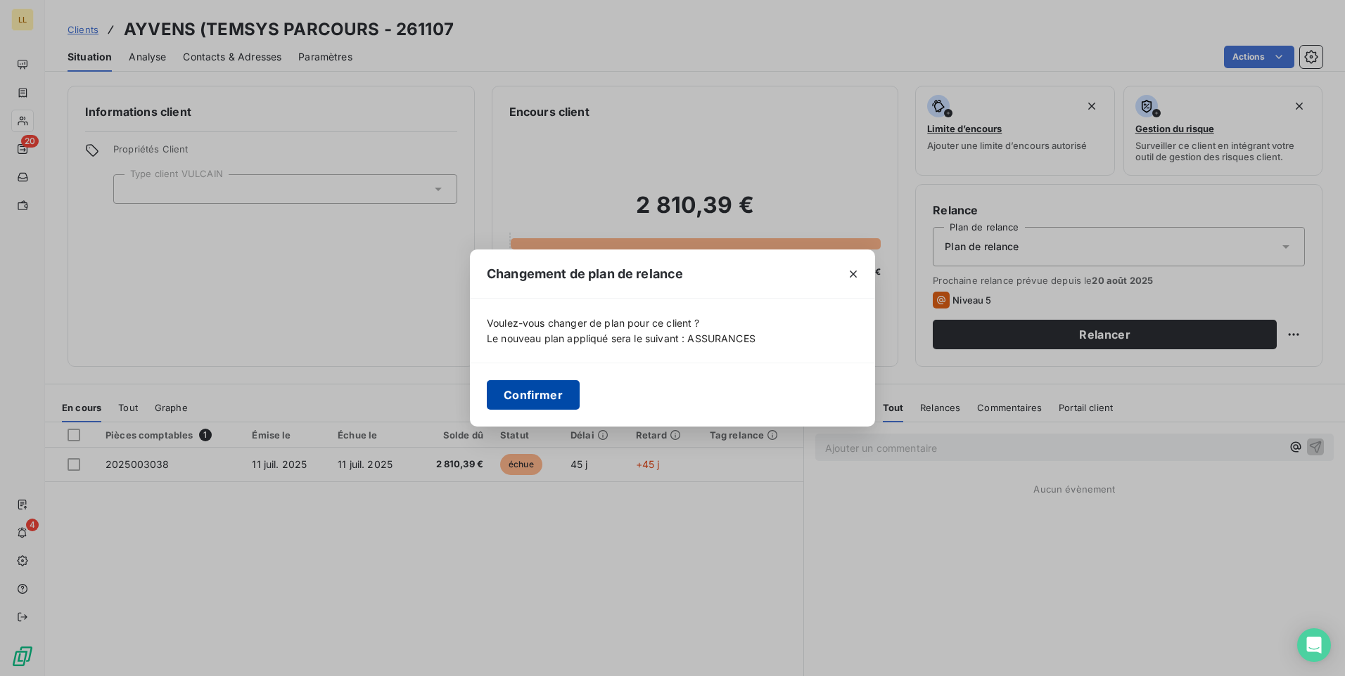
click at [549, 399] on button "Confirmer" at bounding box center [533, 395] width 93 height 30
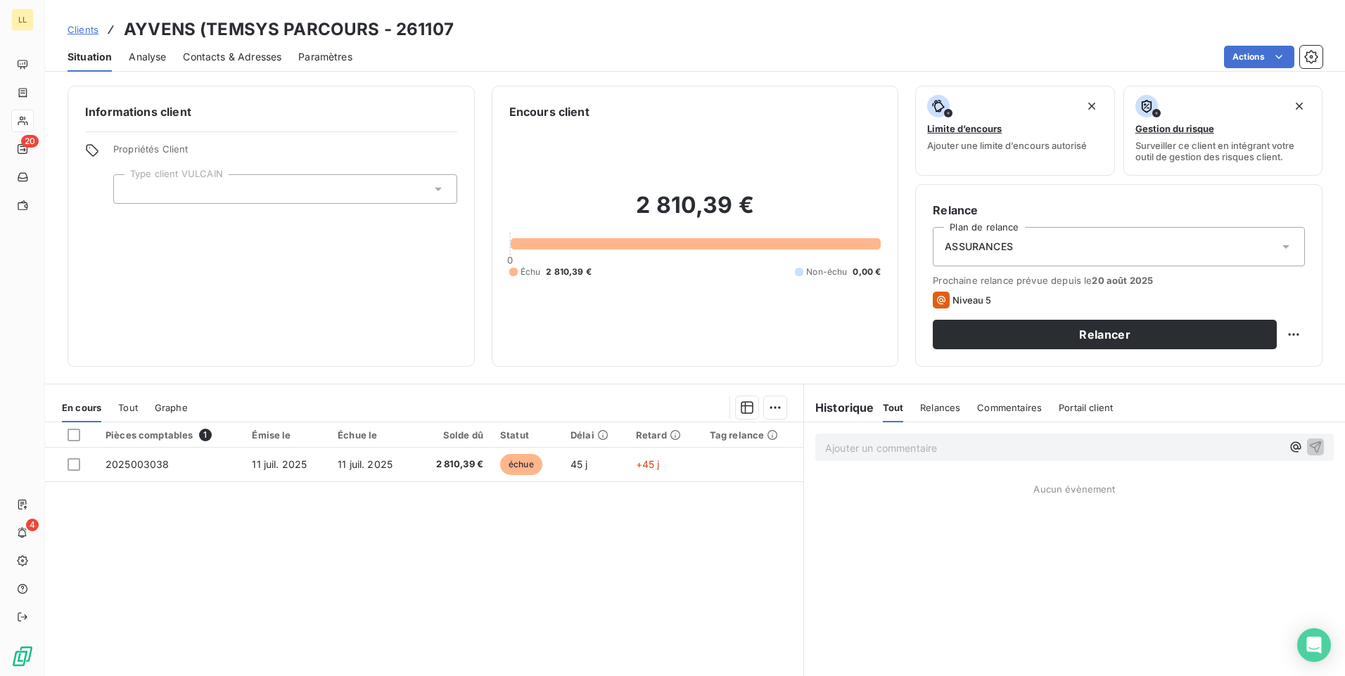
click at [432, 192] on icon at bounding box center [438, 189] width 14 height 14
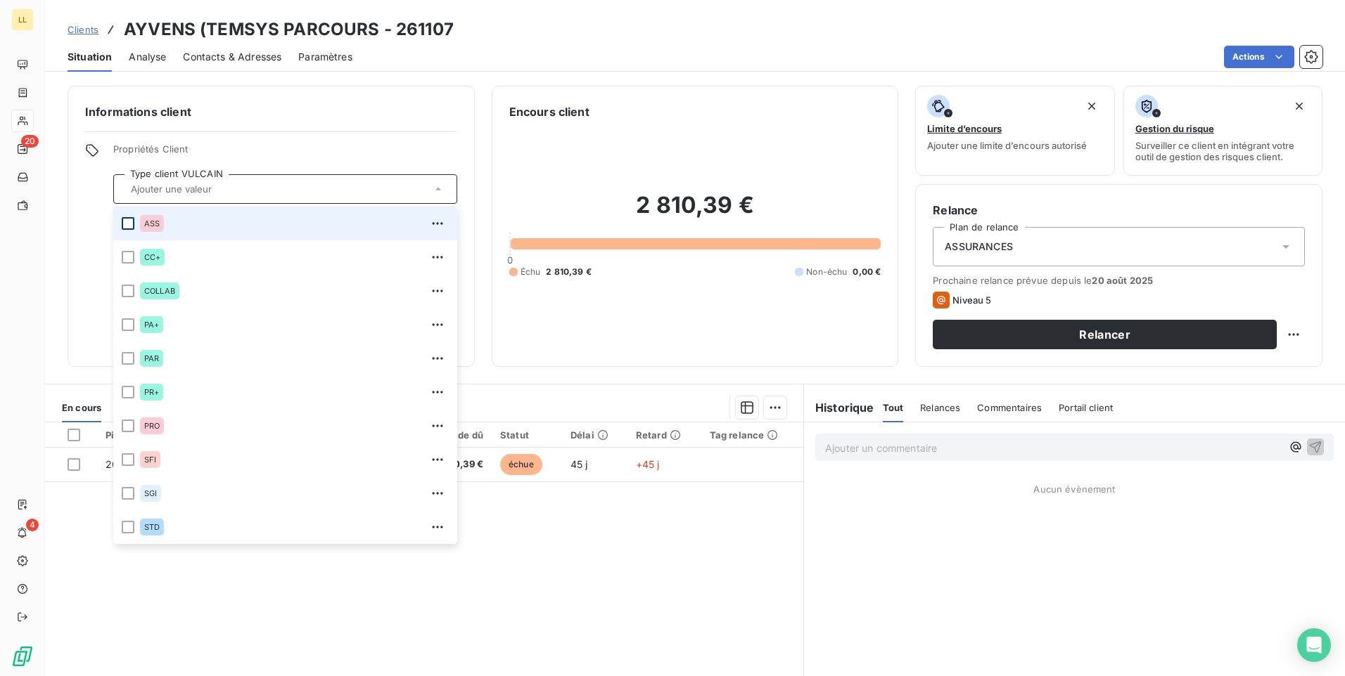
click at [124, 222] on div at bounding box center [128, 223] width 13 height 13
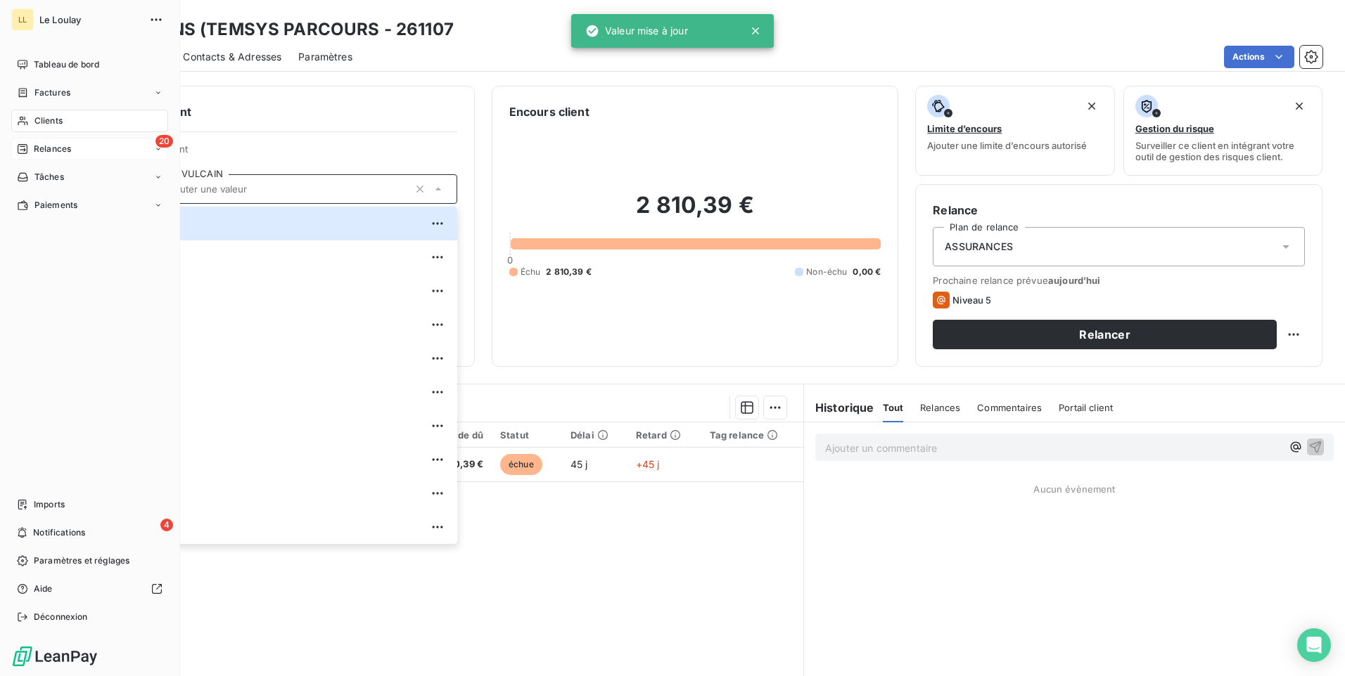
click at [30, 150] on div "Relances" at bounding box center [44, 149] width 54 height 13
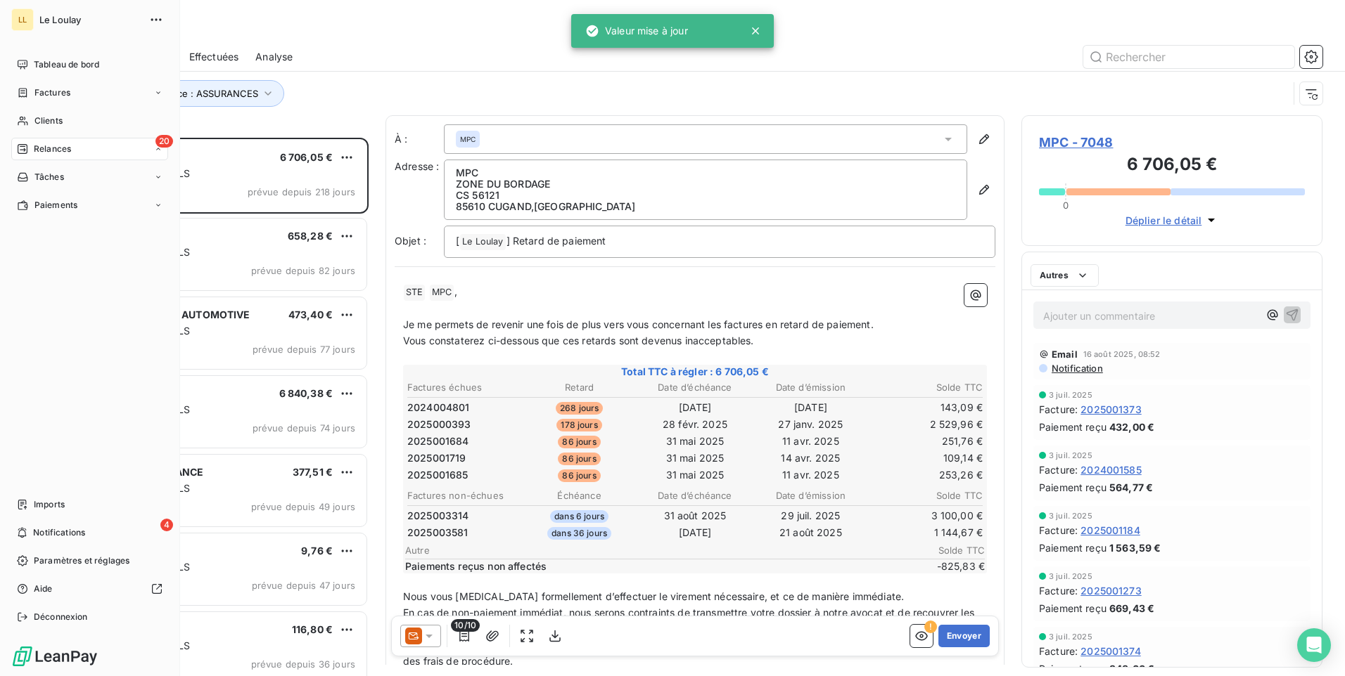
click at [70, 148] on span "Relances" at bounding box center [52, 149] width 37 height 13
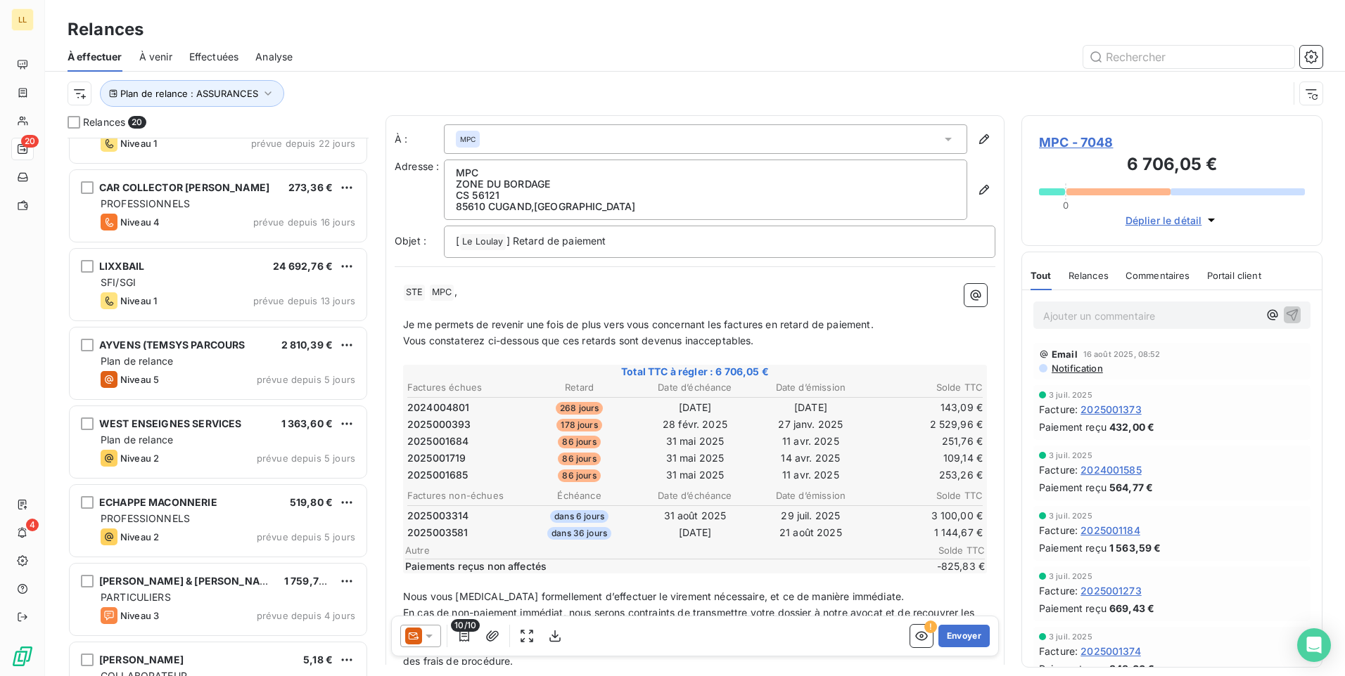
scroll to position [1037, 0]
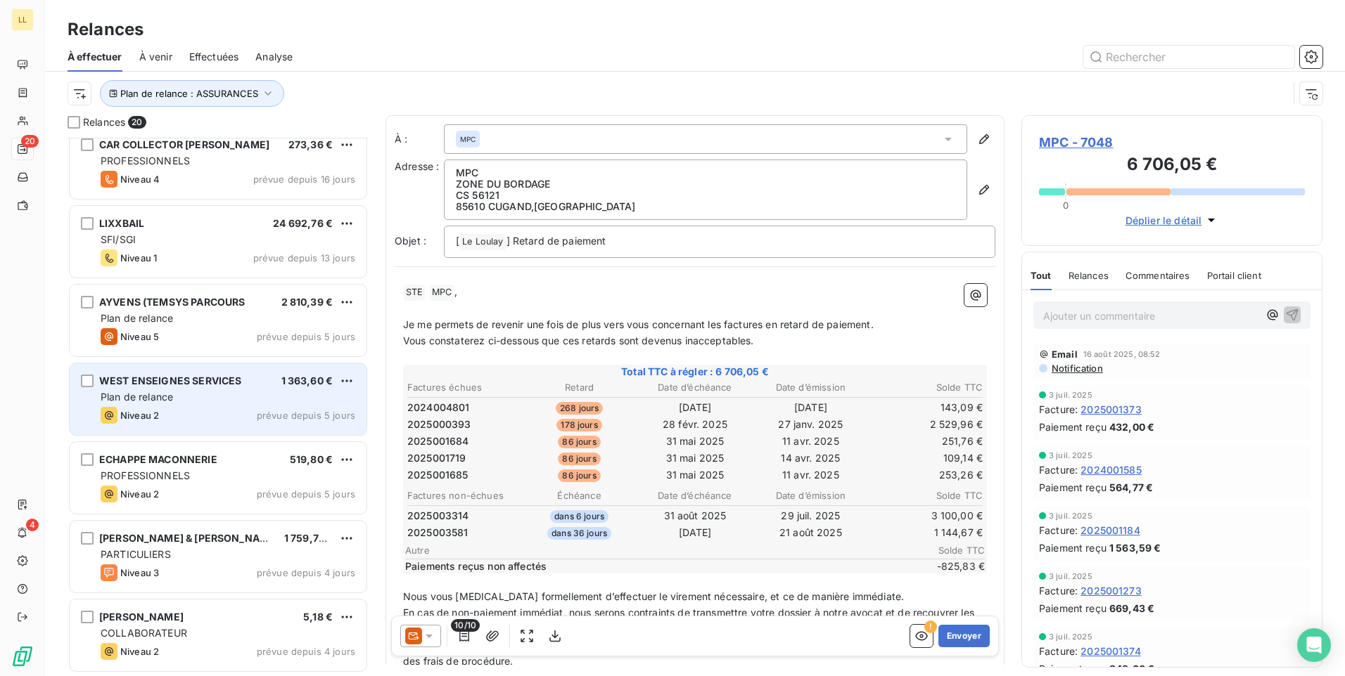
click at [243, 408] on div "Niveau 2 prévue depuis 5 jours" at bounding box center [228, 415] width 255 height 17
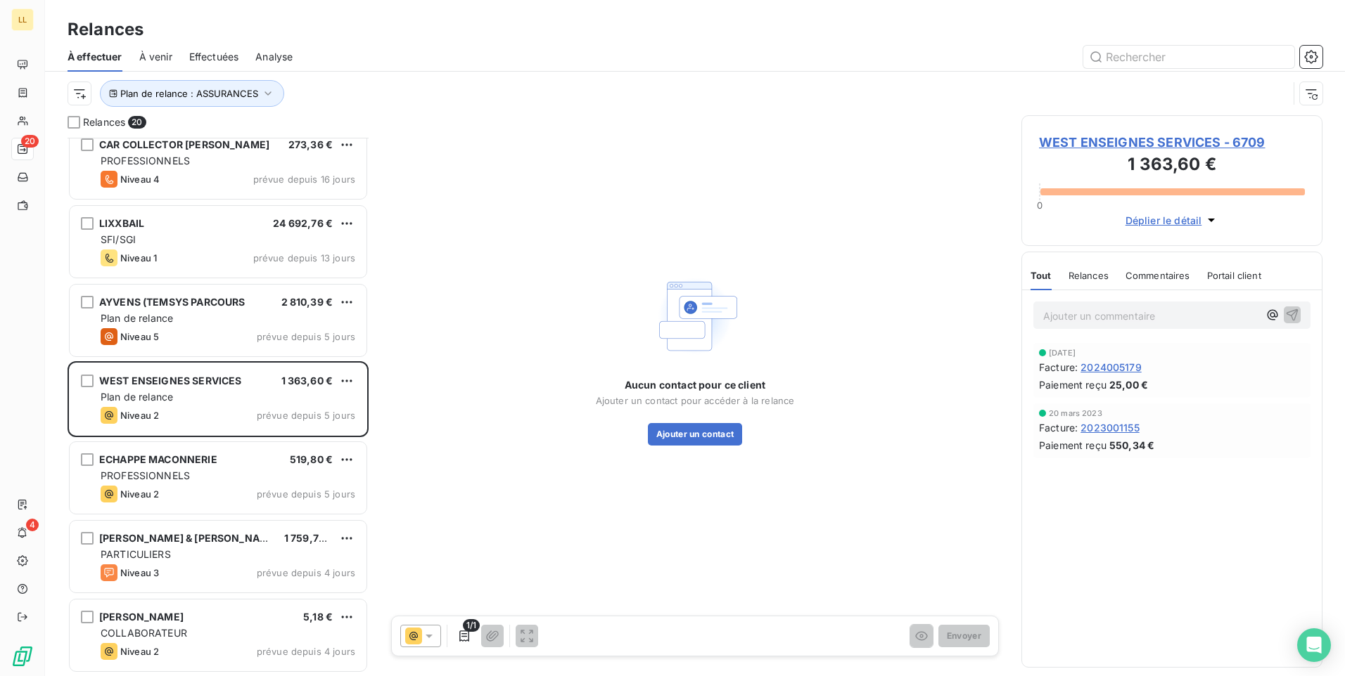
click at [1054, 141] on span "WEST ENSEIGNES SERVICES - 6709" at bounding box center [1172, 142] width 266 height 19
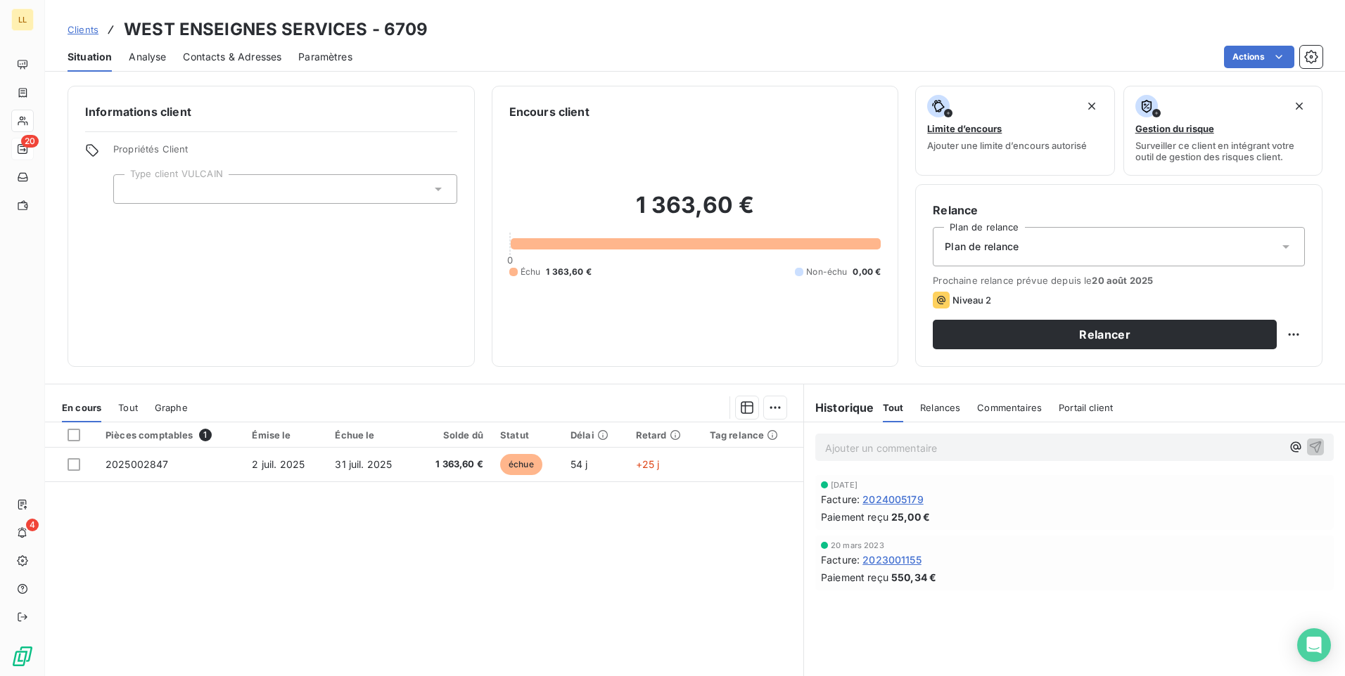
click at [1278, 252] on icon at bounding box center [1285, 247] width 14 height 14
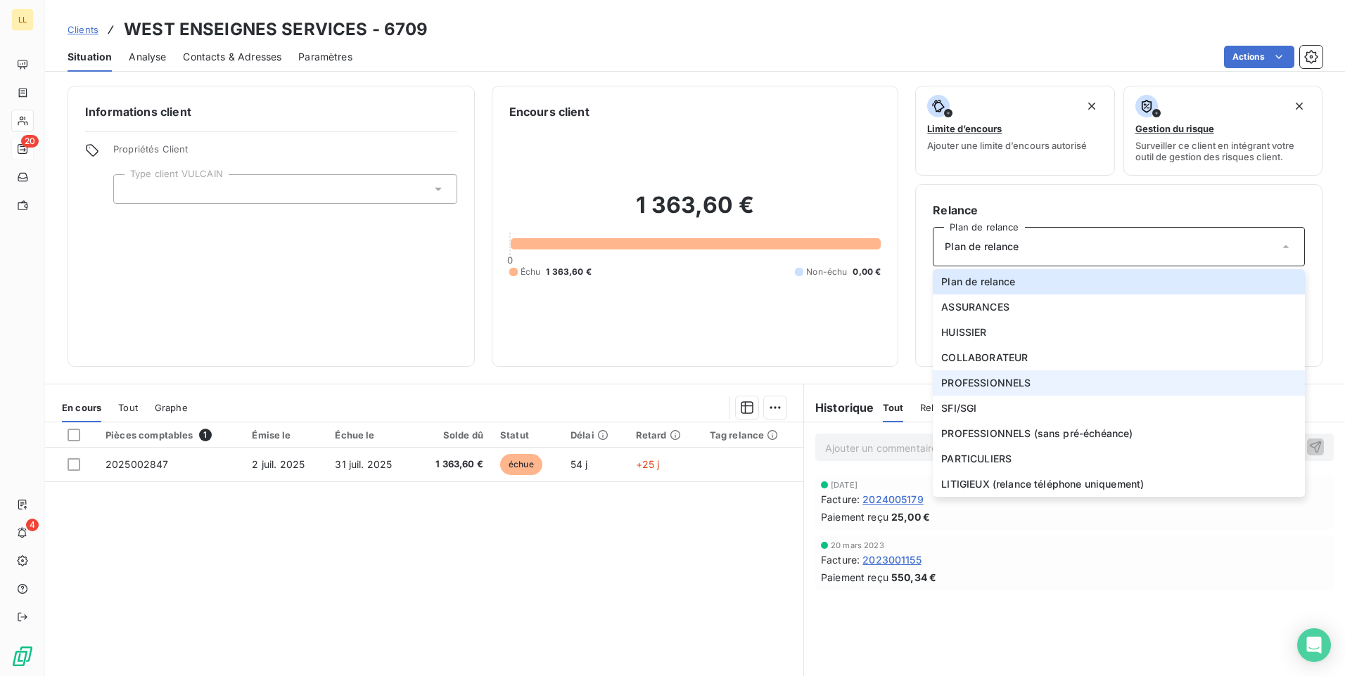
click at [968, 384] on span "PROFESSIONNELS" at bounding box center [985, 383] width 89 height 14
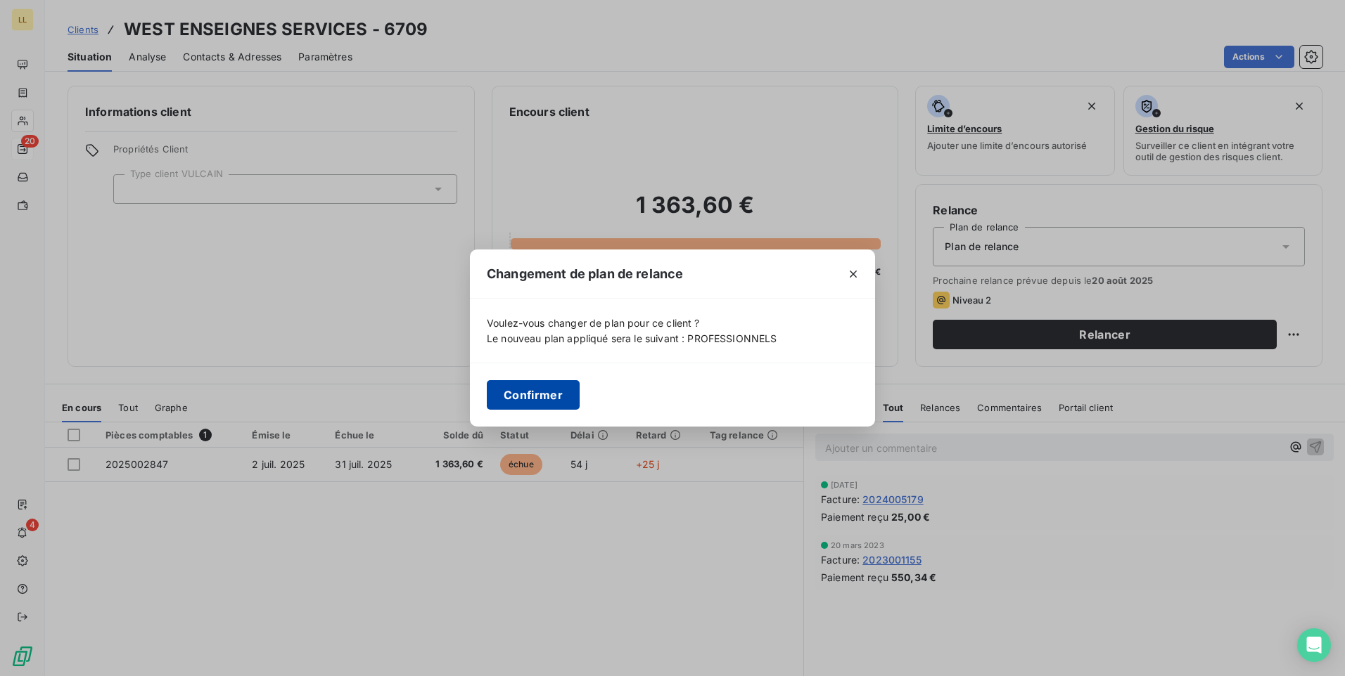
click at [518, 398] on button "Confirmer" at bounding box center [533, 395] width 93 height 30
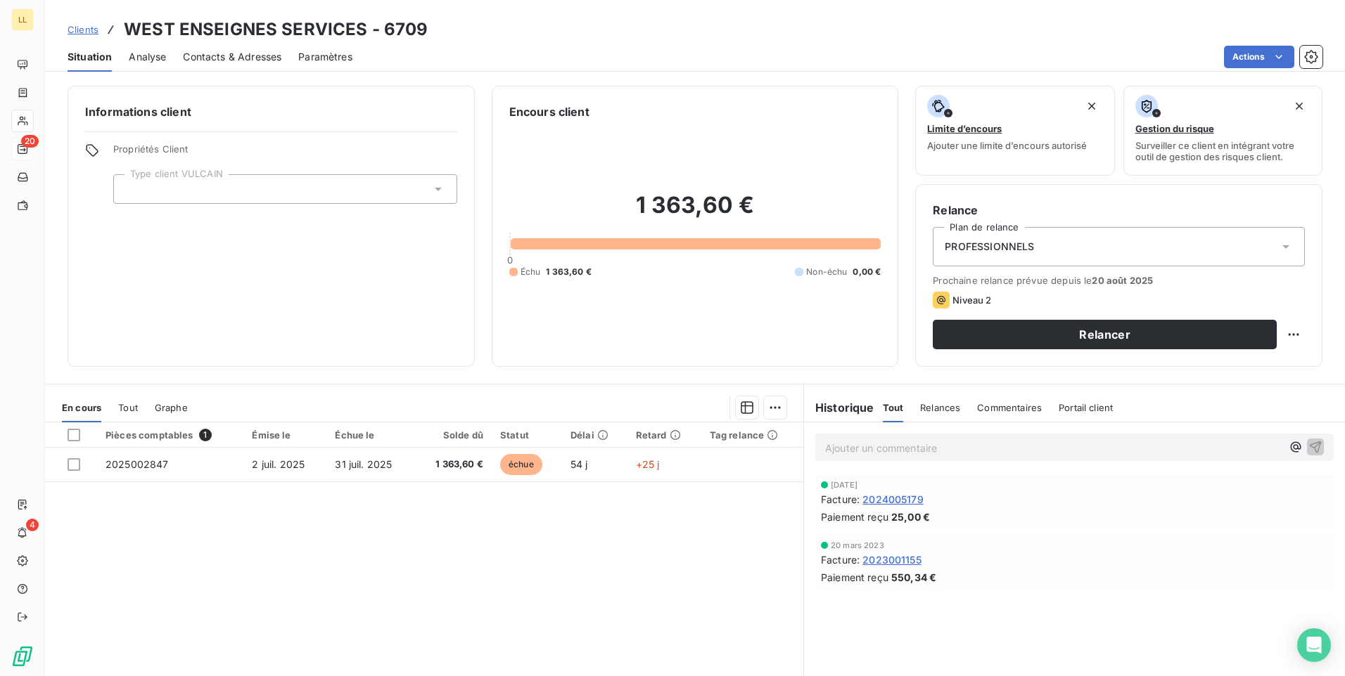
click at [436, 188] on icon at bounding box center [438, 190] width 7 height 4
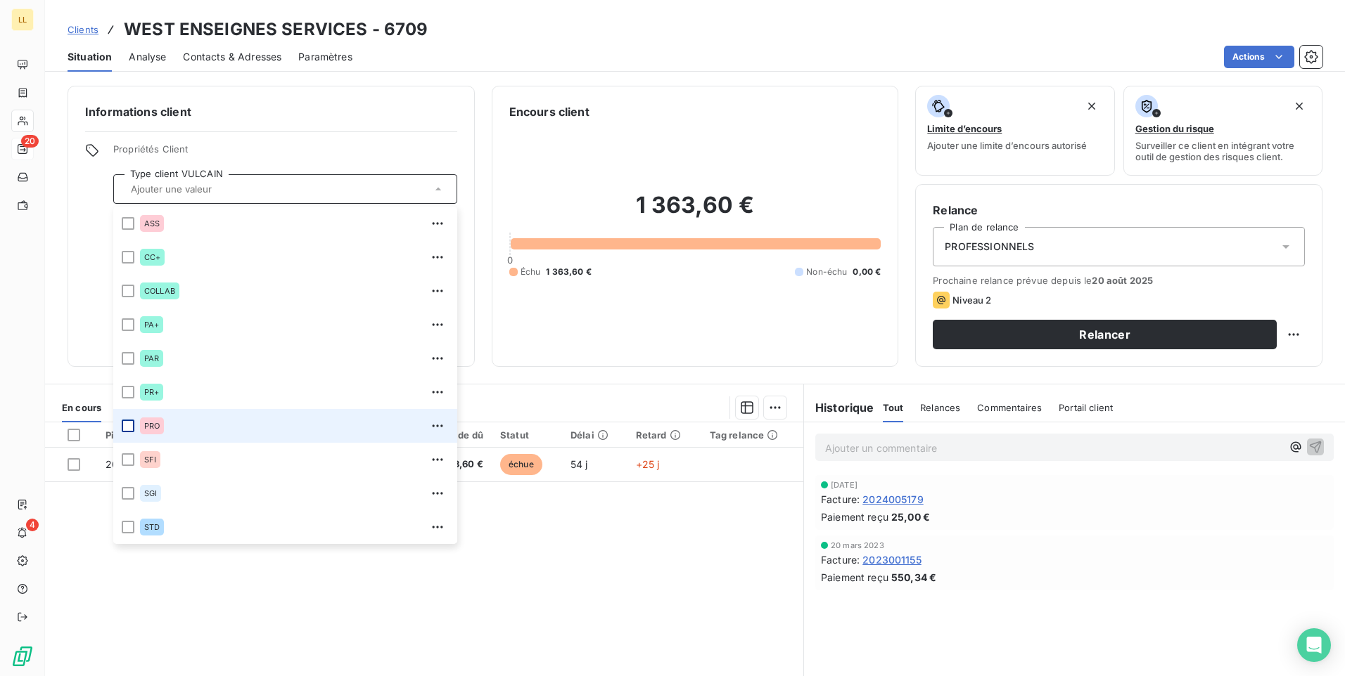
click at [124, 428] on div at bounding box center [128, 426] width 13 height 13
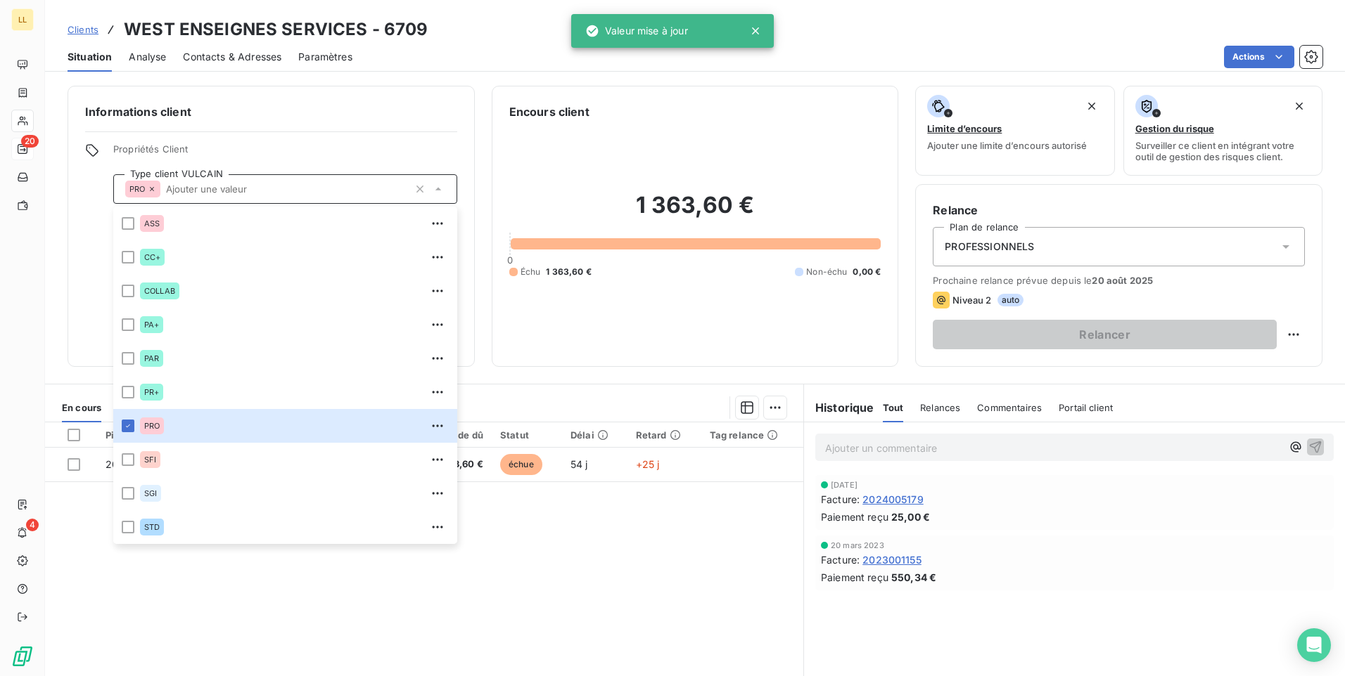
click at [248, 54] on span "Contacts & Adresses" at bounding box center [232, 57] width 98 height 14
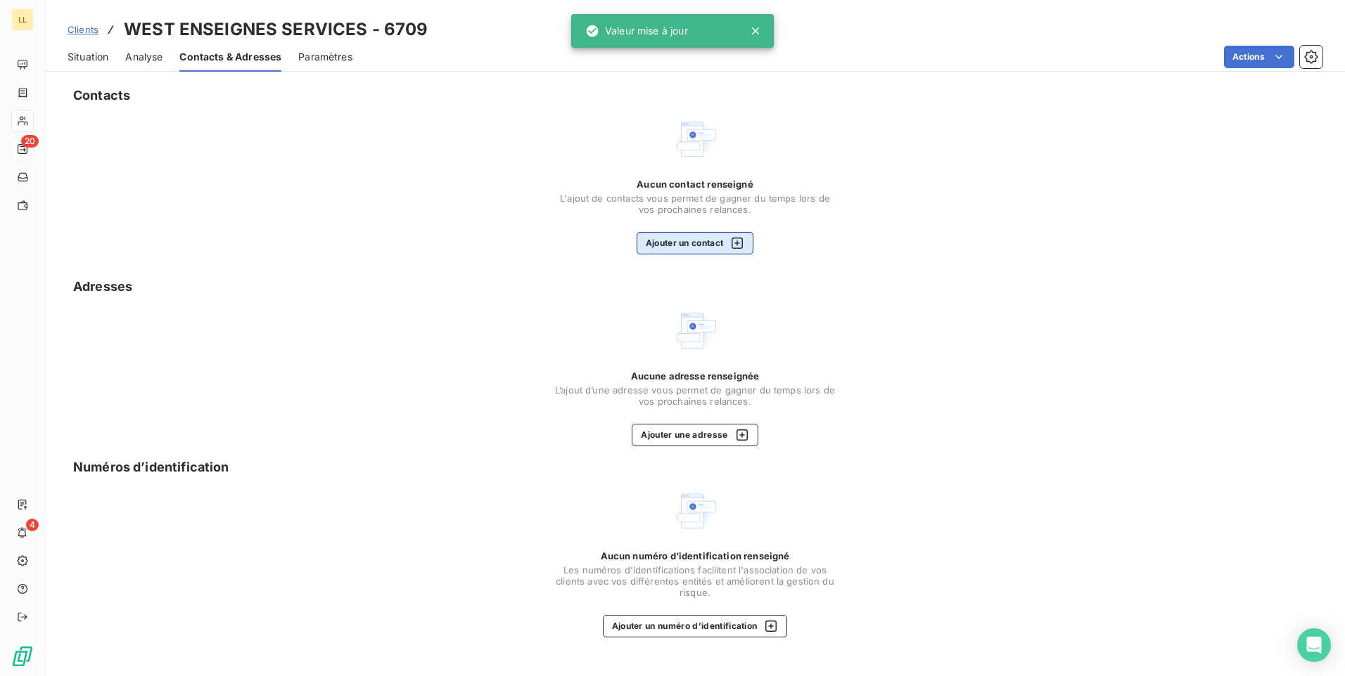
click at [674, 241] on button "Ajouter un contact" at bounding box center [694, 243] width 117 height 23
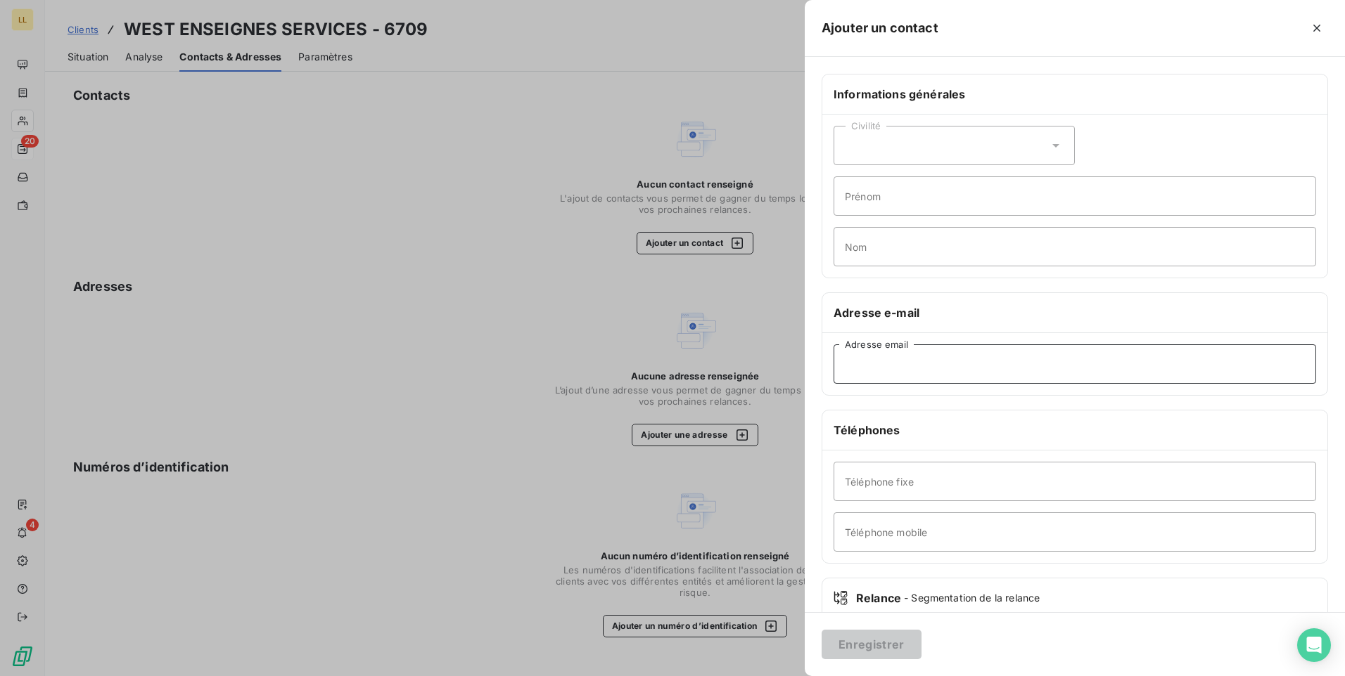
click at [1008, 352] on input "Adresse email" at bounding box center [1074, 364] width 482 height 39
paste input "boudaudjf85@orange.fr"
type input "boudaudjf85@orange.fr"
click at [929, 531] on input "Téléphone mobile" at bounding box center [1074, 532] width 482 height 39
type input "0612244436"
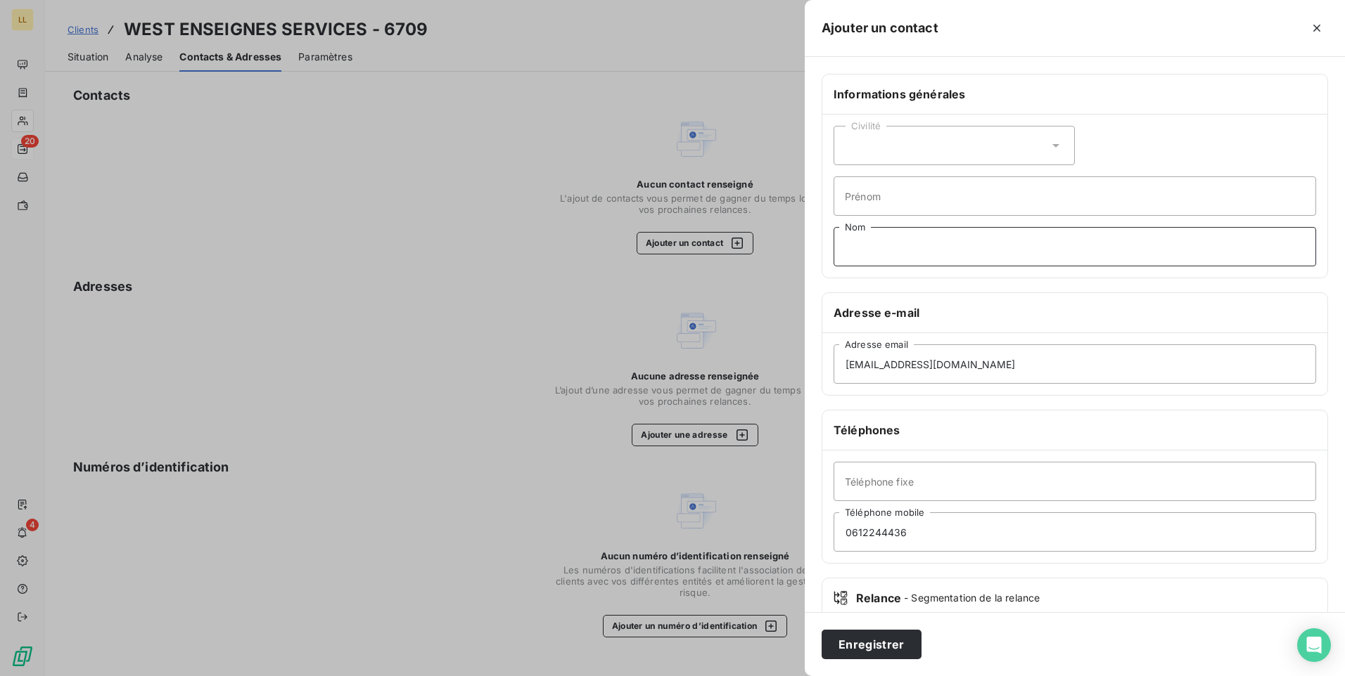
click at [905, 247] on input "Nom" at bounding box center [1074, 246] width 482 height 39
type input "WEST ENSEIGNES"
click at [861, 642] on button "Enregistrer" at bounding box center [871, 645] width 100 height 30
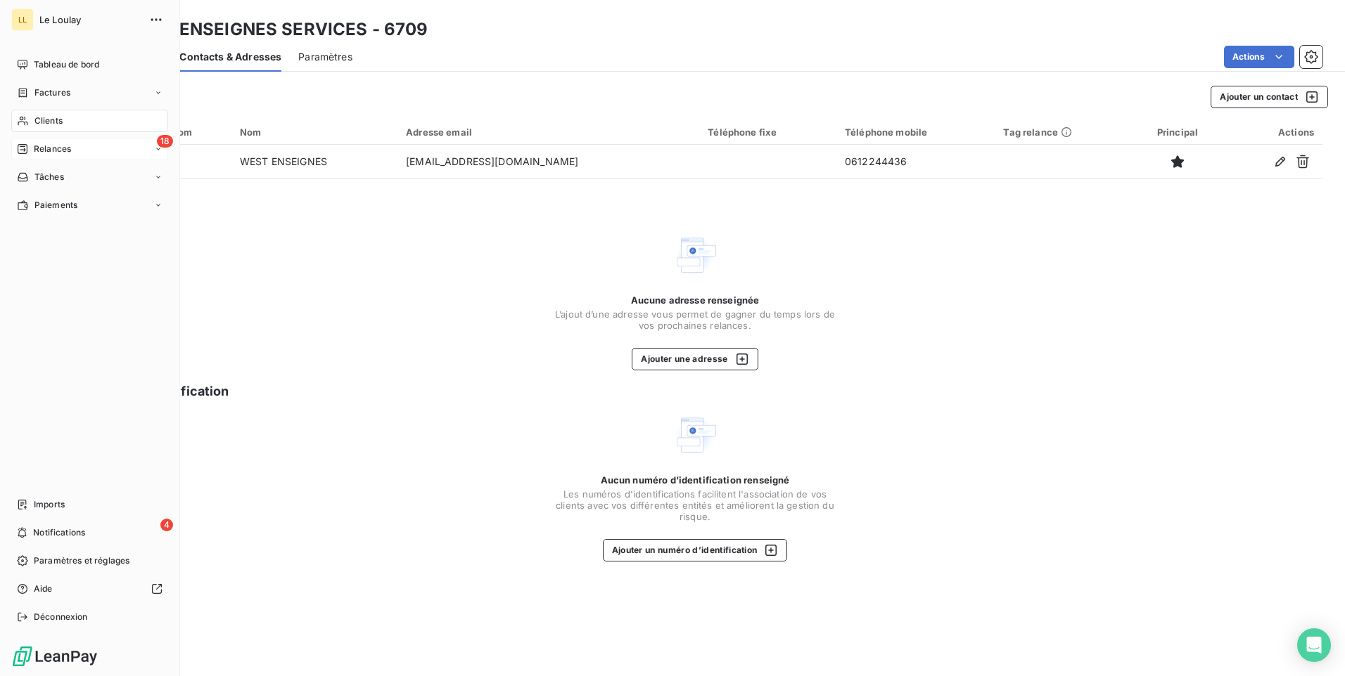
click at [41, 153] on span "Relances" at bounding box center [52, 149] width 37 height 13
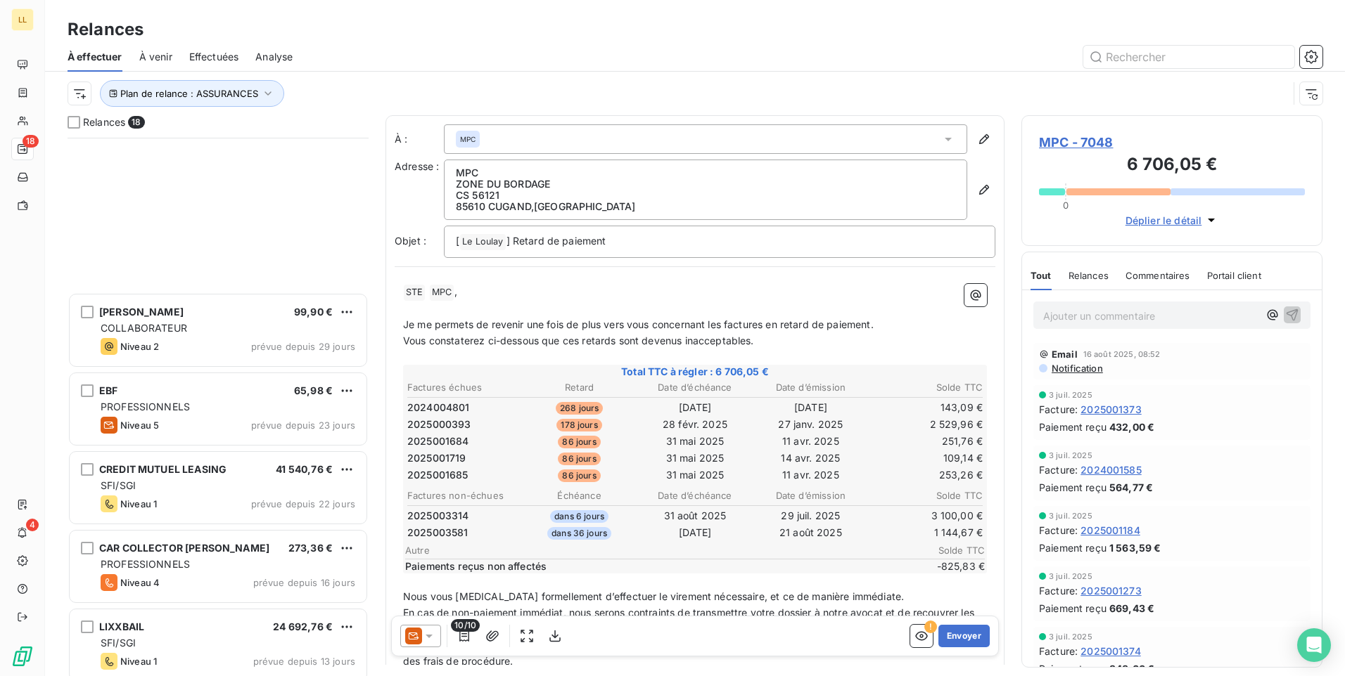
scroll to position [880, 0]
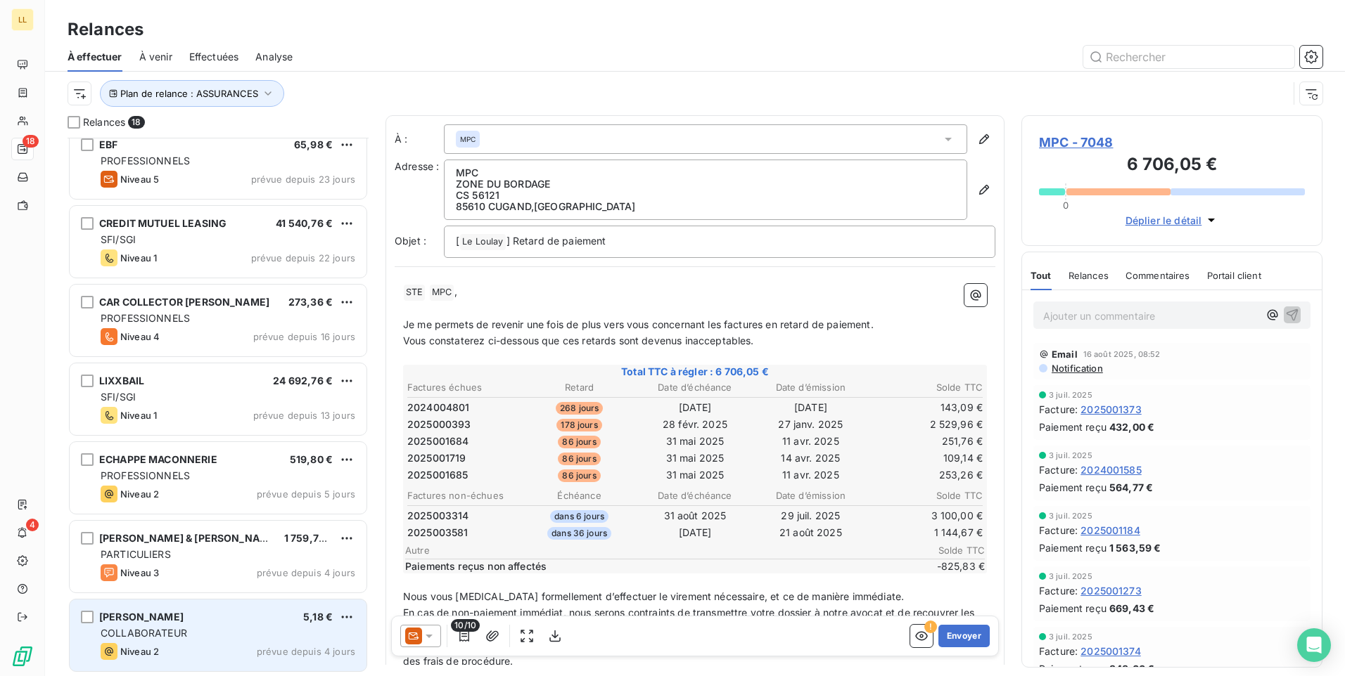
click at [229, 643] on div "TALONNEAU BENJAMIN 5,18 € COLLABORATEUR Niveau 2 prévue depuis 4 jours" at bounding box center [218, 636] width 297 height 72
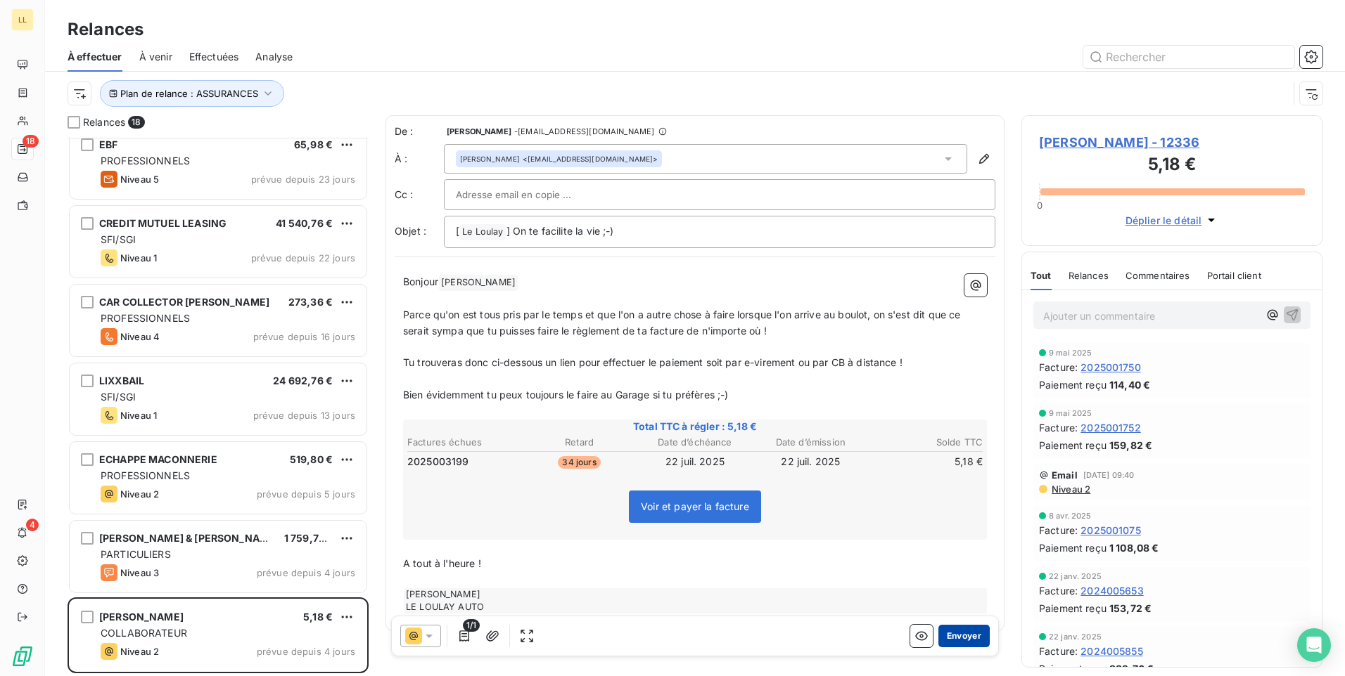
click at [952, 636] on button "Envoyer" at bounding box center [963, 636] width 51 height 23
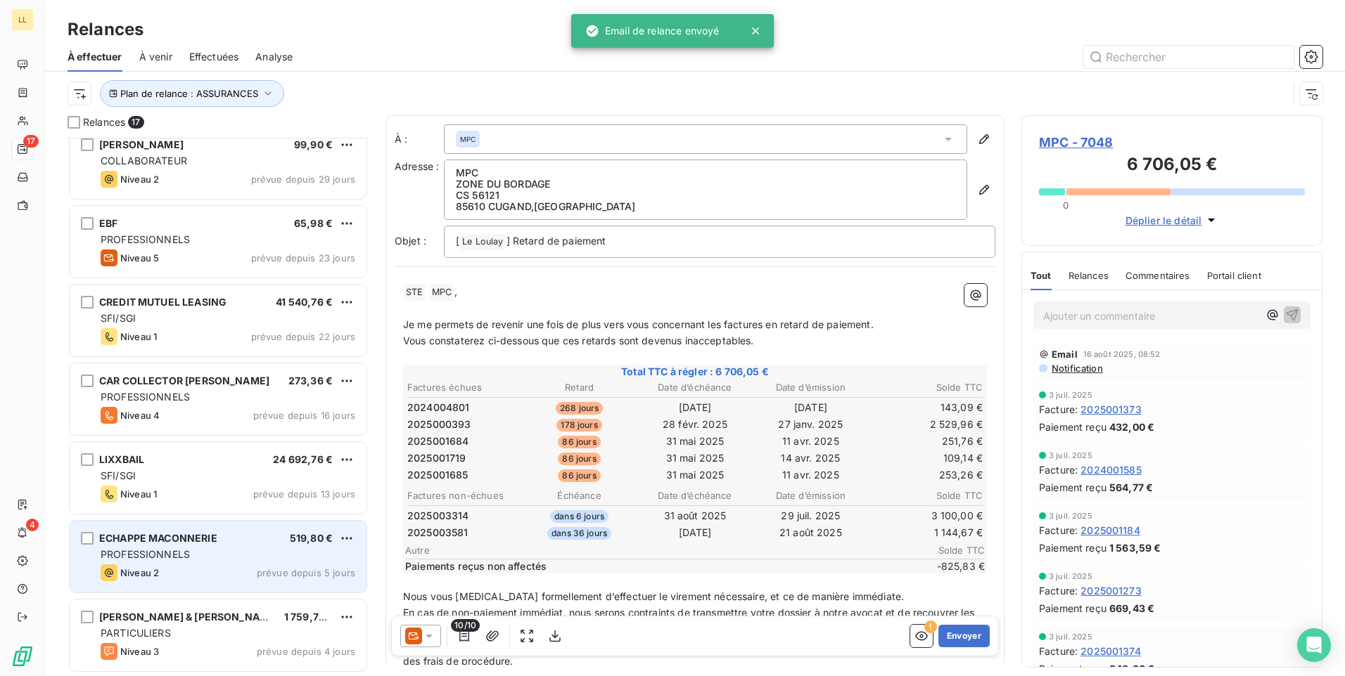
scroll to position [800, 0]
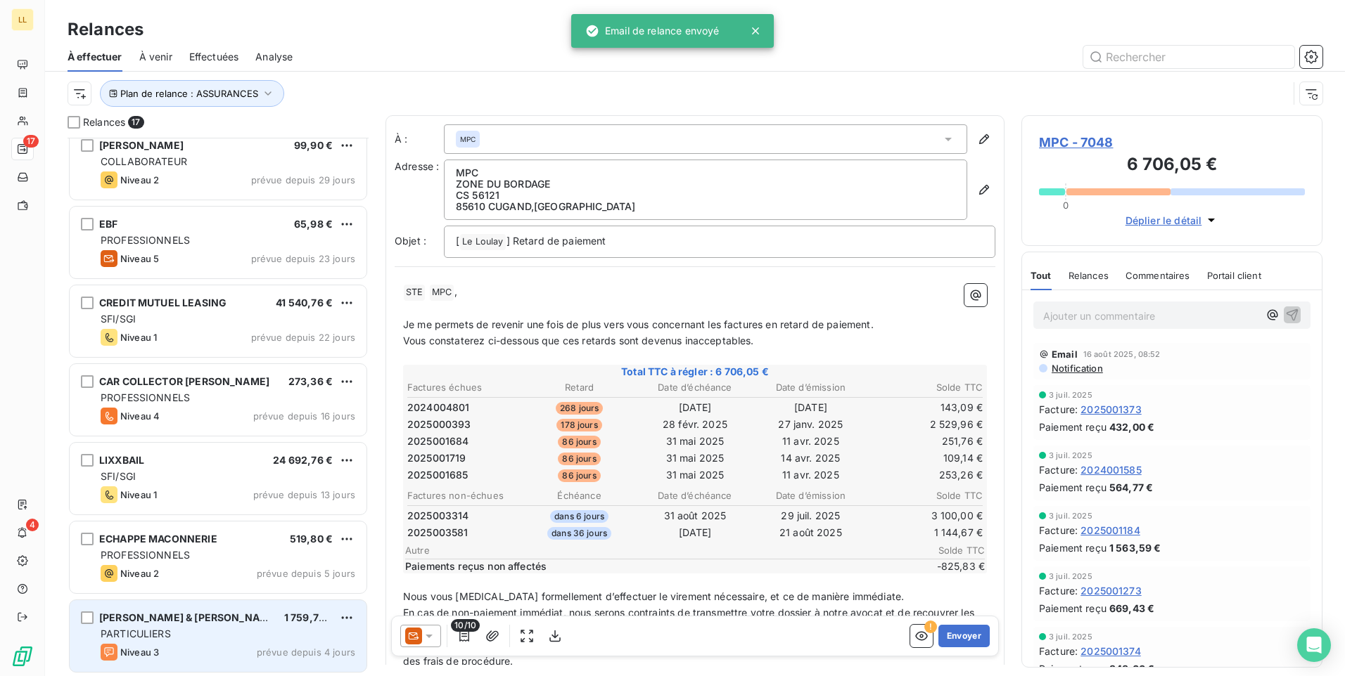
click at [234, 641] on div "PARTICULIERS" at bounding box center [228, 634] width 255 height 14
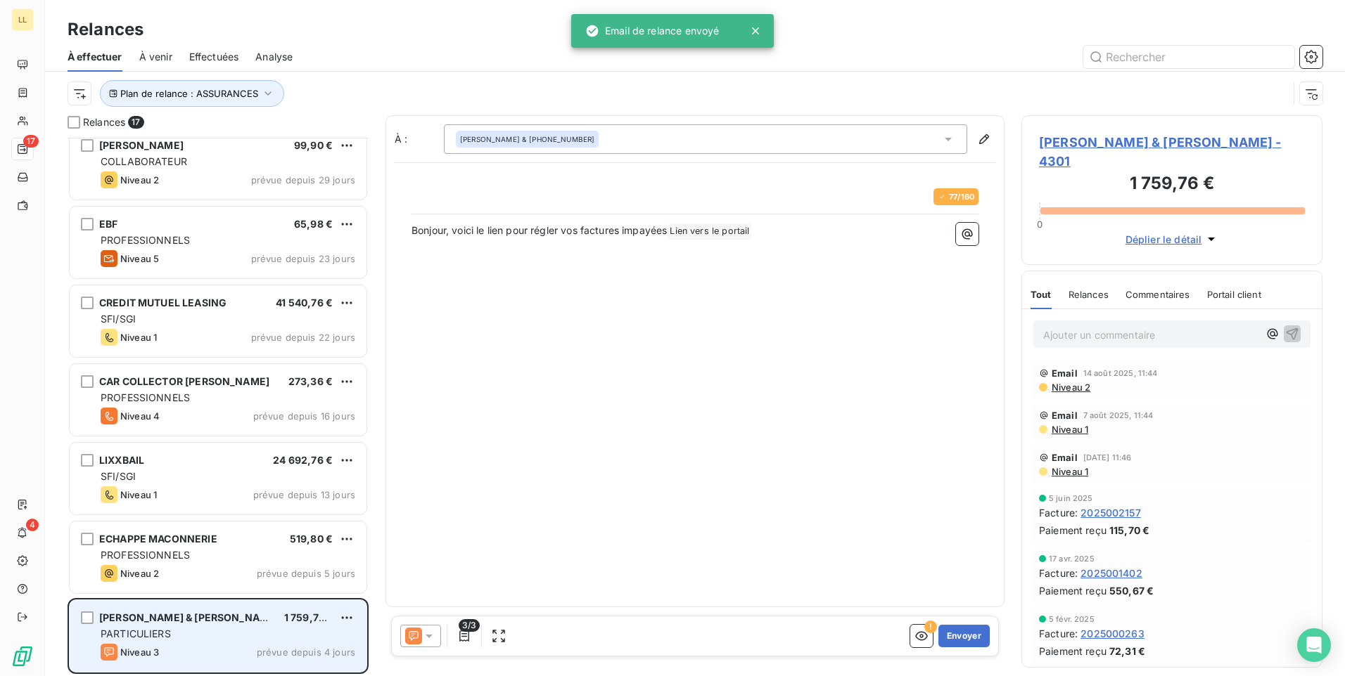
scroll to position [528, 290]
click at [212, 641] on div "PARTICULIERS" at bounding box center [228, 634] width 255 height 14
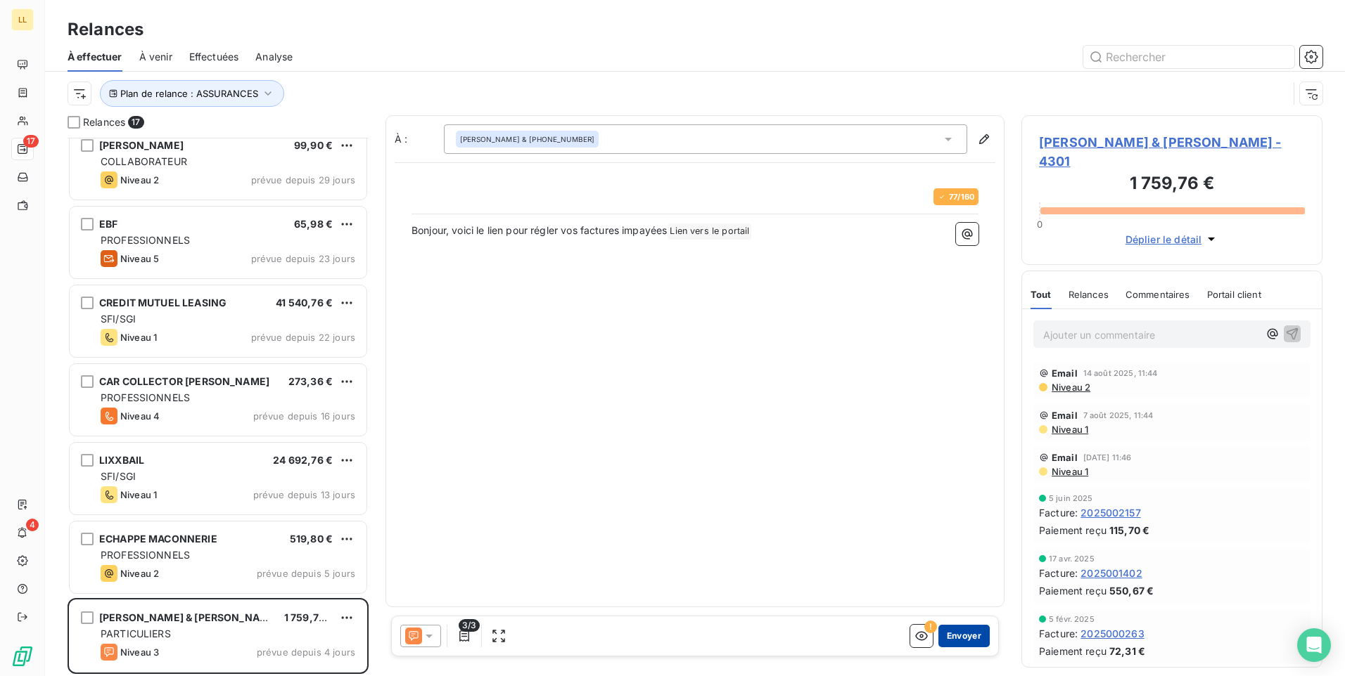
click at [968, 639] on button "Envoyer" at bounding box center [963, 636] width 51 height 23
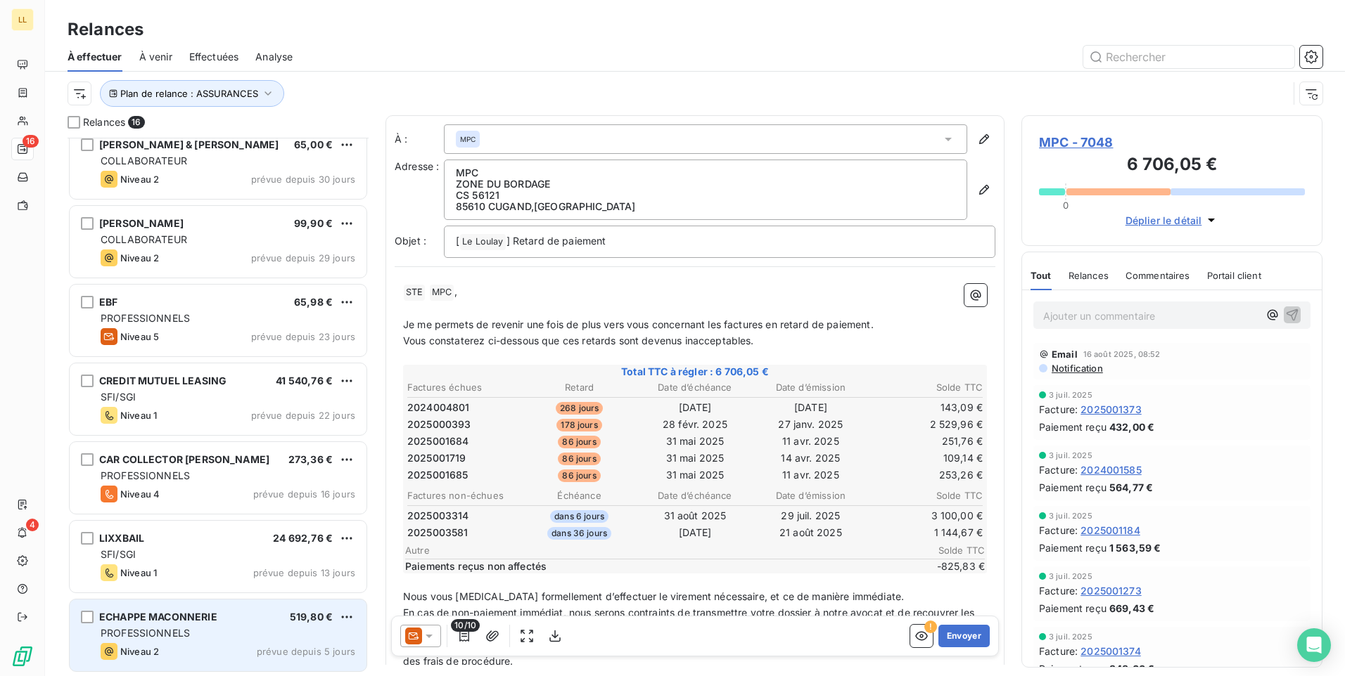
scroll to position [722, 0]
click at [238, 645] on div "Niveau 2 prévue depuis 5 jours" at bounding box center [228, 652] width 255 height 17
click at [237, 637] on div "PROFESSIONNELS" at bounding box center [228, 634] width 255 height 14
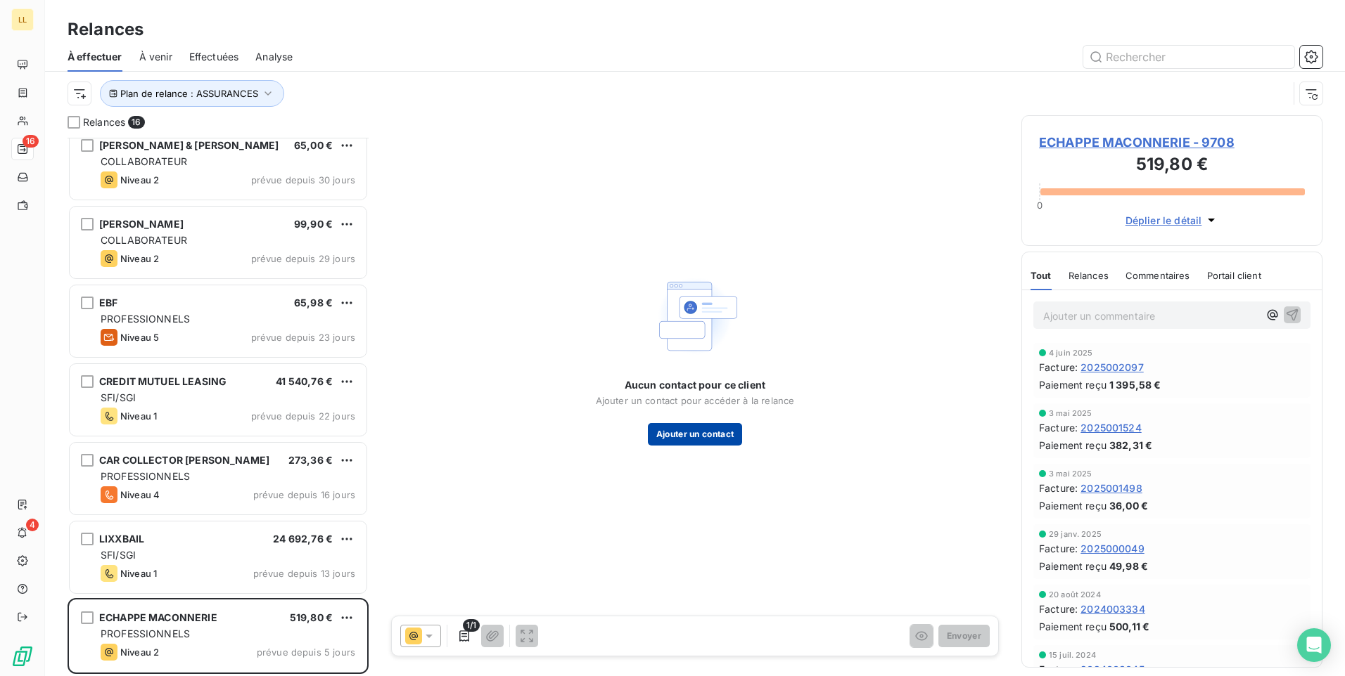
click at [705, 435] on button "Ajouter un contact" at bounding box center [695, 434] width 95 height 23
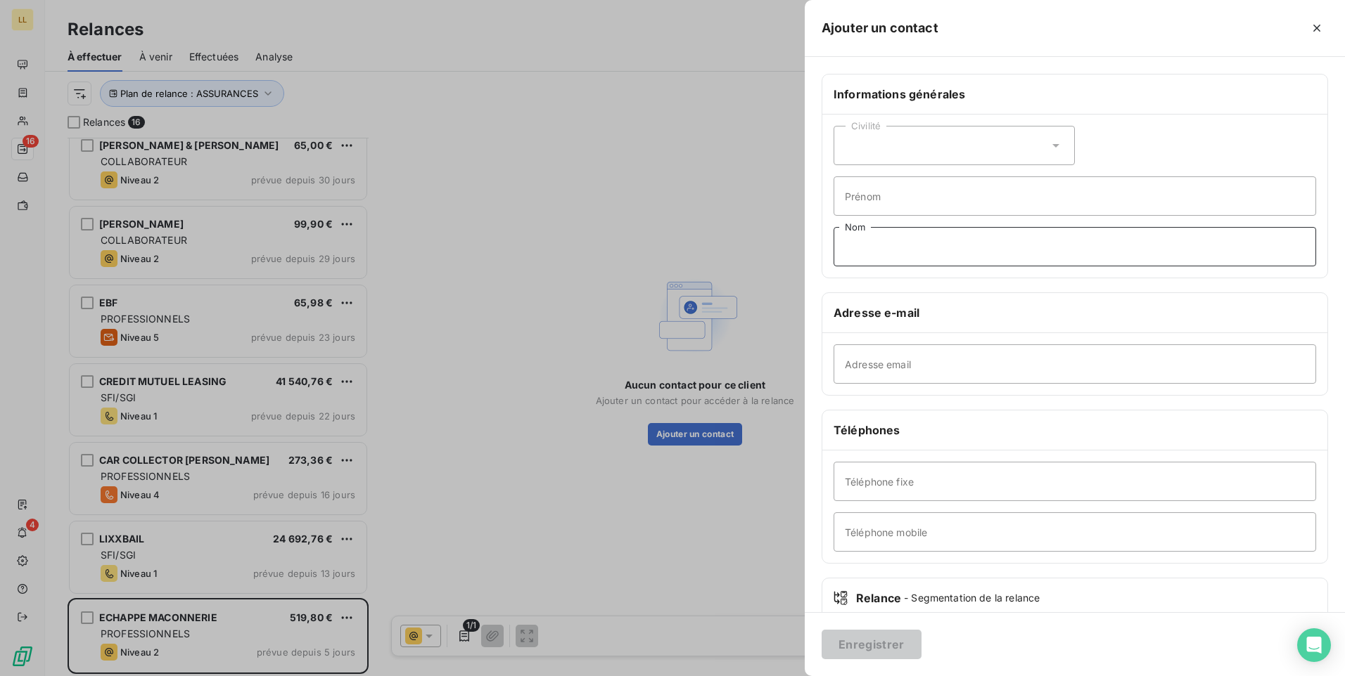
click at [879, 254] on input "Nom" at bounding box center [1074, 246] width 482 height 39
paste input "ECHAPPE MACONNERIE"
type input "ECHAPPE MACONNERIE"
click at [894, 366] on input "Adresse email" at bounding box center [1074, 364] width 482 height 39
paste input "echappe-maconnerie@orange.fr"
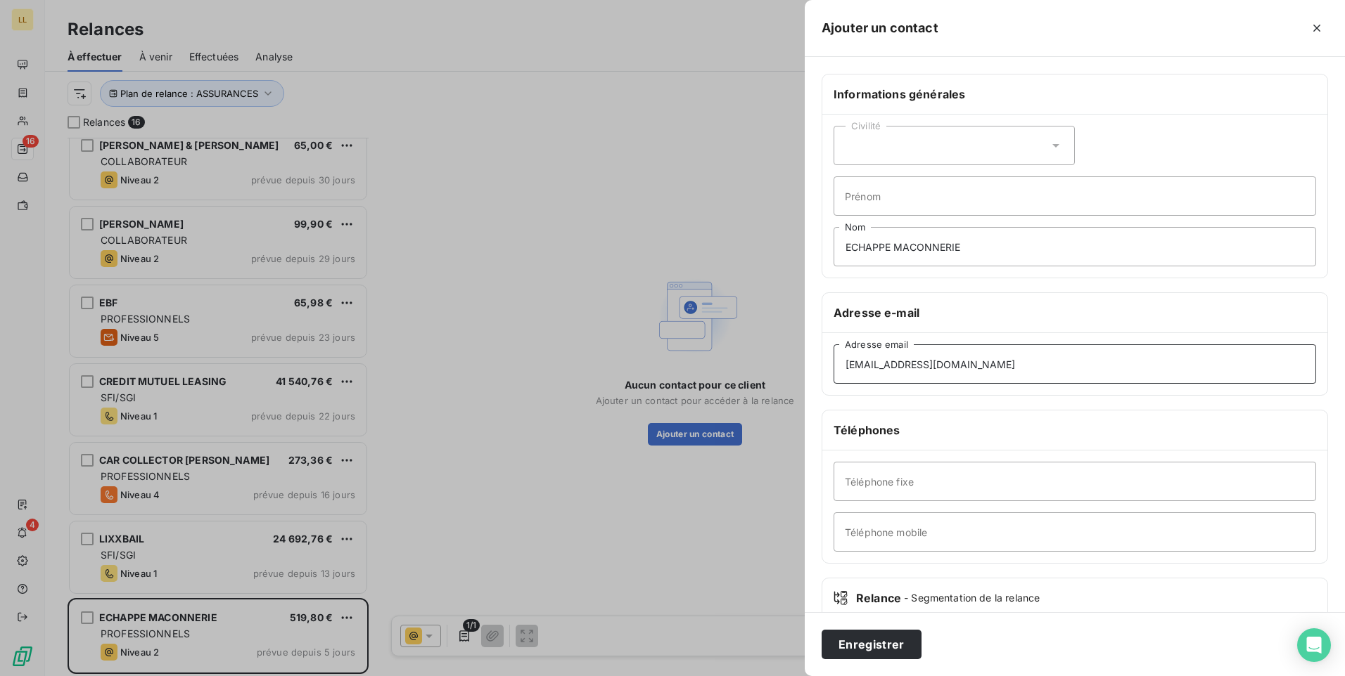
type input "echappe-maconnerie@orange.fr"
click at [887, 533] on input "Téléphone mobile" at bounding box center [1074, 532] width 482 height 39
type input "0679190588"
click at [866, 648] on button "Enregistrer" at bounding box center [871, 645] width 100 height 30
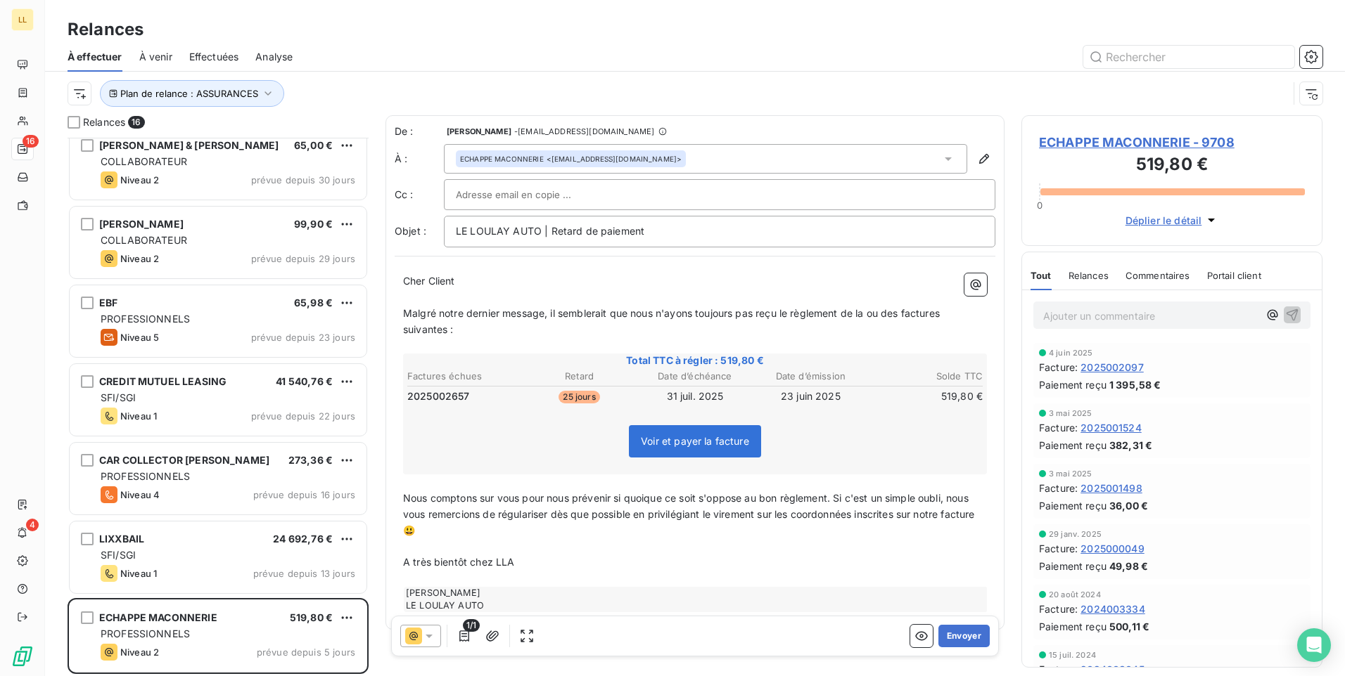
click at [432, 636] on icon at bounding box center [429, 636] width 14 height 14
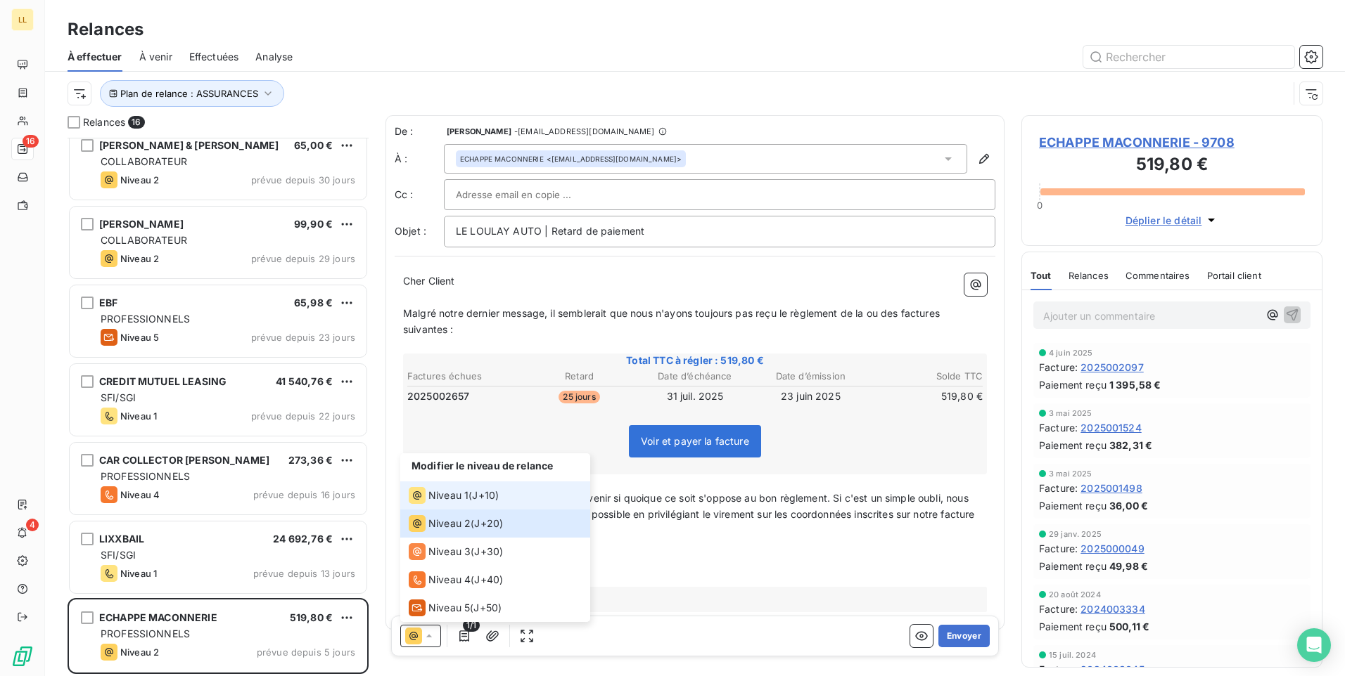
click at [455, 497] on span "Niveau 1" at bounding box center [448, 496] width 40 height 14
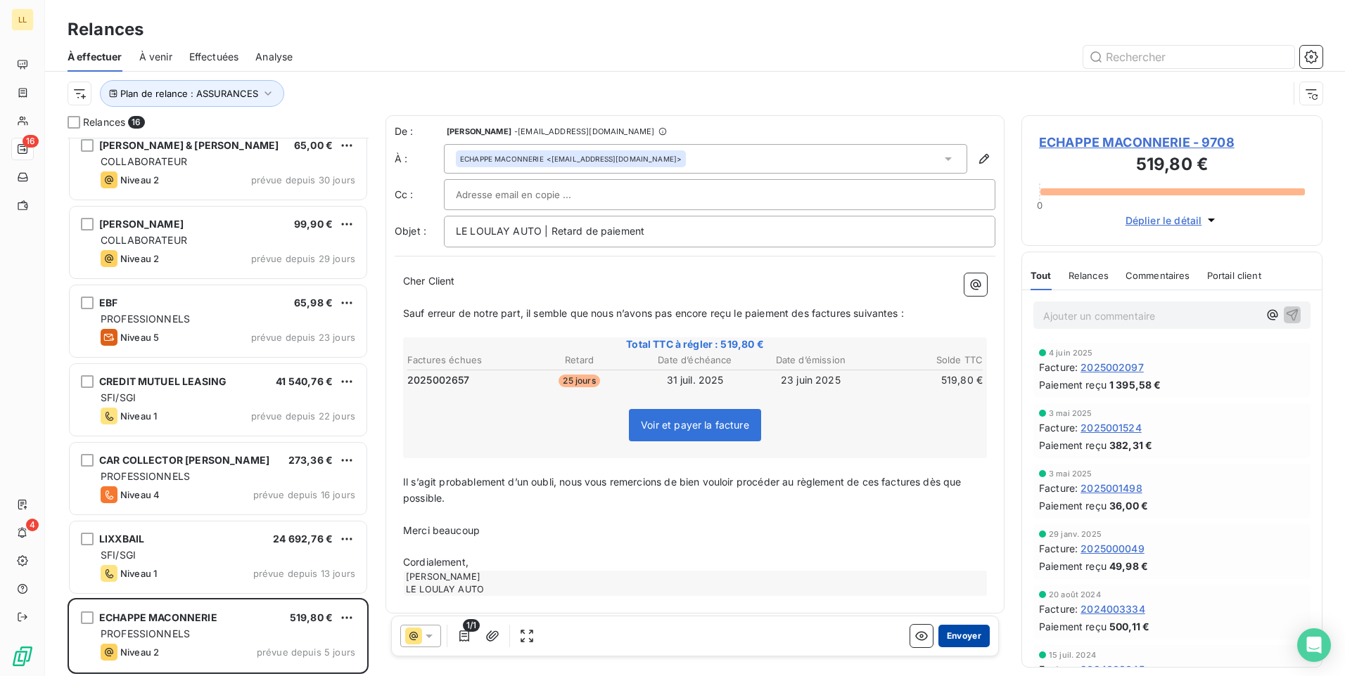
click at [948, 634] on button "Envoyer" at bounding box center [963, 636] width 51 height 23
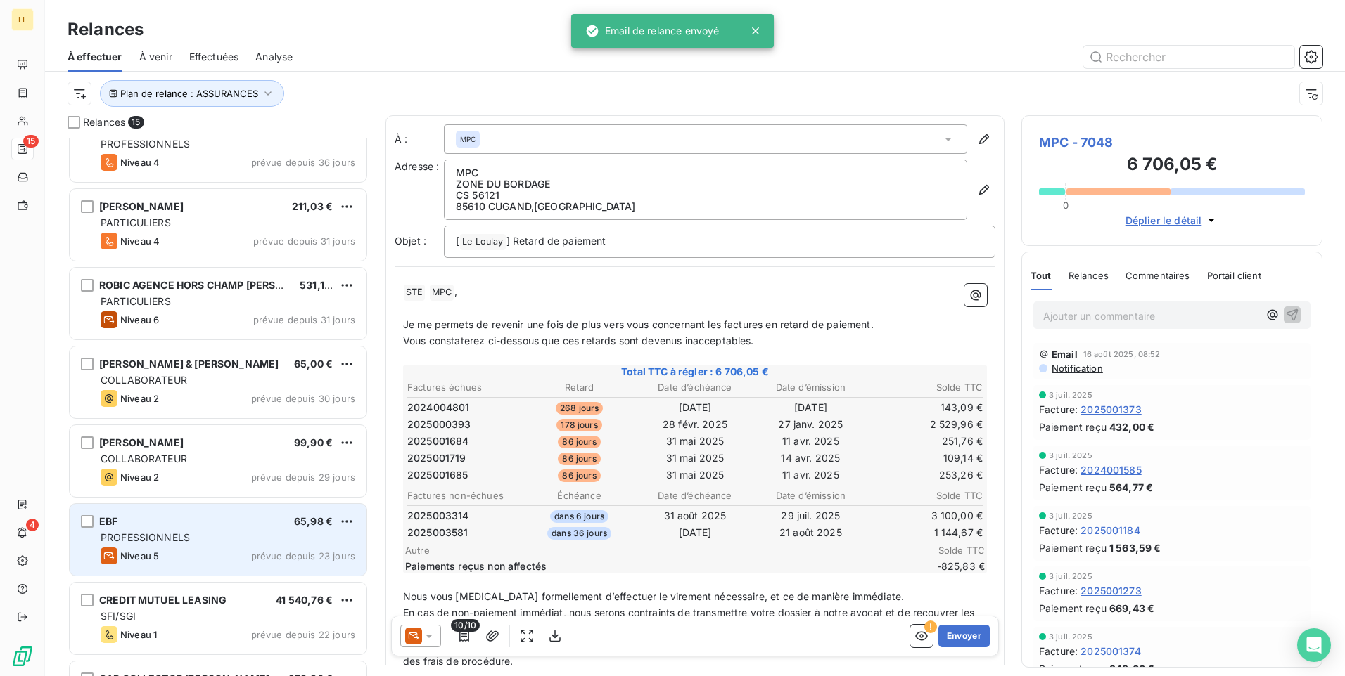
scroll to position [643, 0]
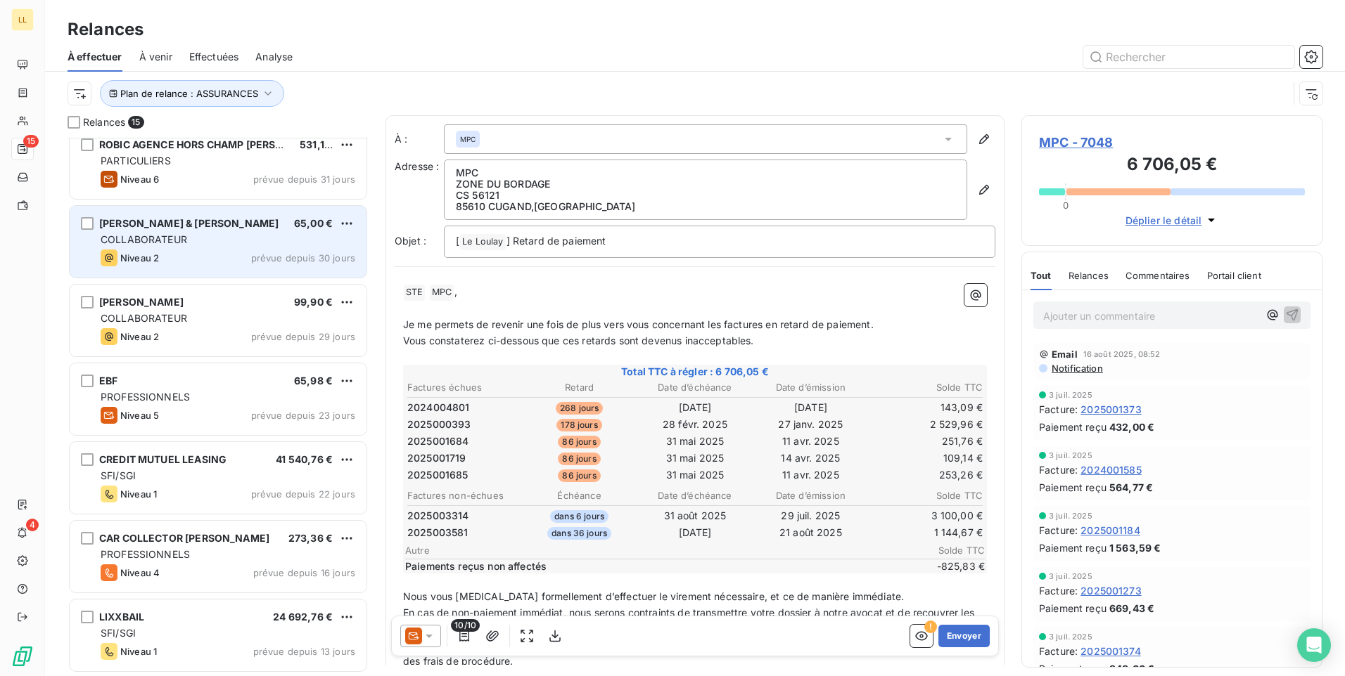
click at [307, 251] on div "Niveau 2 prévue depuis 30 jours" at bounding box center [228, 258] width 255 height 17
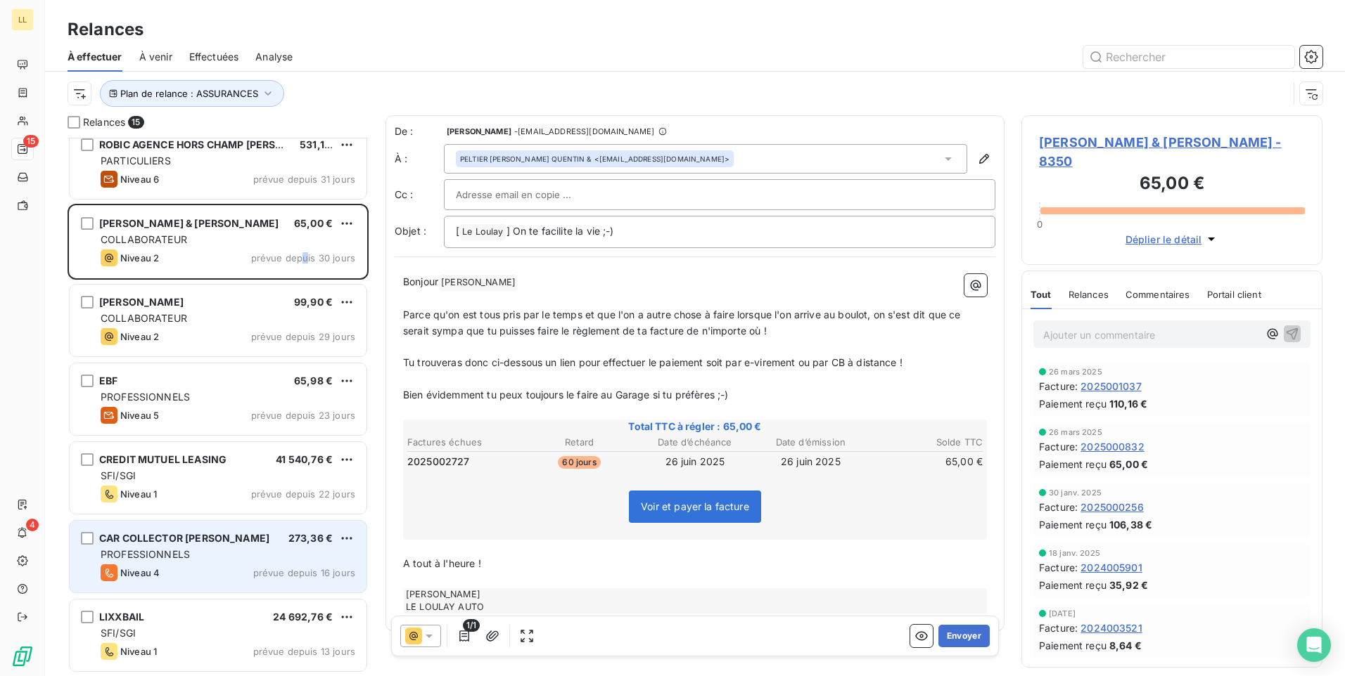
click at [188, 562] on div "CAR COLLECTOR DUPONT FREDERIC 273,36 € PROFESSIONNELS Niveau 4 prévue depuis 16…" at bounding box center [218, 557] width 297 height 72
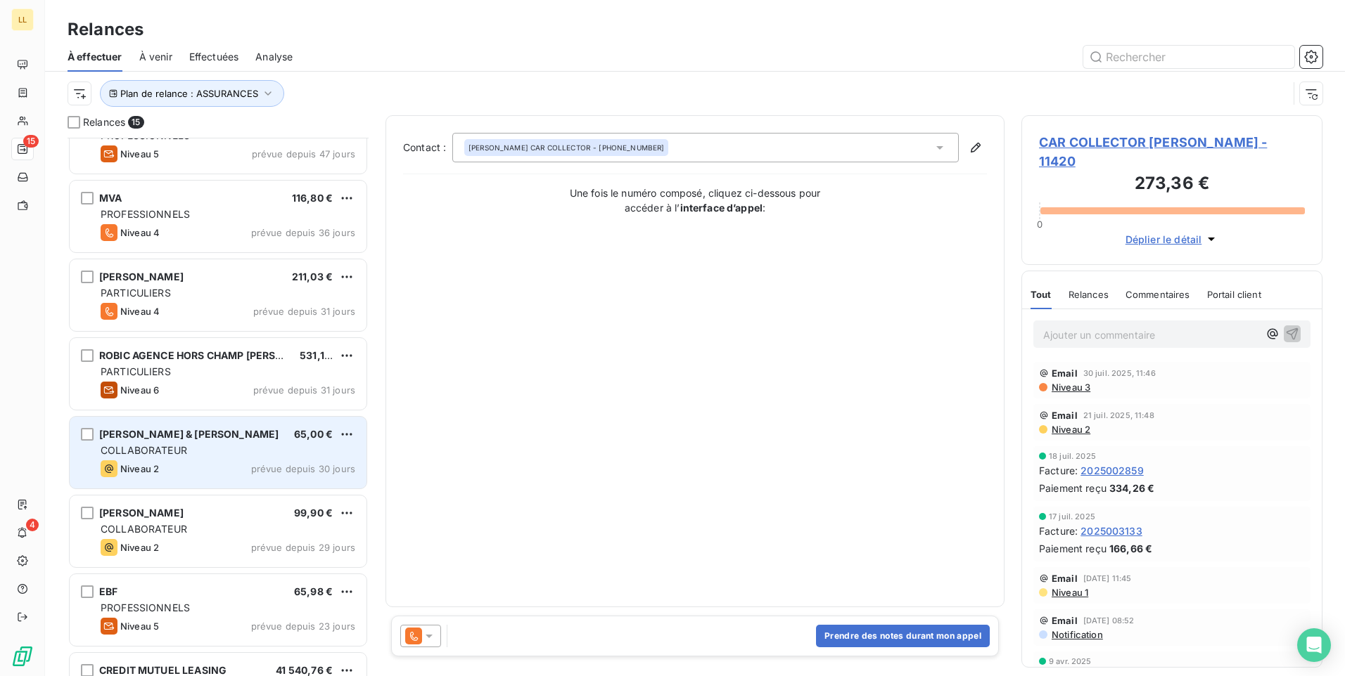
scroll to position [362, 0]
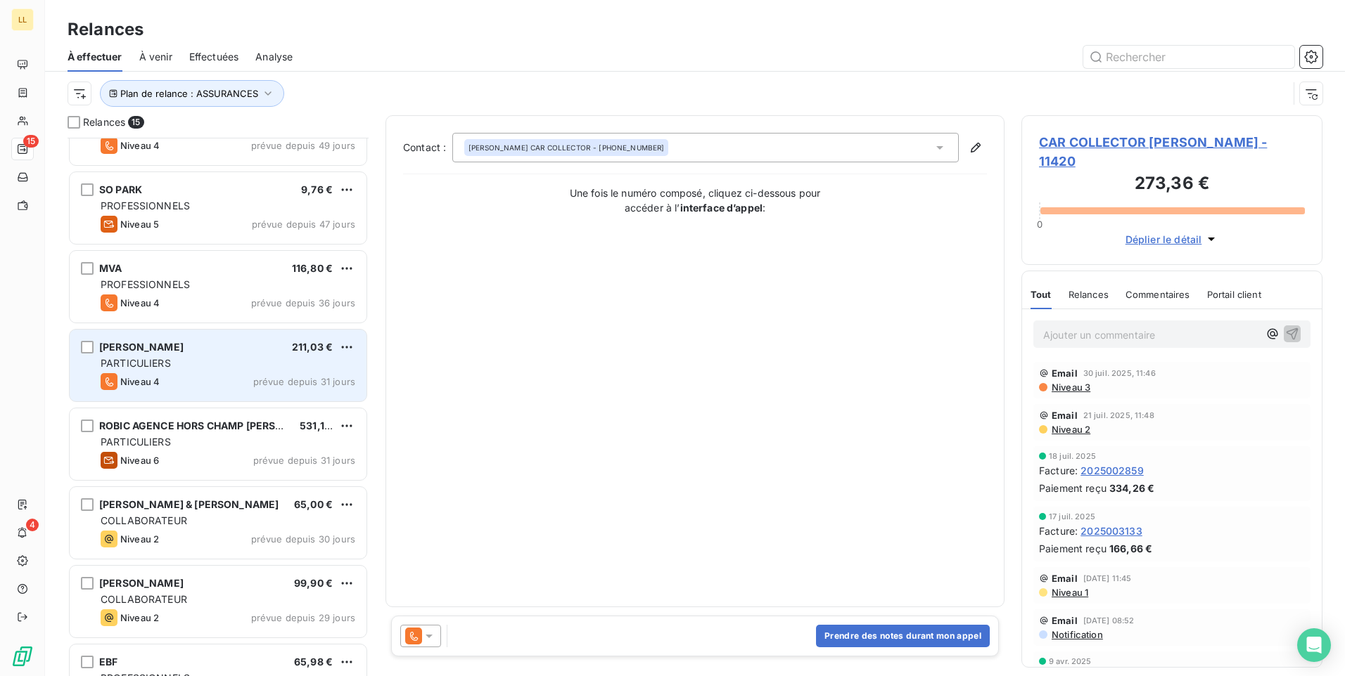
click at [229, 371] on div "DOUILLARD ADELINE 211,03 € PARTICULIERS Niveau 4 prévue depuis 31 jours" at bounding box center [218, 366] width 297 height 72
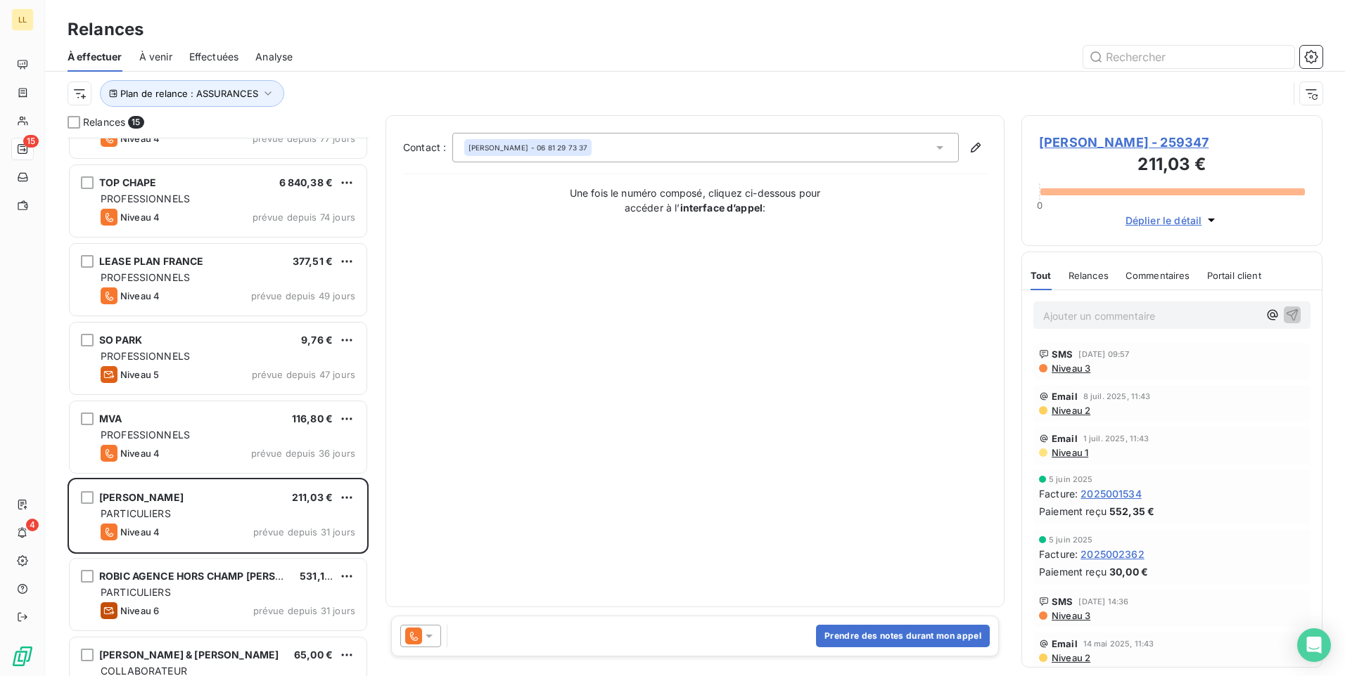
scroll to position [71, 0]
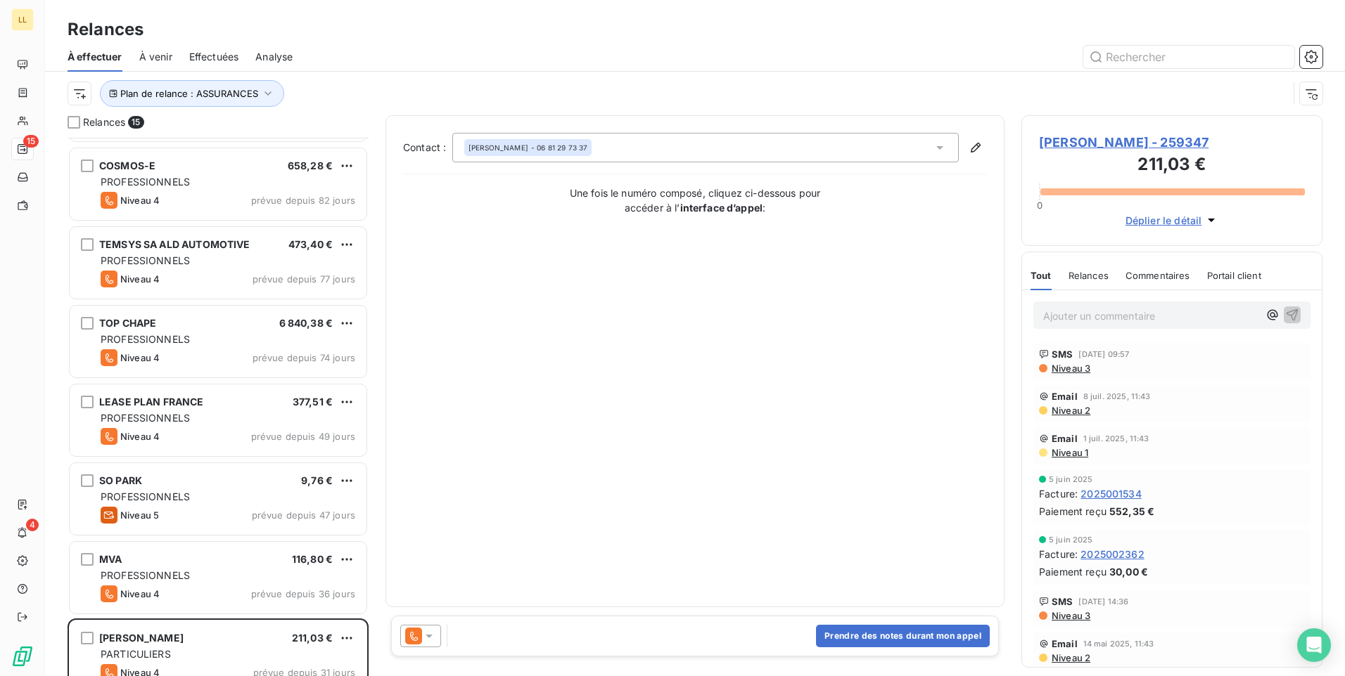
click at [1088, 314] on p "Ajouter un commentaire ﻿" at bounding box center [1150, 316] width 215 height 18
click at [857, 636] on button "Prendre des notes durant mon appel" at bounding box center [903, 636] width 174 height 23
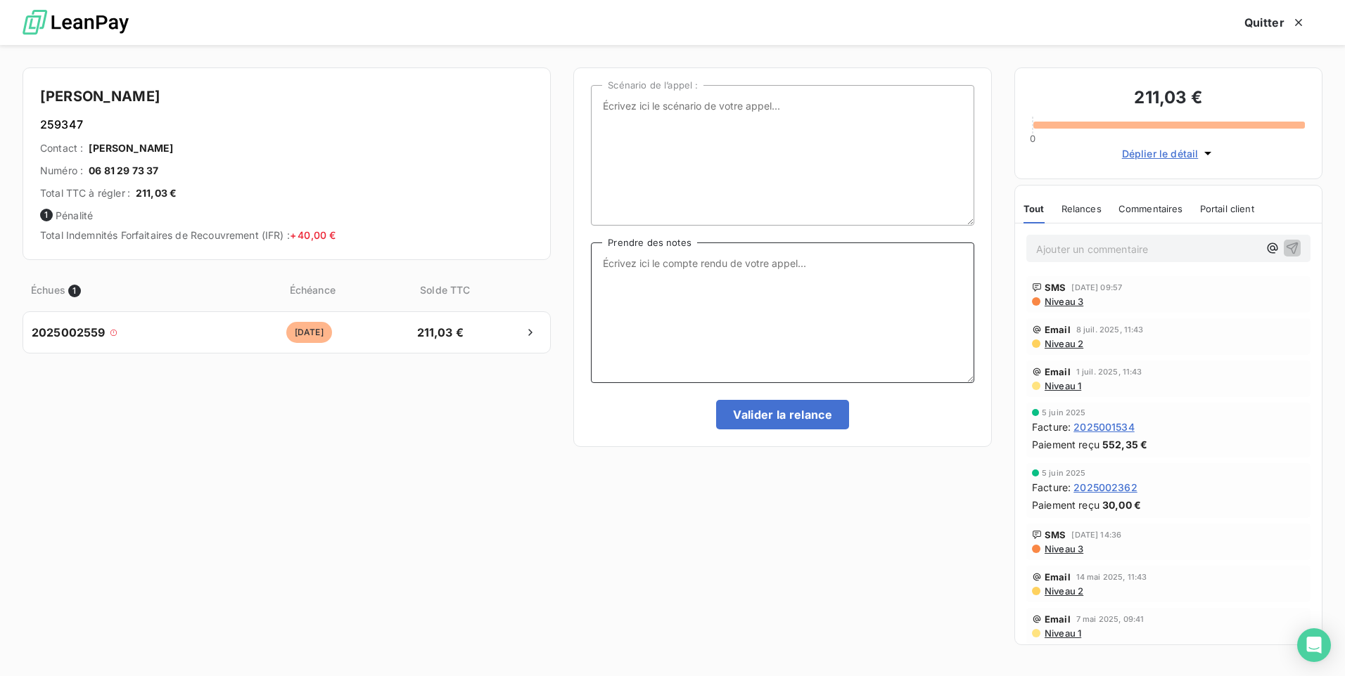
click at [640, 269] on textarea "Prendre des notes" at bounding box center [782, 313] width 383 height 141
type textarea "Injoignable : message laissé sur répondeur le 25/08"
click at [752, 416] on button "Valider la relance" at bounding box center [782, 415] width 133 height 30
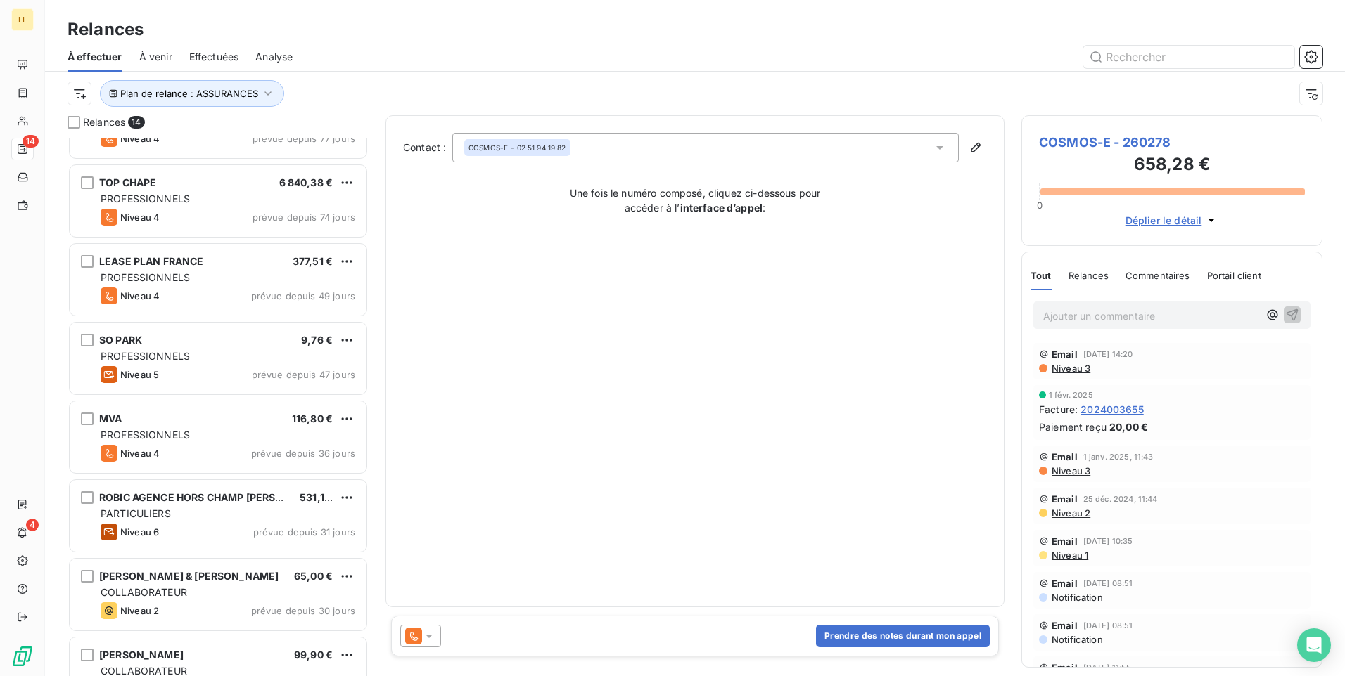
scroll to position [282, 0]
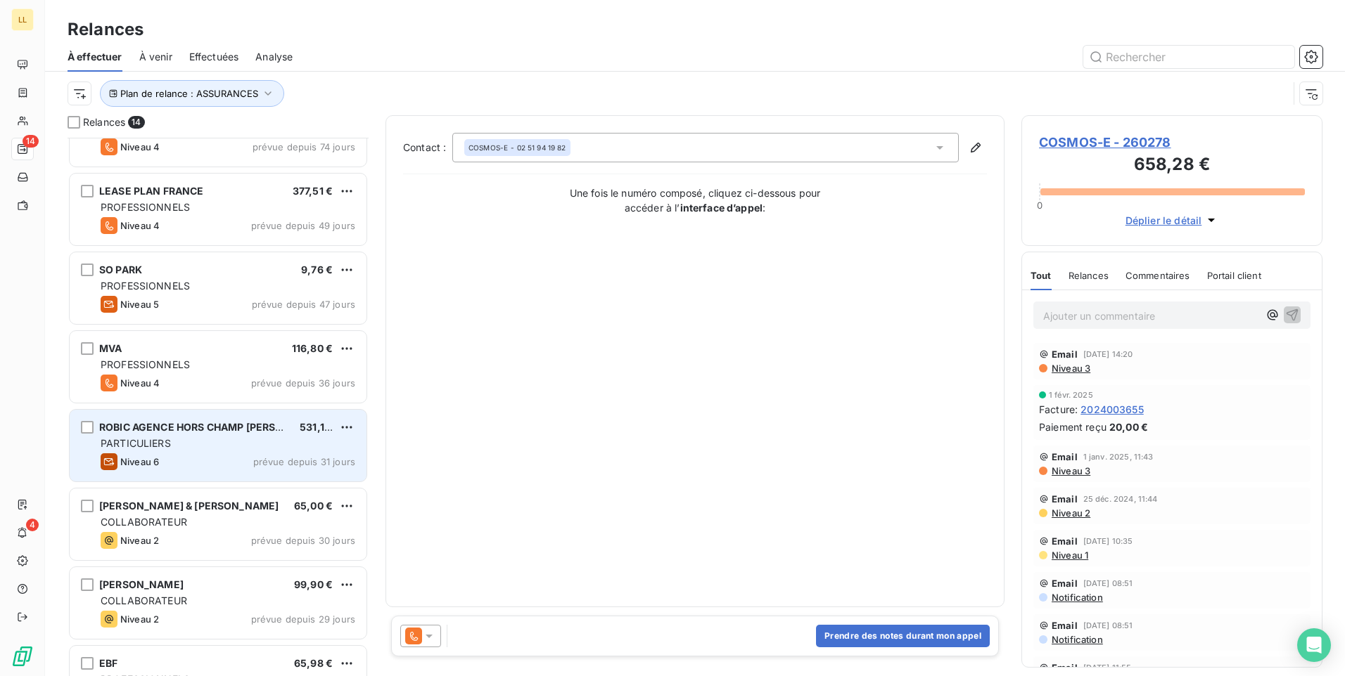
click at [240, 455] on div "Niveau 6 prévue depuis 31 jours" at bounding box center [228, 462] width 255 height 17
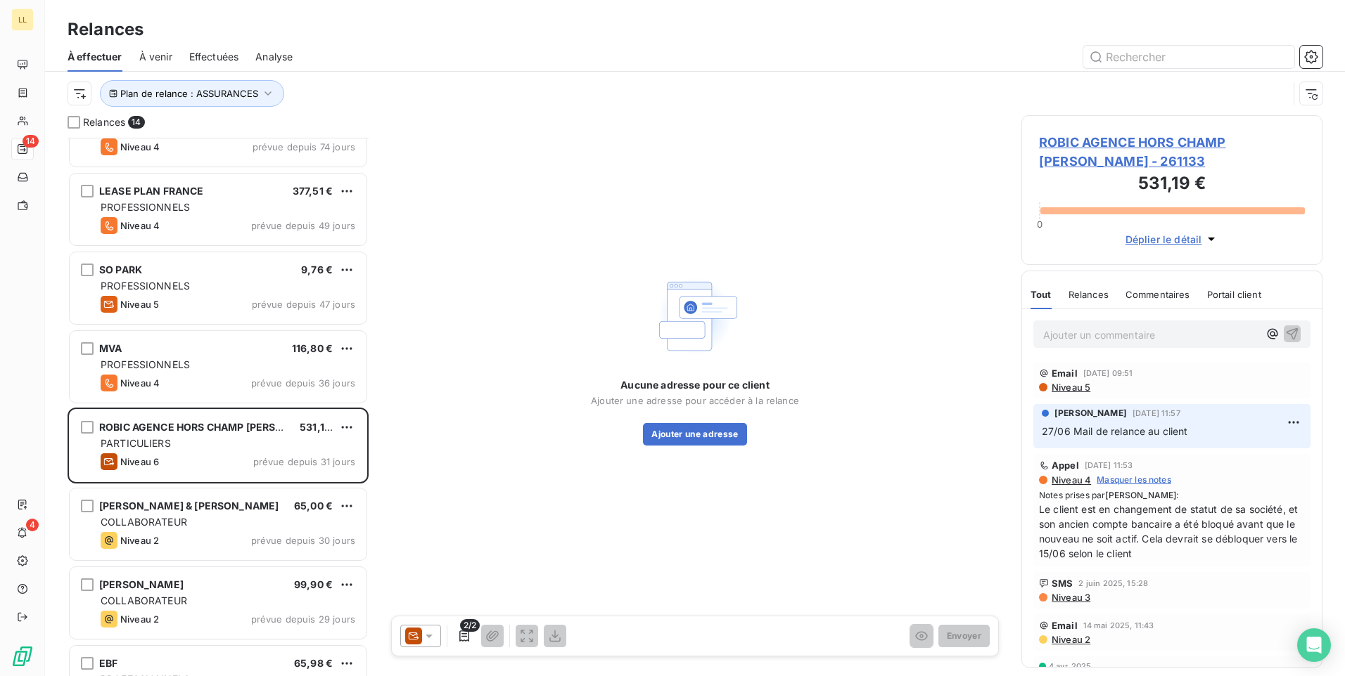
click at [1131, 329] on p "Ajouter un commentaire ﻿" at bounding box center [1150, 335] width 215 height 18
drag, startPoint x: 1140, startPoint y: 333, endPoint x: 1187, endPoint y: 329, distance: 47.3
click at [1140, 333] on p "25/08/25 : le client" at bounding box center [1150, 334] width 215 height 16
